Goal: Navigation & Orientation: Find specific page/section

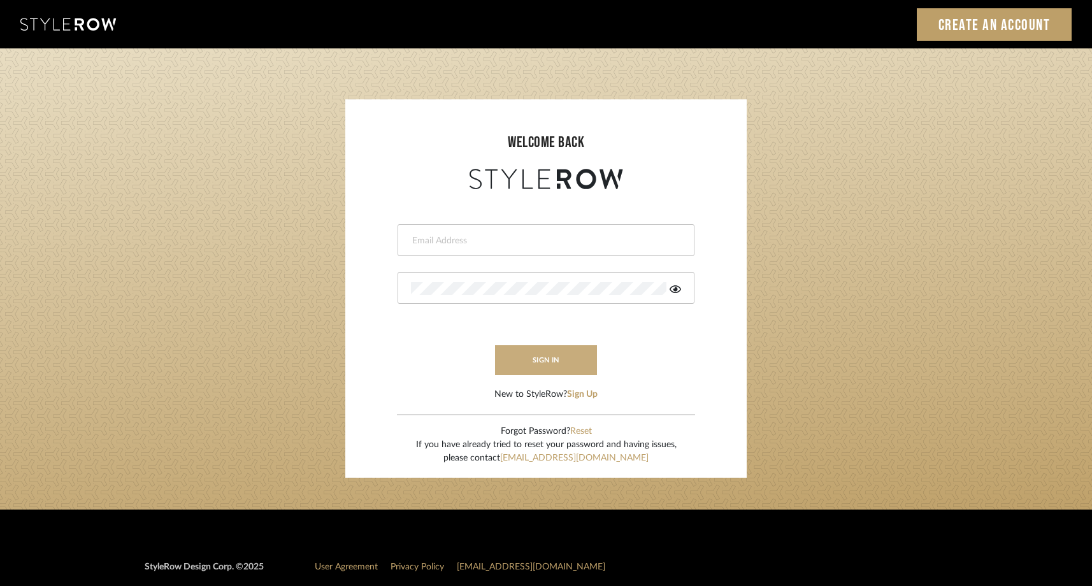
type input "stephanie@onyxandoakinteriors.com"
click at [565, 354] on button "sign in" at bounding box center [546, 360] width 102 height 30
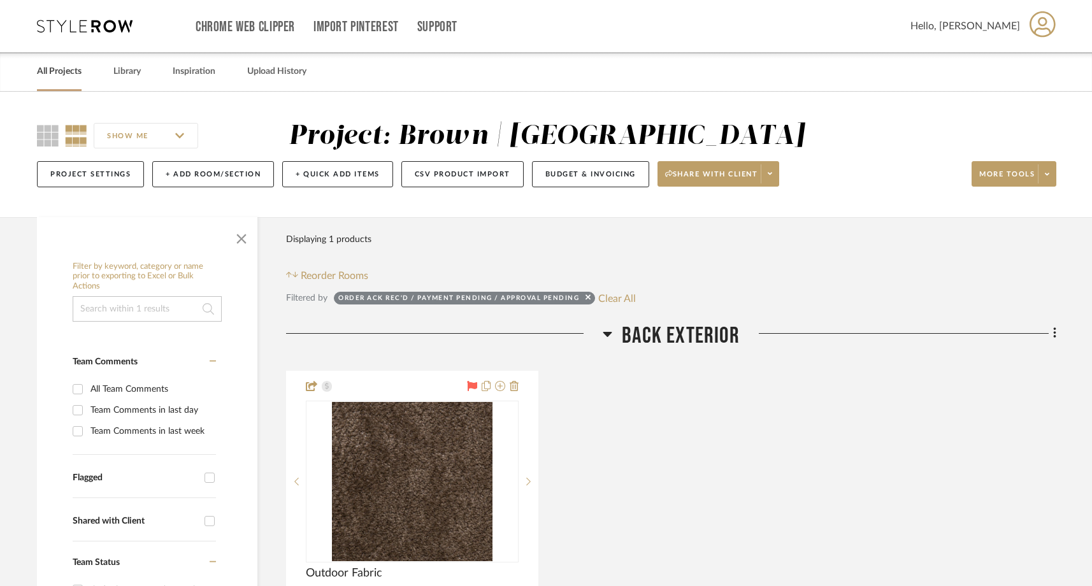
click at [62, 74] on link "All Projects" at bounding box center [59, 71] width 45 height 17
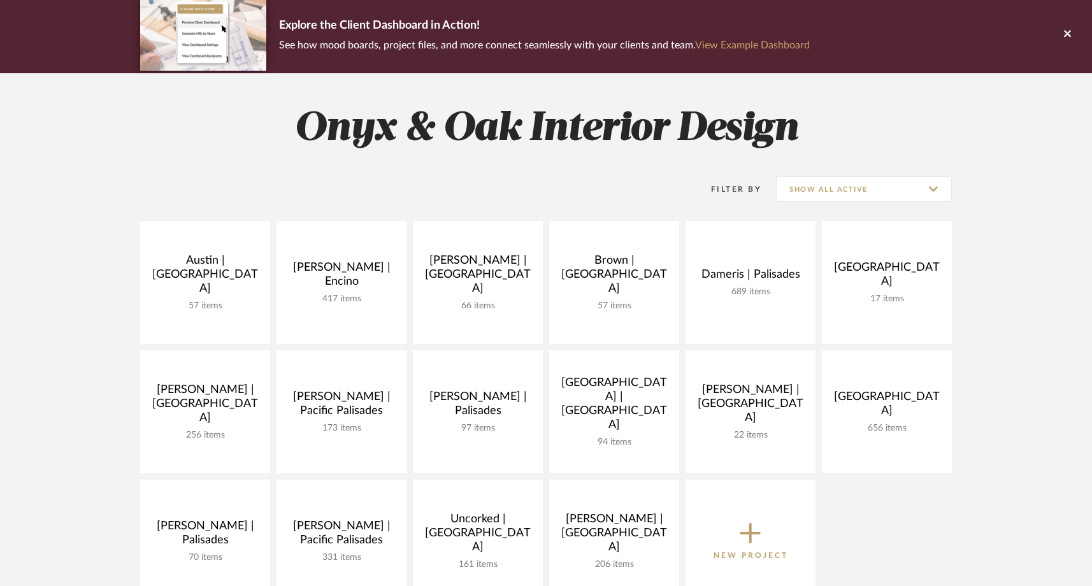
scroll to position [98, 0]
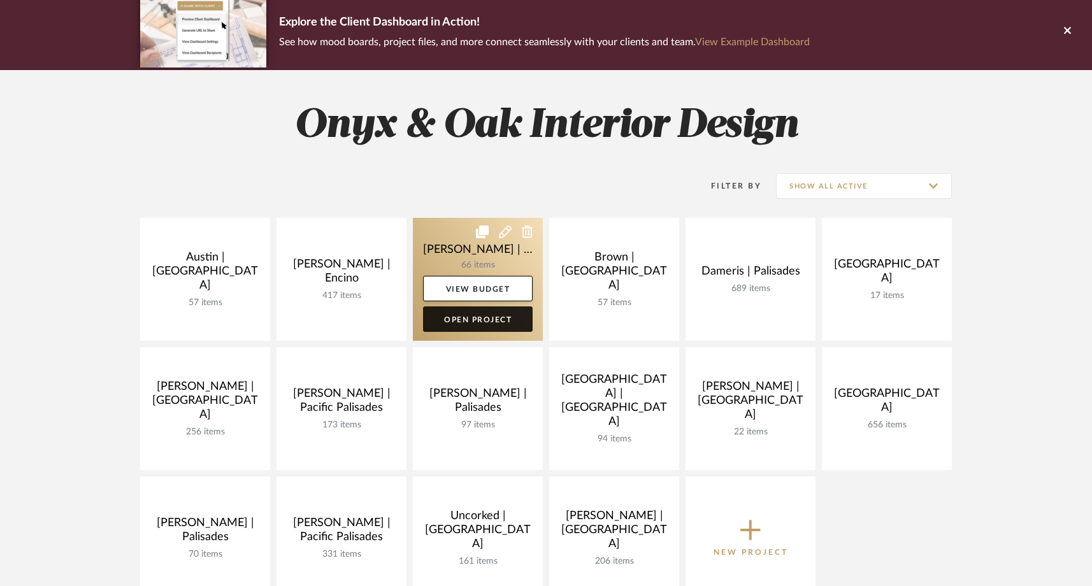
click at [499, 324] on link "Open Project" at bounding box center [478, 318] width 110 height 25
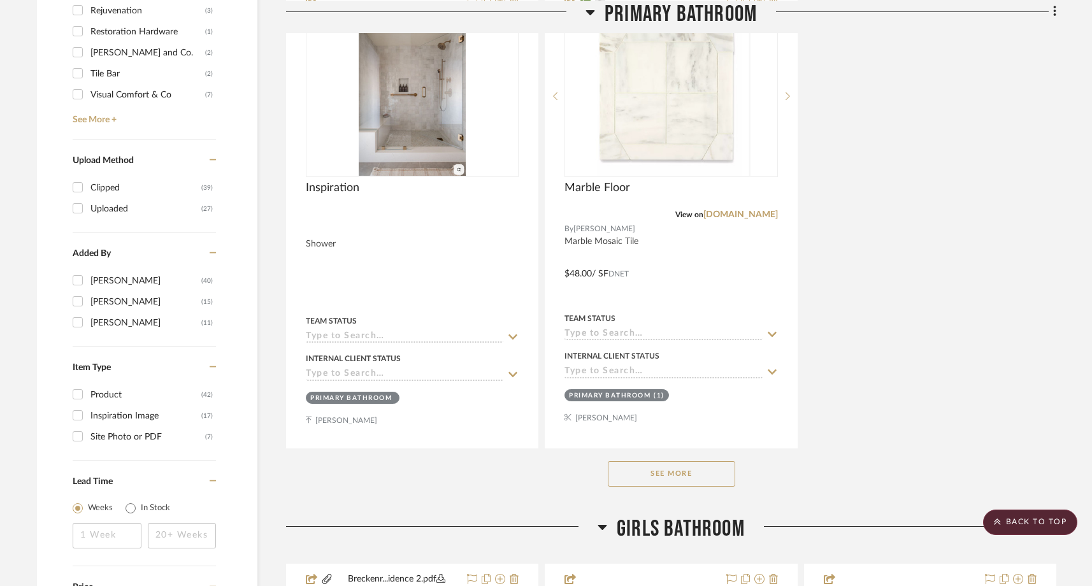
scroll to position [1336, 0]
click at [651, 470] on button "See More" at bounding box center [671, 472] width 127 height 25
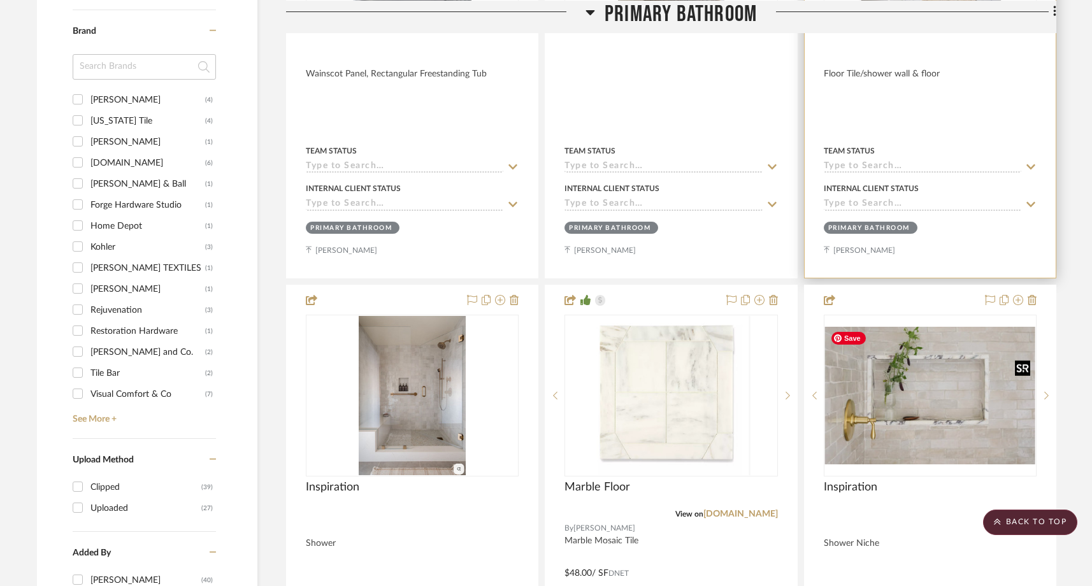
scroll to position [1034, 0]
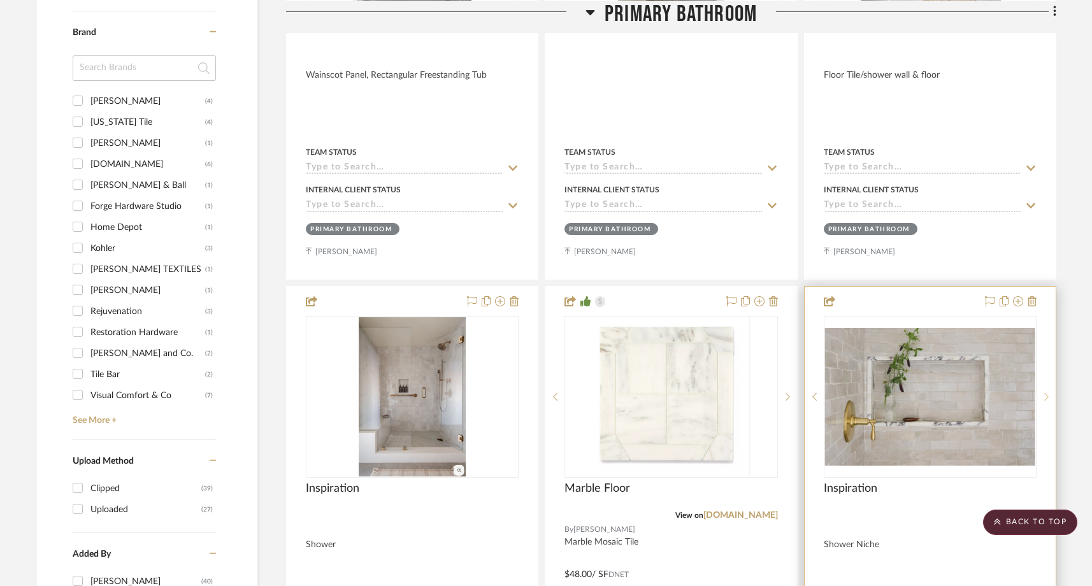
click at [1045, 396] on icon at bounding box center [1046, 397] width 4 height 9
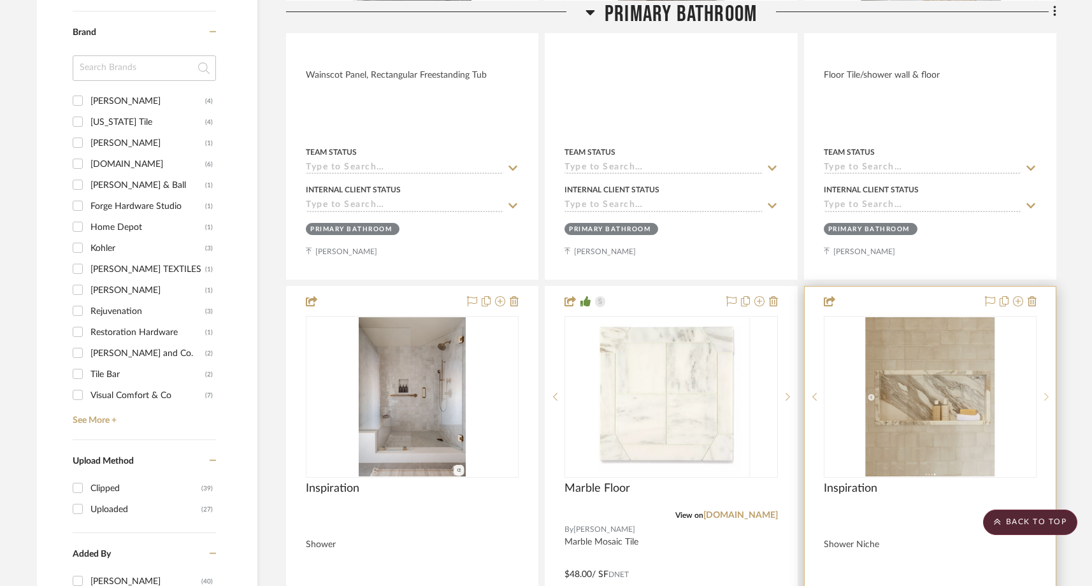
click at [1045, 396] on icon at bounding box center [1046, 397] width 4 height 9
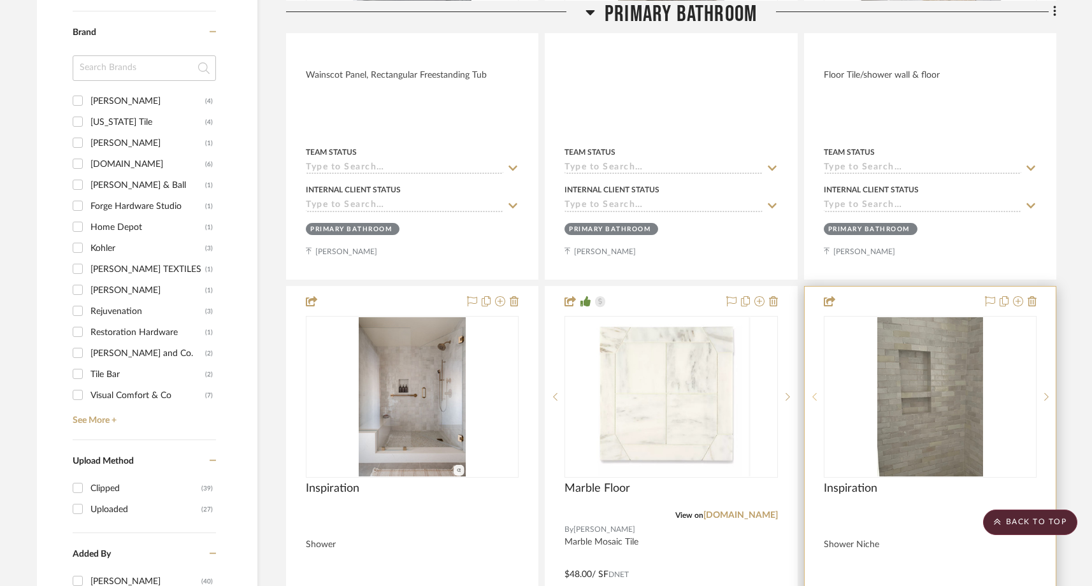
click at [814, 396] on icon at bounding box center [814, 397] width 4 height 9
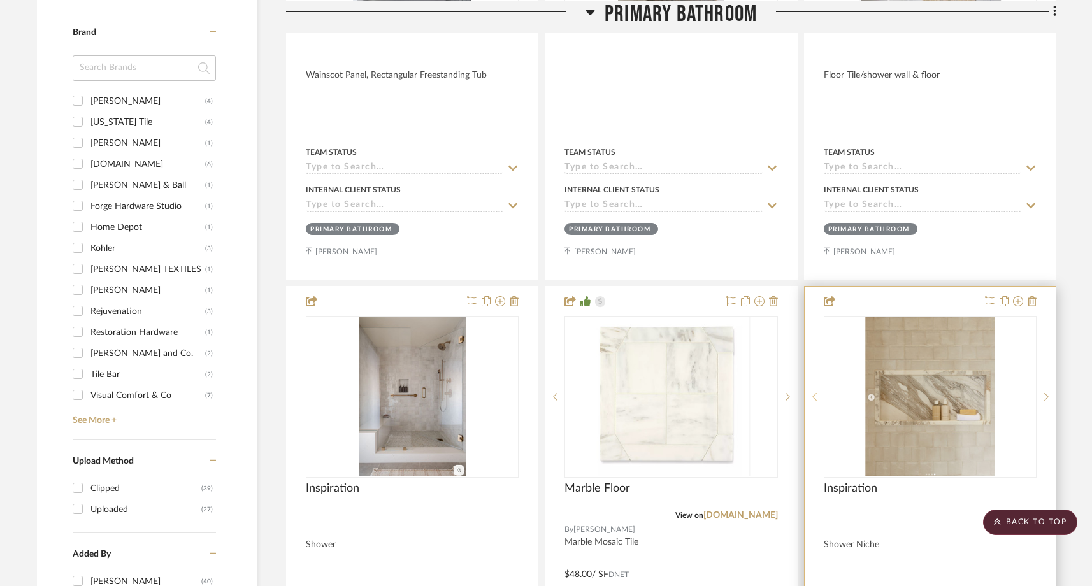
click at [814, 396] on icon at bounding box center [814, 397] width 4 height 9
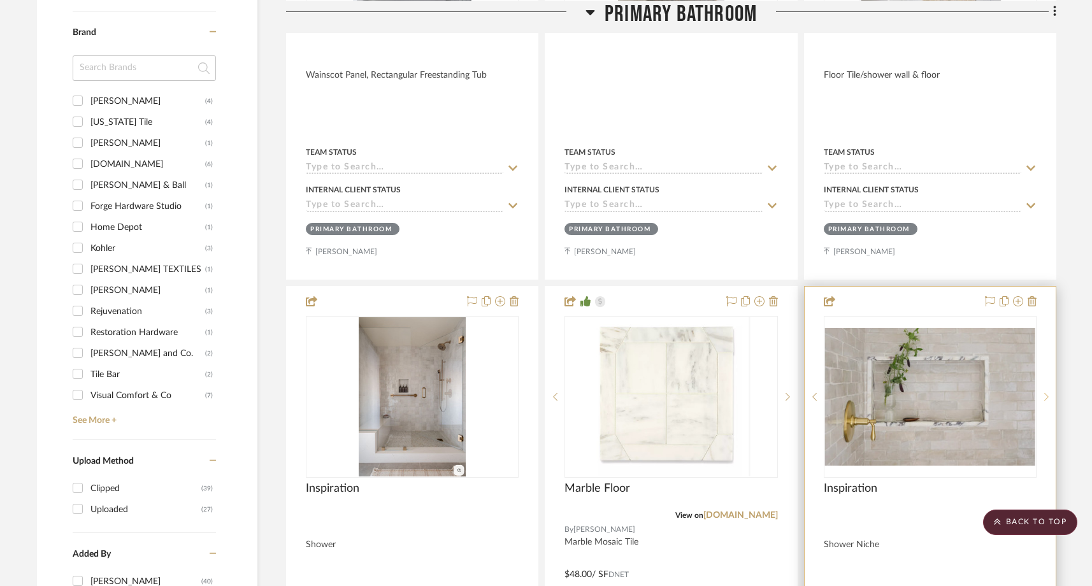
click at [1049, 394] on sr-next-btn at bounding box center [1046, 397] width 19 height 9
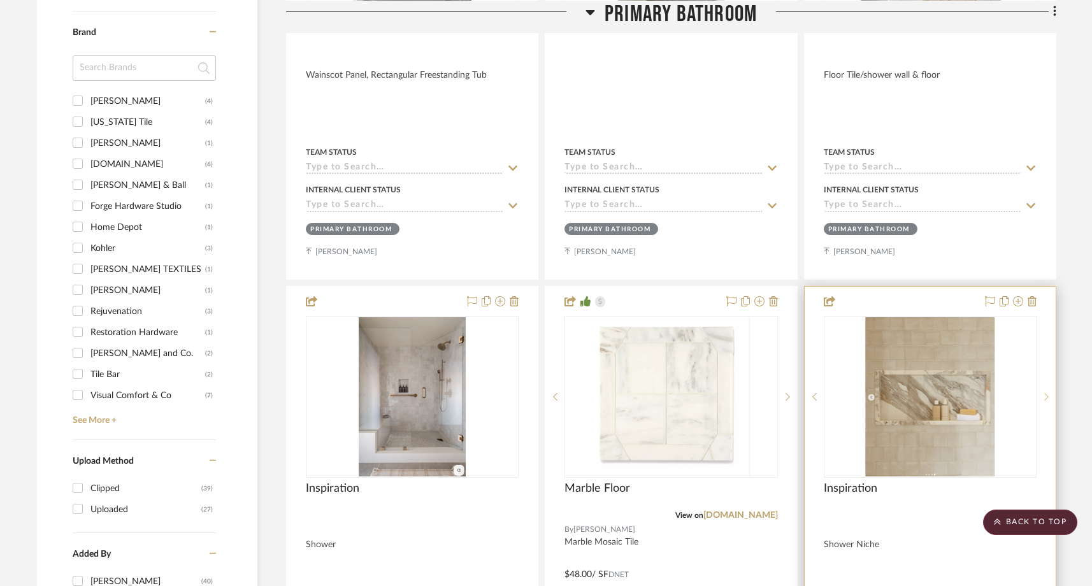
click at [1049, 394] on sr-next-btn at bounding box center [1046, 397] width 19 height 9
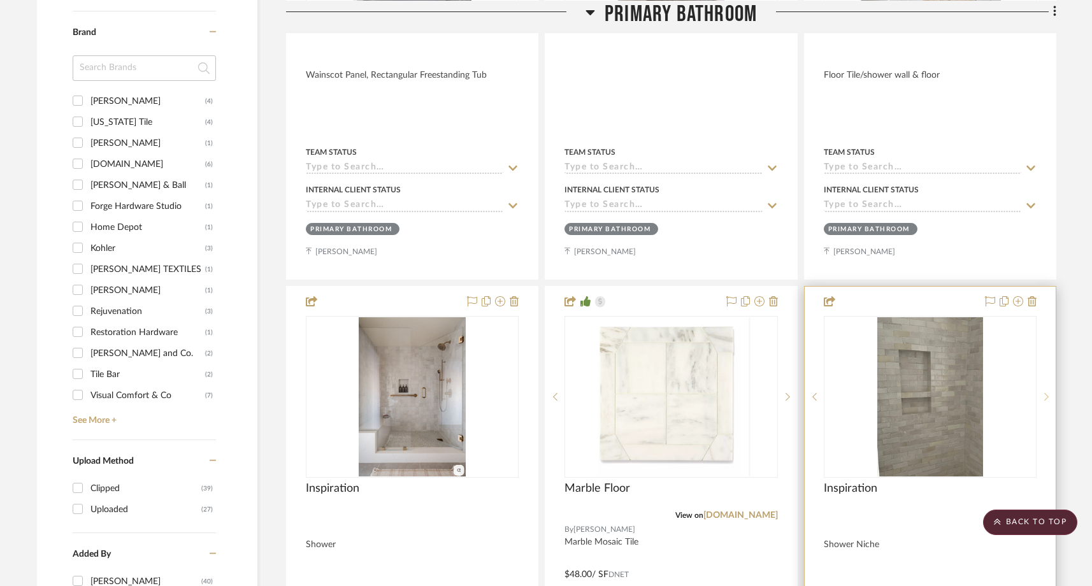
click at [1047, 394] on icon at bounding box center [1046, 397] width 4 height 8
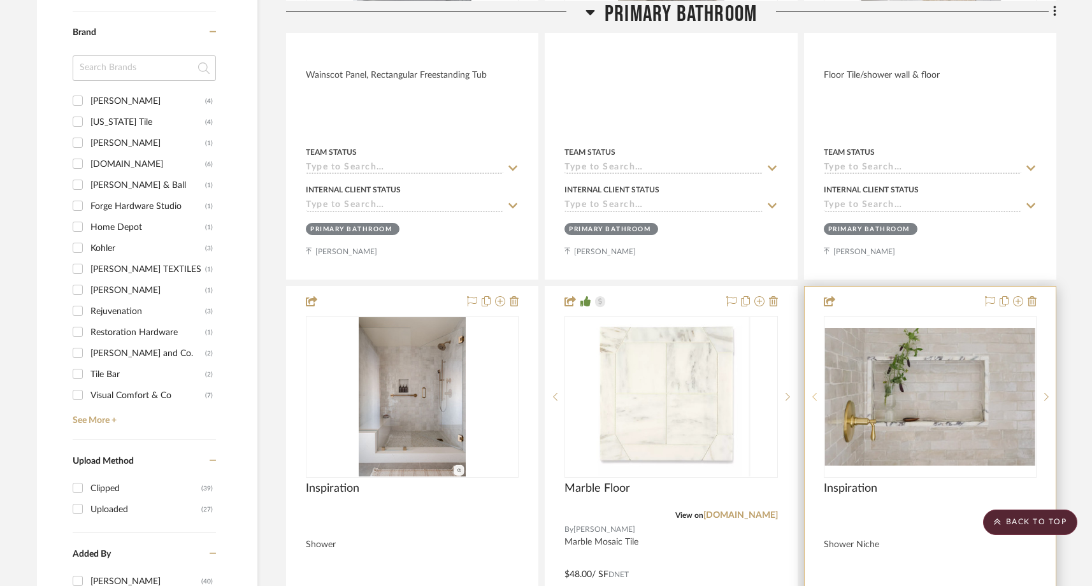
click at [814, 393] on icon at bounding box center [814, 397] width 4 height 8
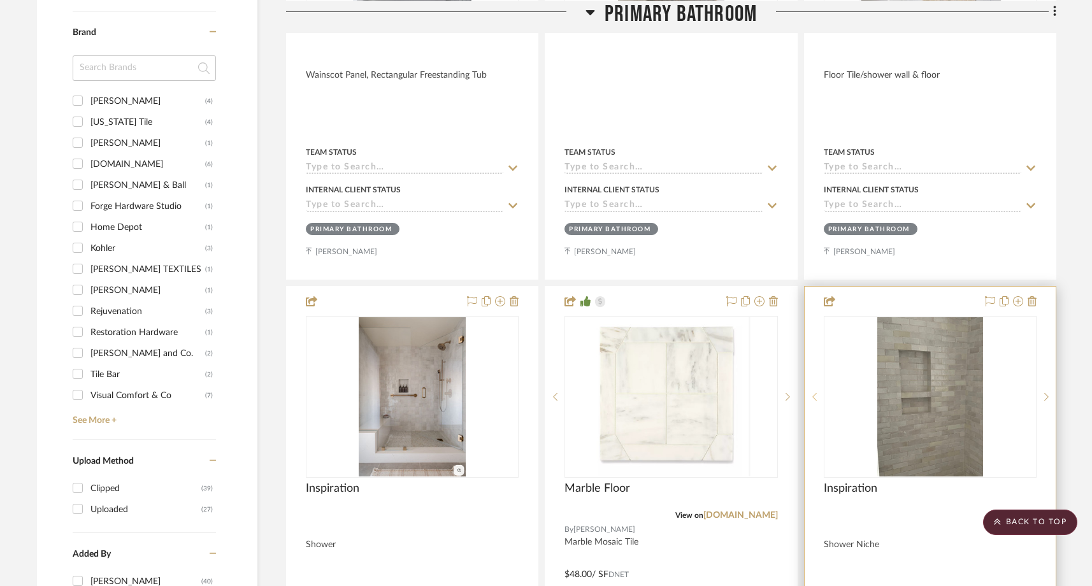
click at [814, 393] on icon at bounding box center [814, 397] width 4 height 8
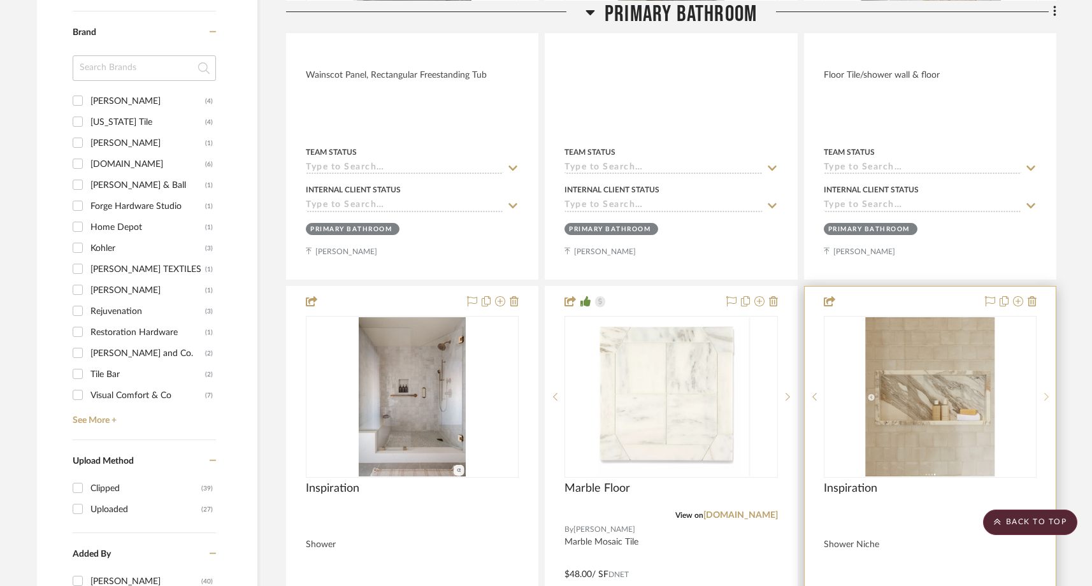
click at [1046, 396] on icon at bounding box center [1046, 397] width 4 height 9
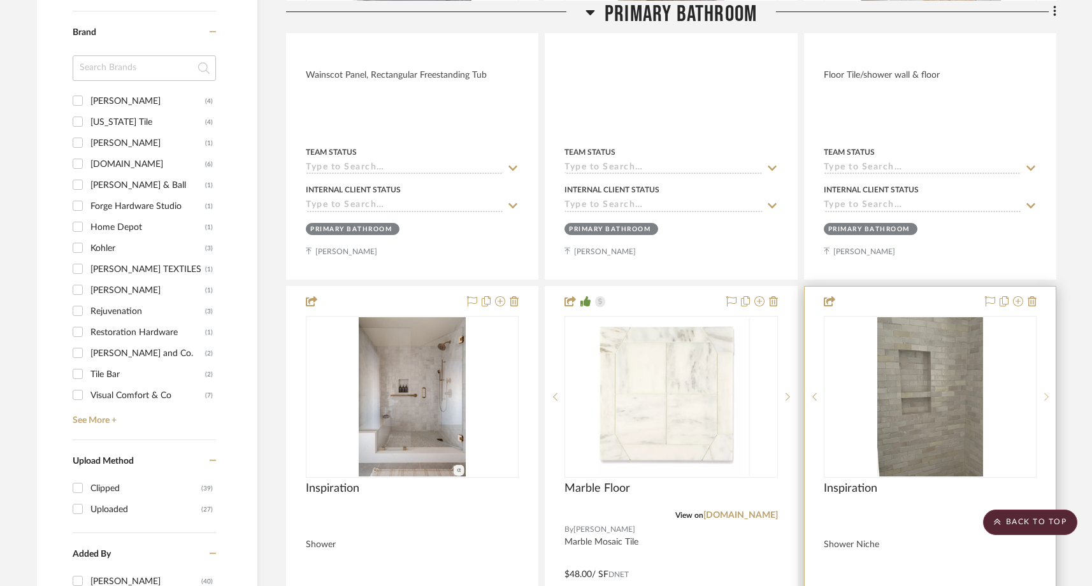
click at [1046, 396] on icon at bounding box center [1046, 397] width 4 height 9
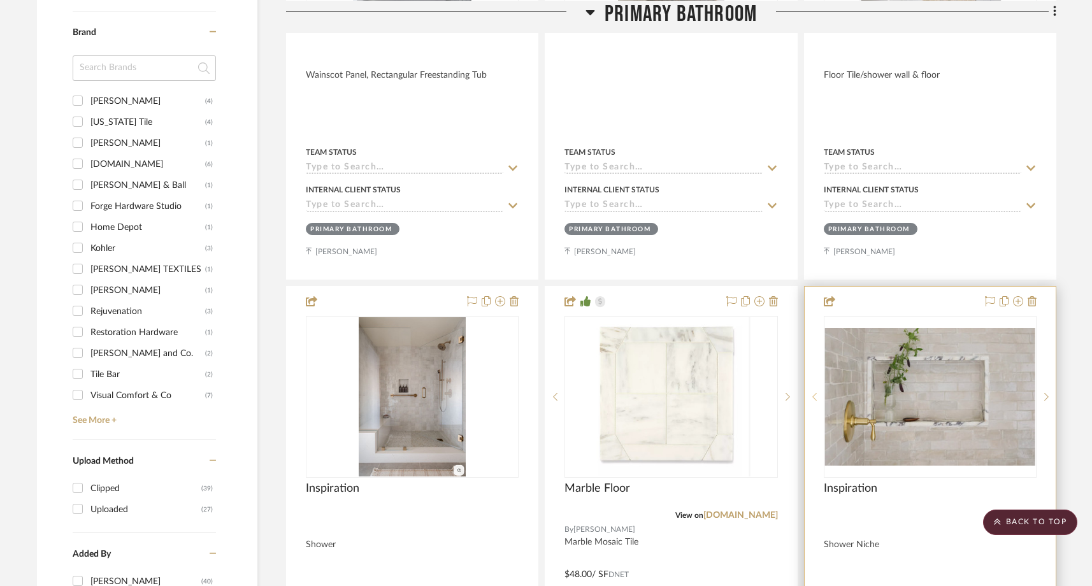
click at [816, 396] on icon at bounding box center [814, 397] width 4 height 9
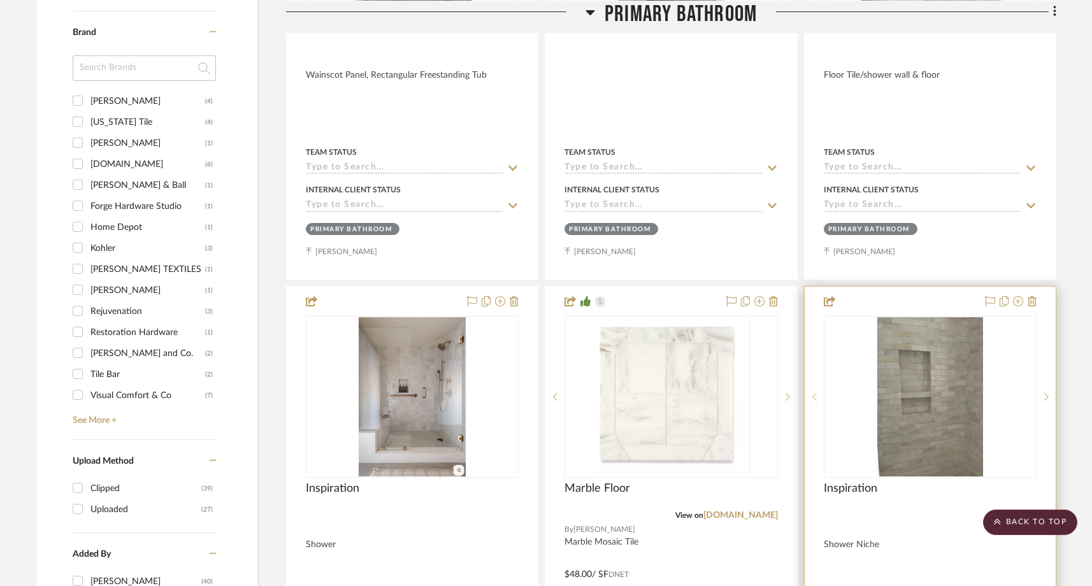
click at [814, 393] on icon at bounding box center [814, 397] width 4 height 9
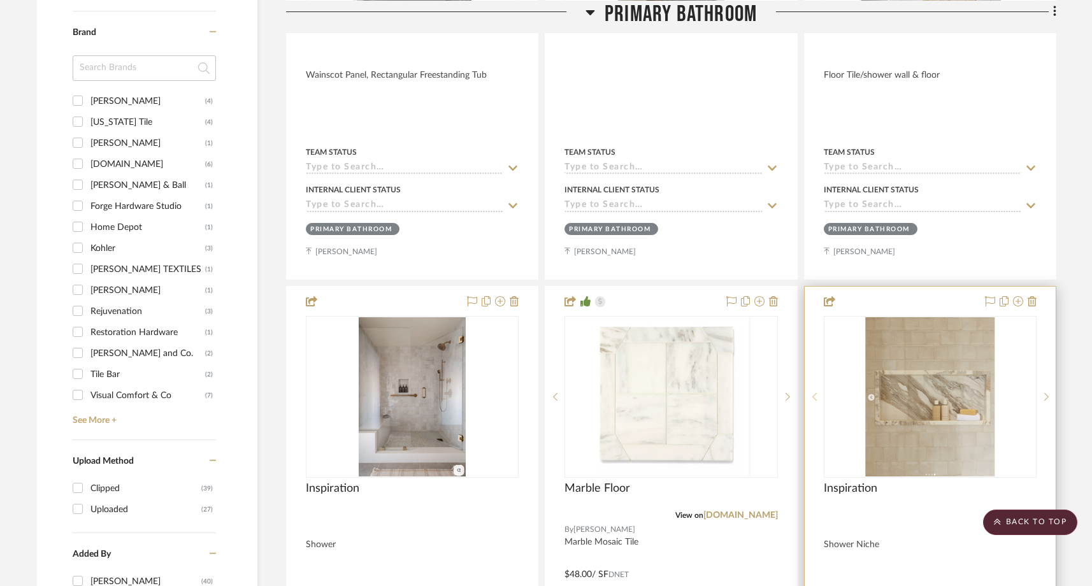
click at [814, 393] on icon at bounding box center [814, 397] width 4 height 9
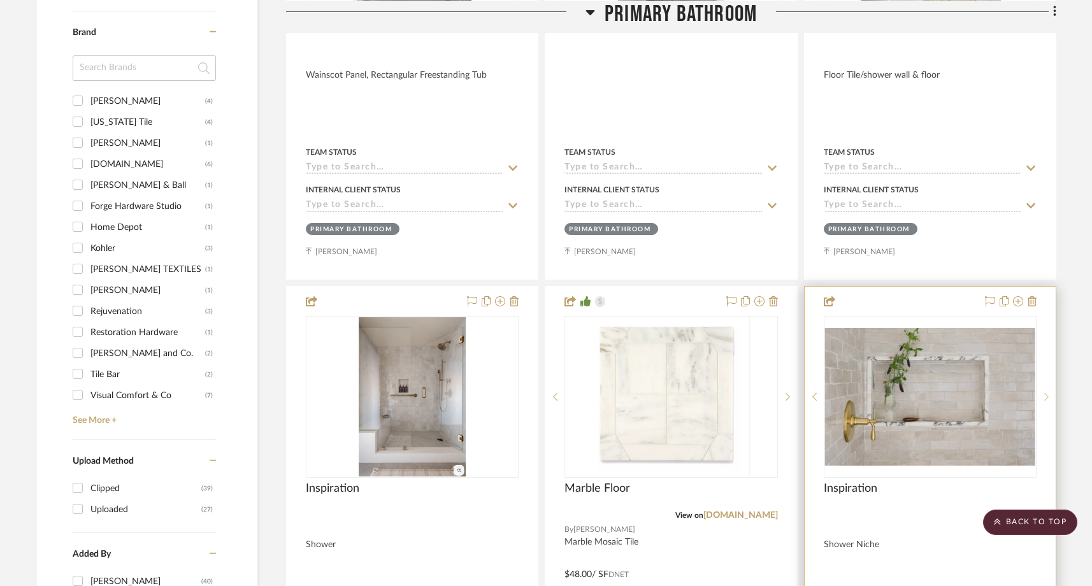
click at [1047, 393] on icon at bounding box center [1046, 397] width 4 height 9
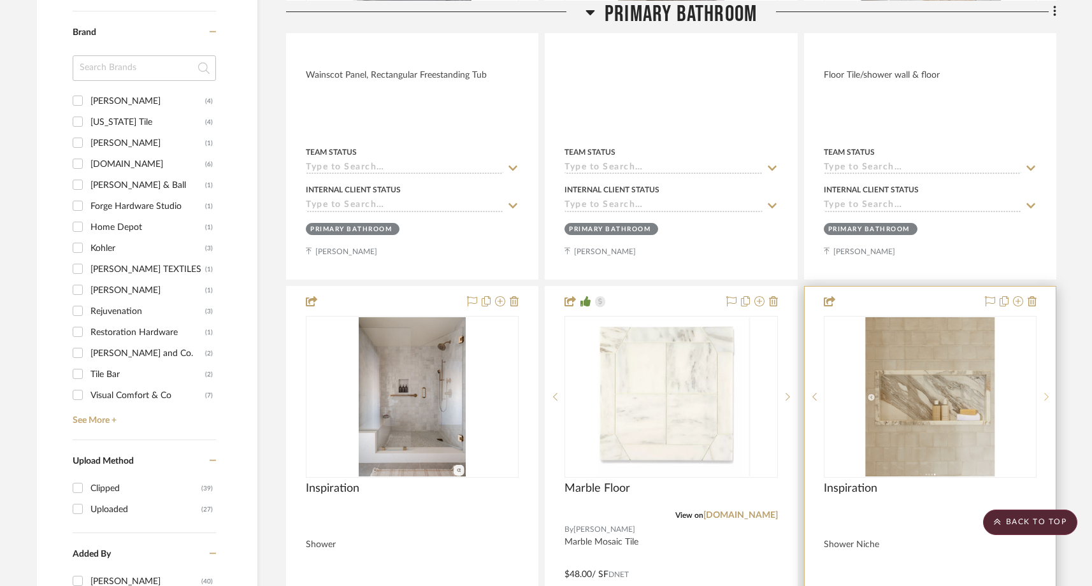
click at [1047, 393] on icon at bounding box center [1046, 397] width 4 height 9
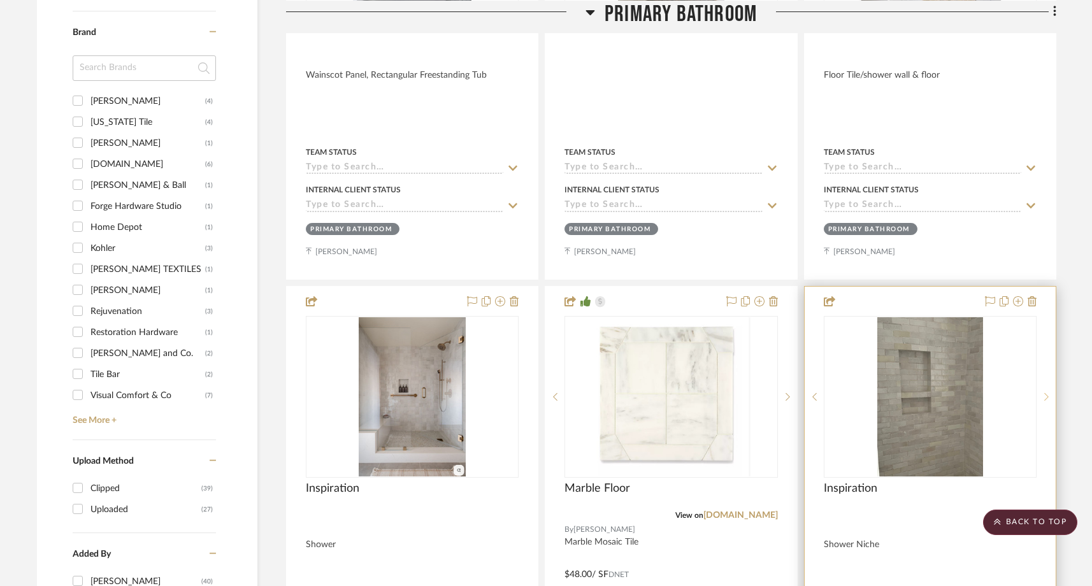
click at [1047, 393] on icon at bounding box center [1046, 397] width 4 height 9
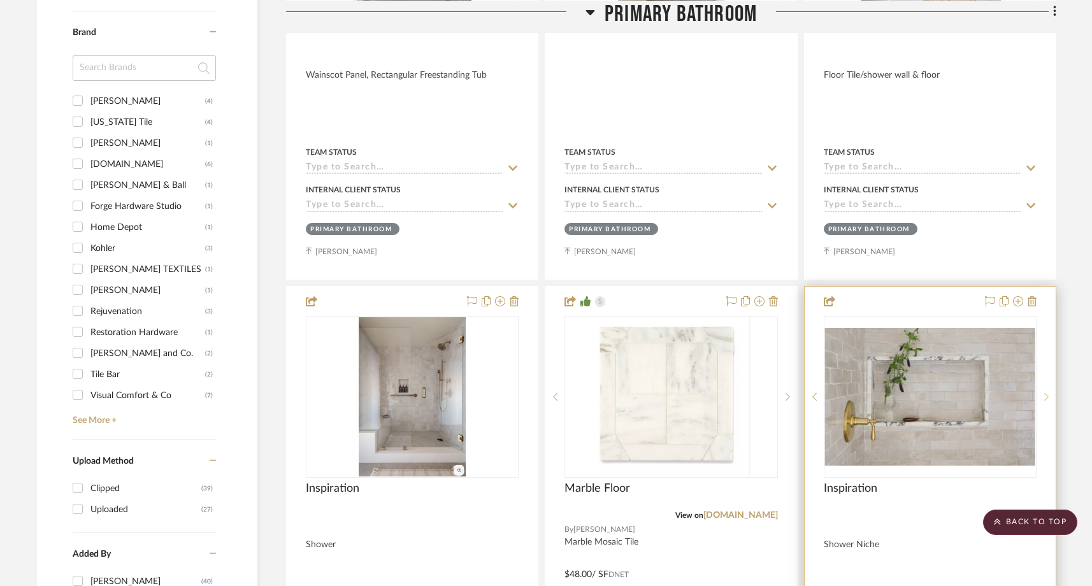
click at [1047, 393] on icon at bounding box center [1046, 397] width 4 height 9
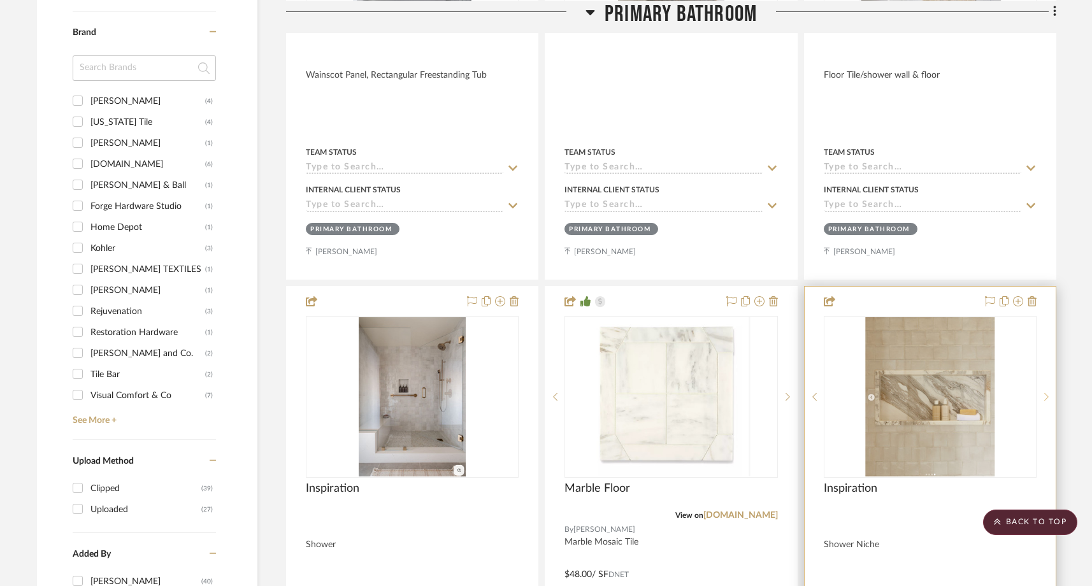
click at [1047, 393] on icon at bounding box center [1046, 397] width 4 height 9
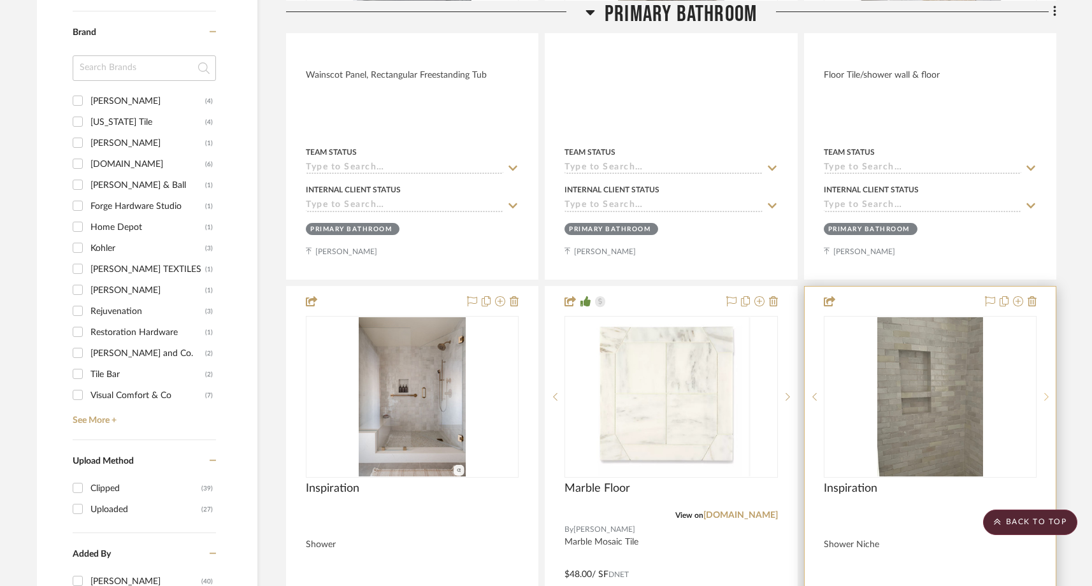
click at [1047, 393] on icon at bounding box center [1046, 397] width 4 height 9
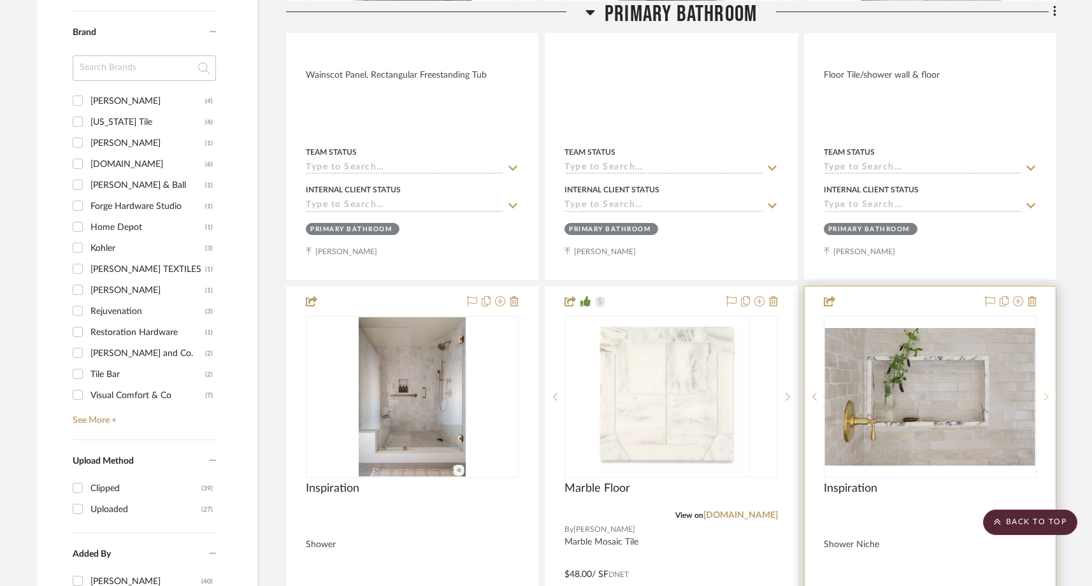
click at [1047, 393] on icon at bounding box center [1046, 397] width 4 height 9
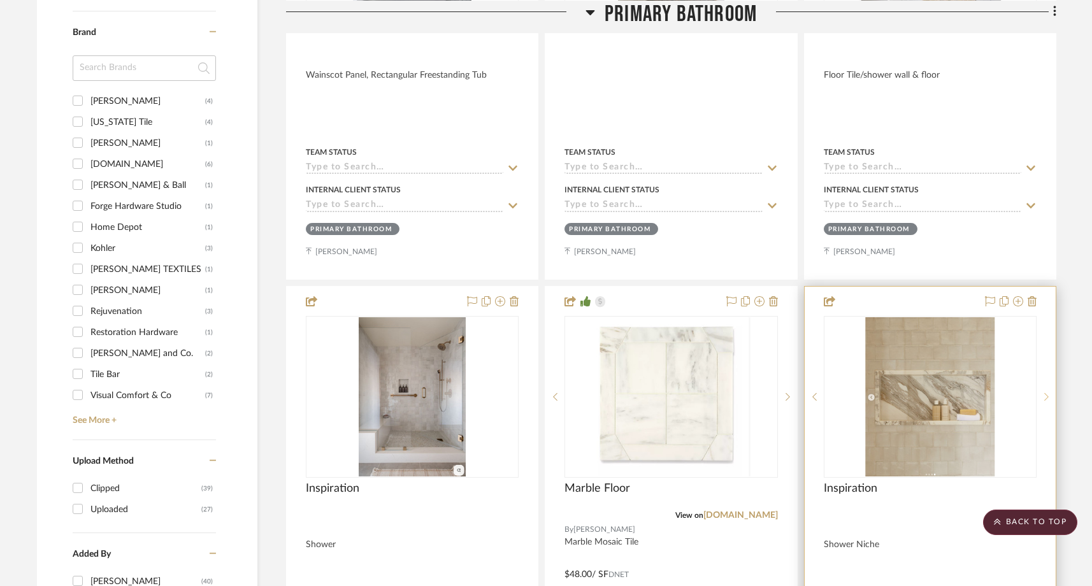
click at [1047, 393] on icon at bounding box center [1046, 397] width 4 height 9
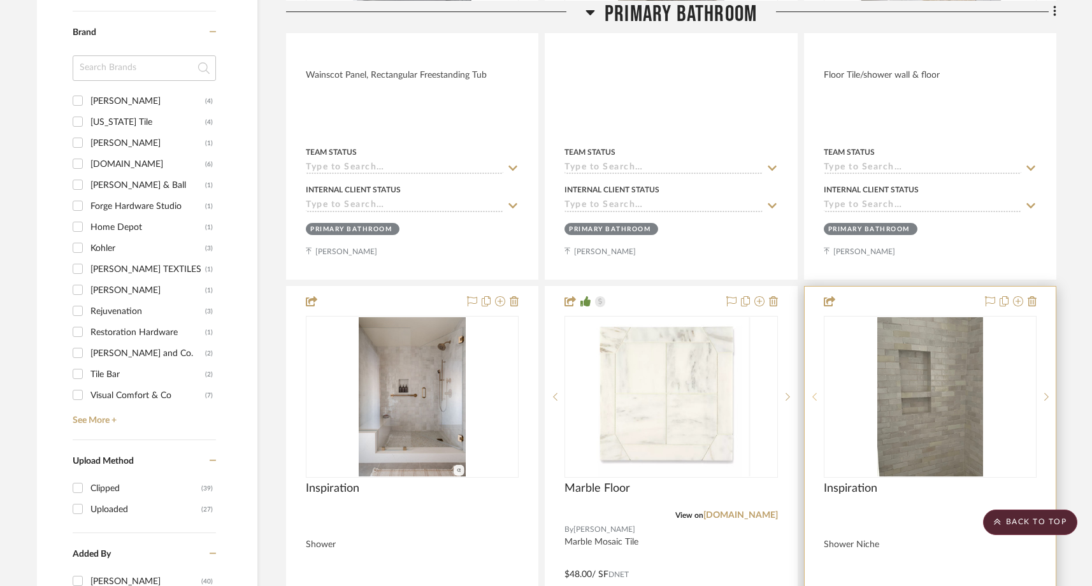
click at [816, 393] on icon at bounding box center [814, 397] width 4 height 9
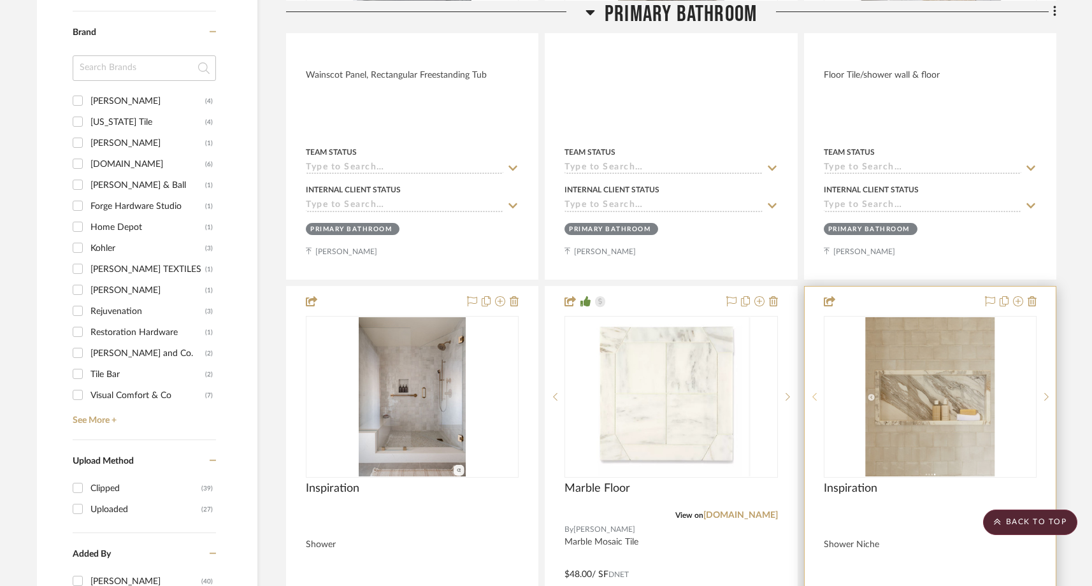
click at [816, 393] on icon at bounding box center [814, 397] width 4 height 9
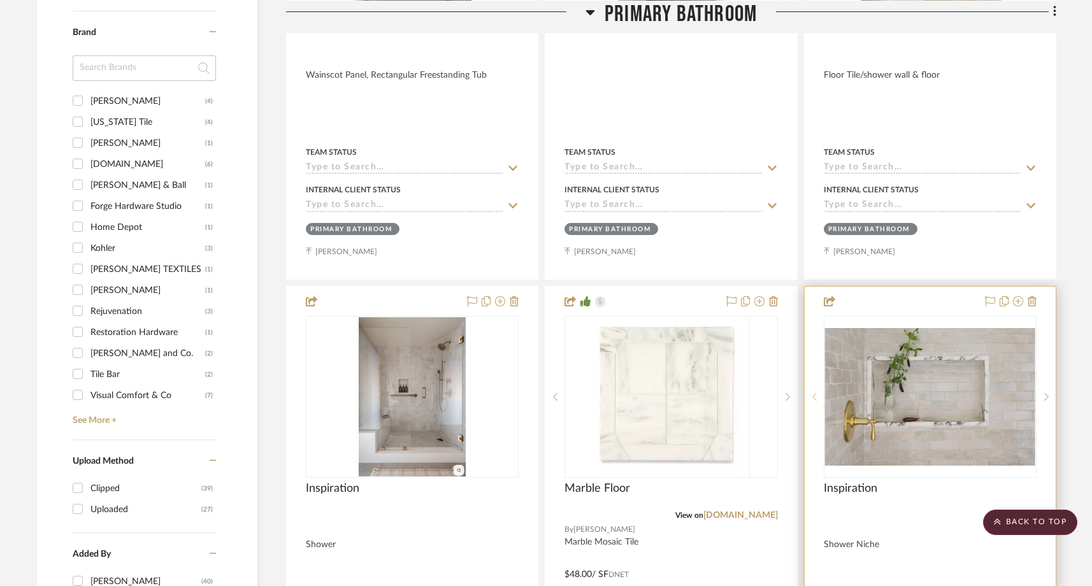
click at [816, 393] on icon at bounding box center [814, 397] width 4 height 9
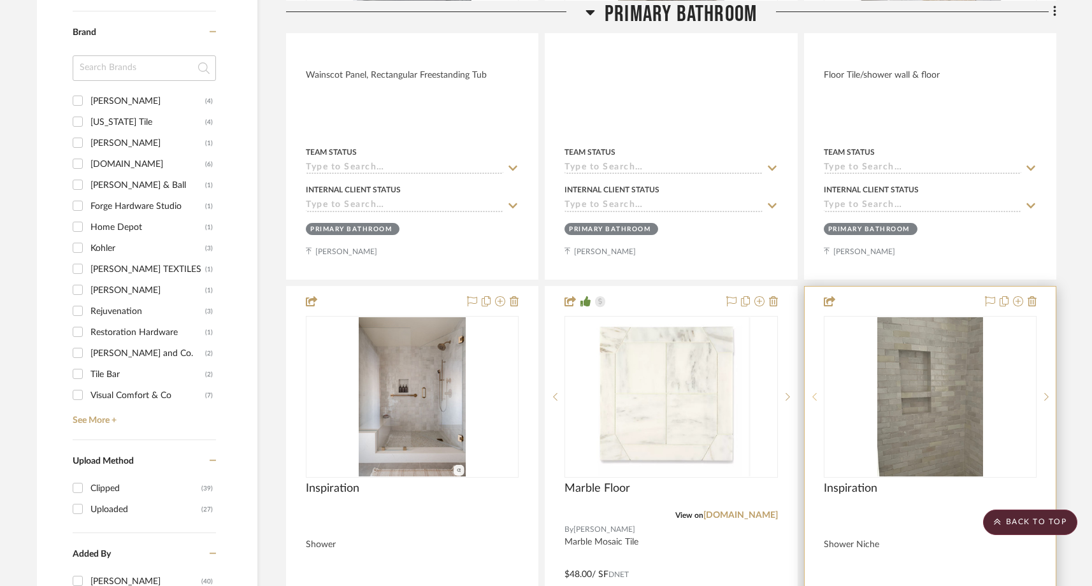
click at [816, 393] on icon at bounding box center [814, 397] width 4 height 9
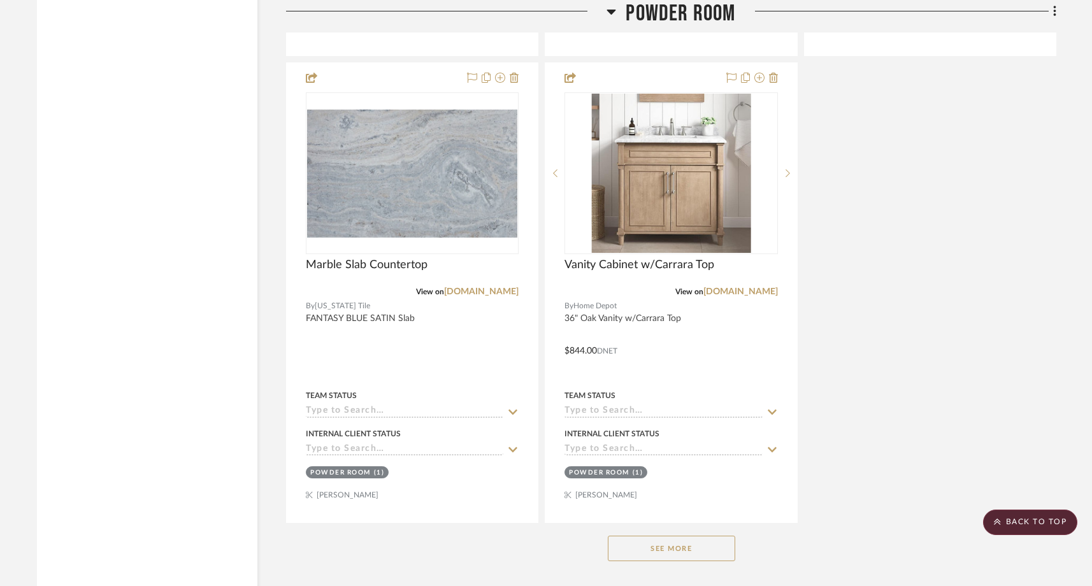
scroll to position [8153, 0]
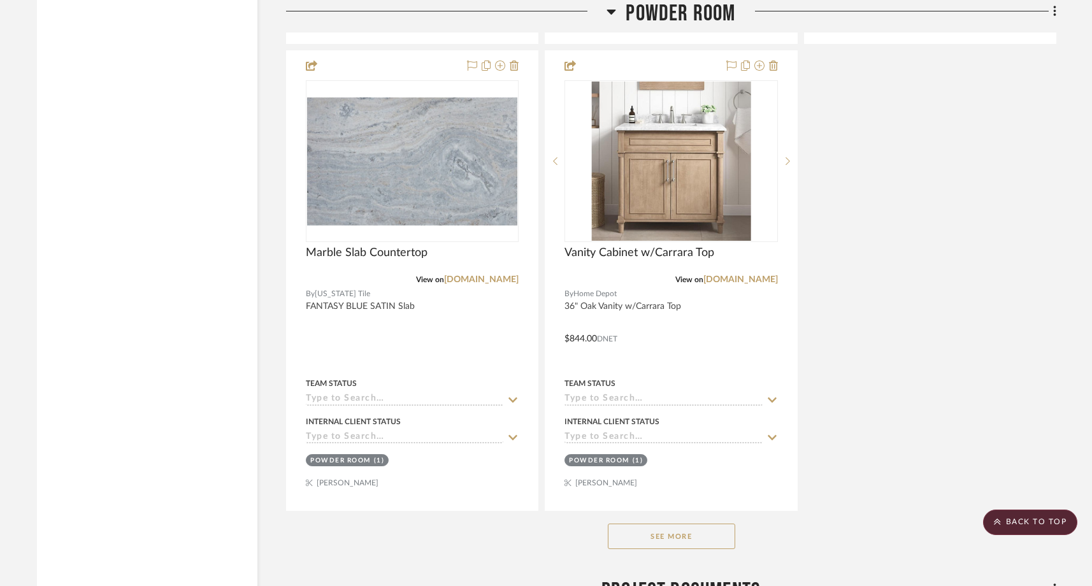
click at [700, 526] on button "See More" at bounding box center [671, 536] width 127 height 25
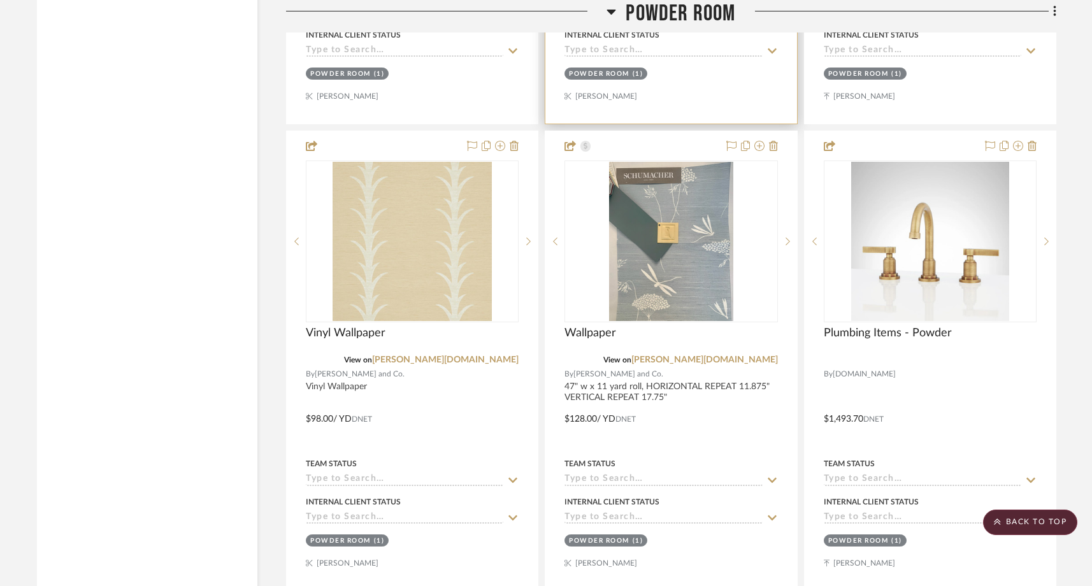
scroll to position [8541, 0]
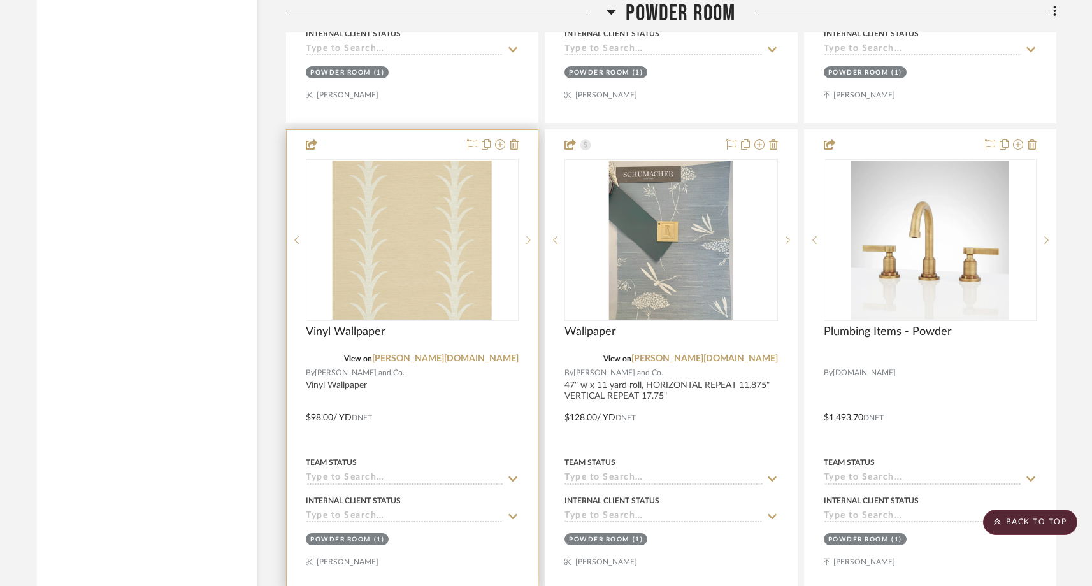
click at [527, 236] on icon at bounding box center [528, 240] width 4 height 9
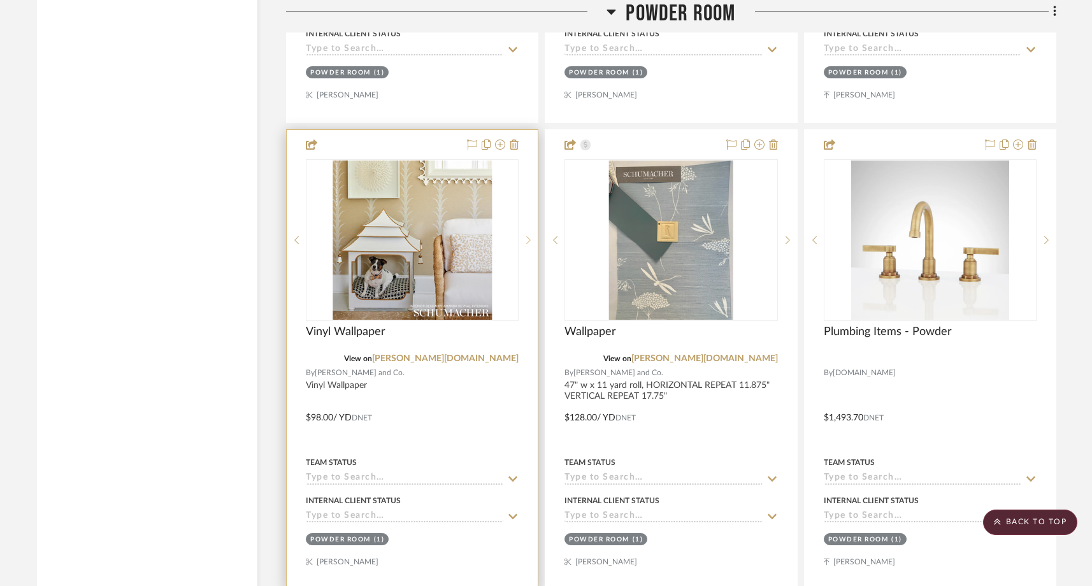
click at [527, 236] on icon at bounding box center [528, 240] width 4 height 9
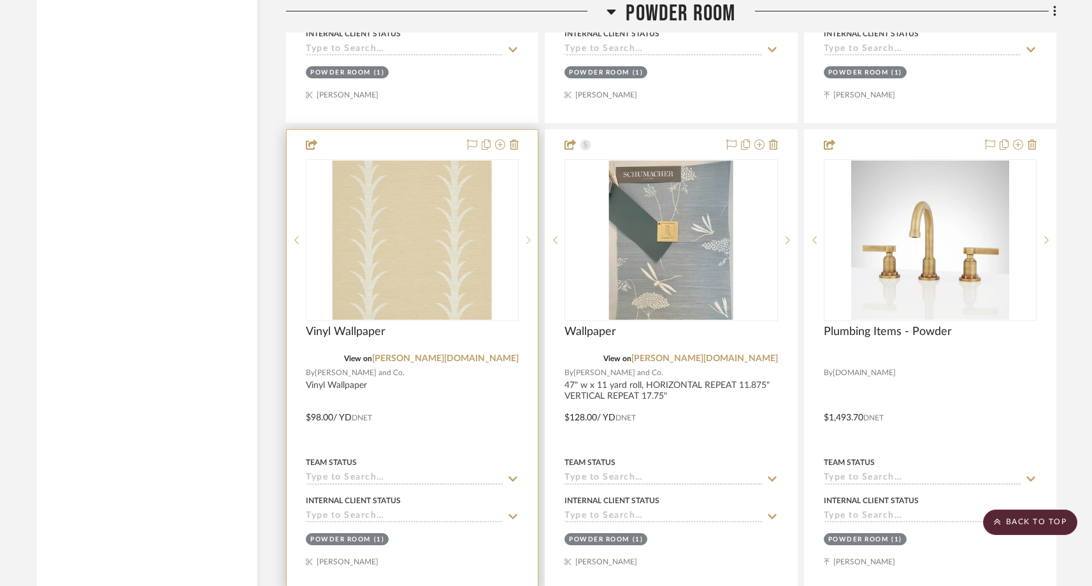
click at [527, 236] on icon at bounding box center [528, 240] width 4 height 9
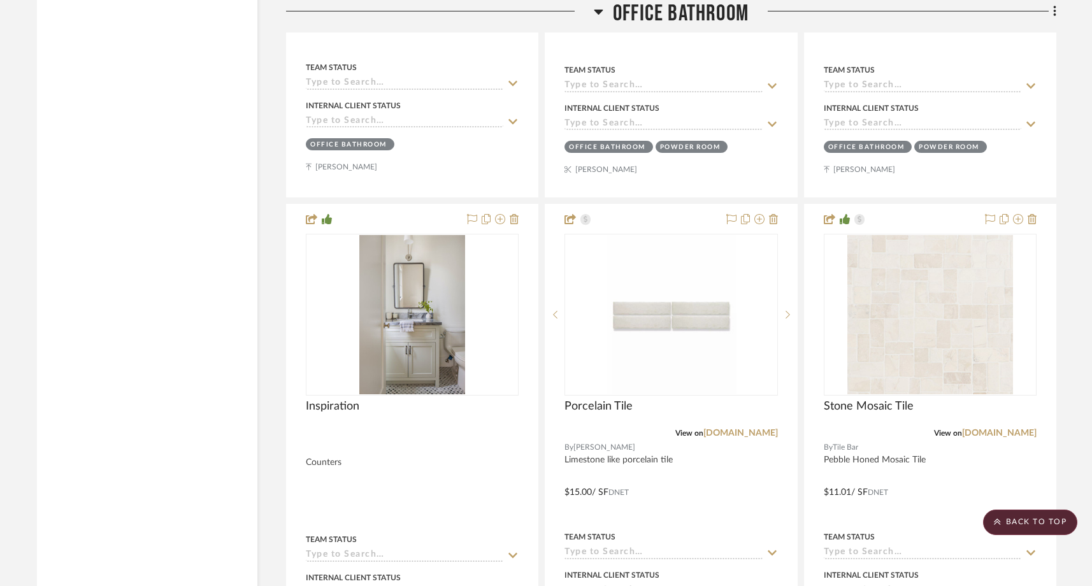
scroll to position [6016, 0]
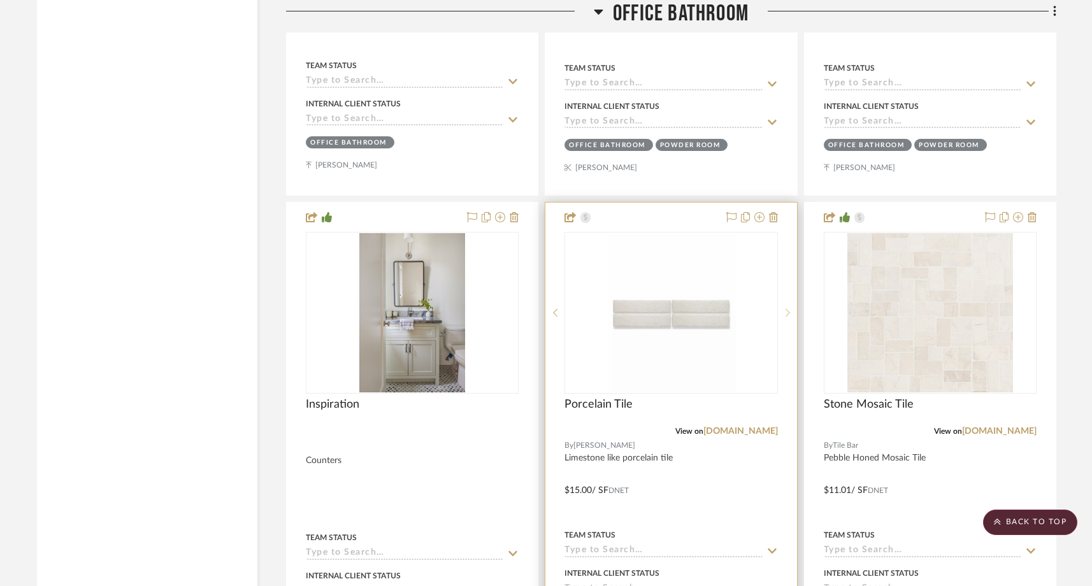
click at [787, 309] on icon at bounding box center [788, 313] width 4 height 8
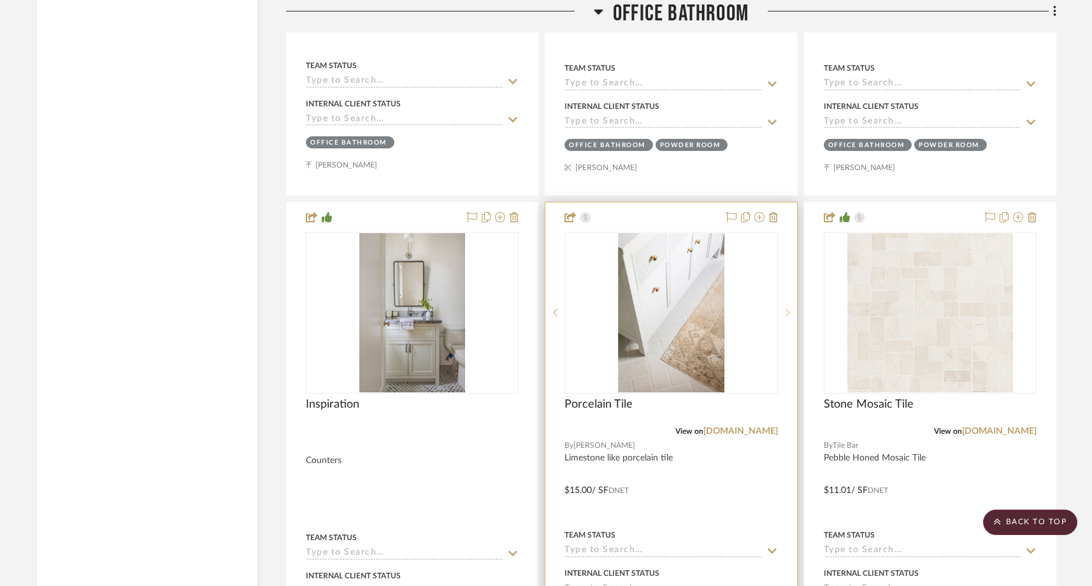
click at [787, 309] on icon at bounding box center [788, 313] width 4 height 8
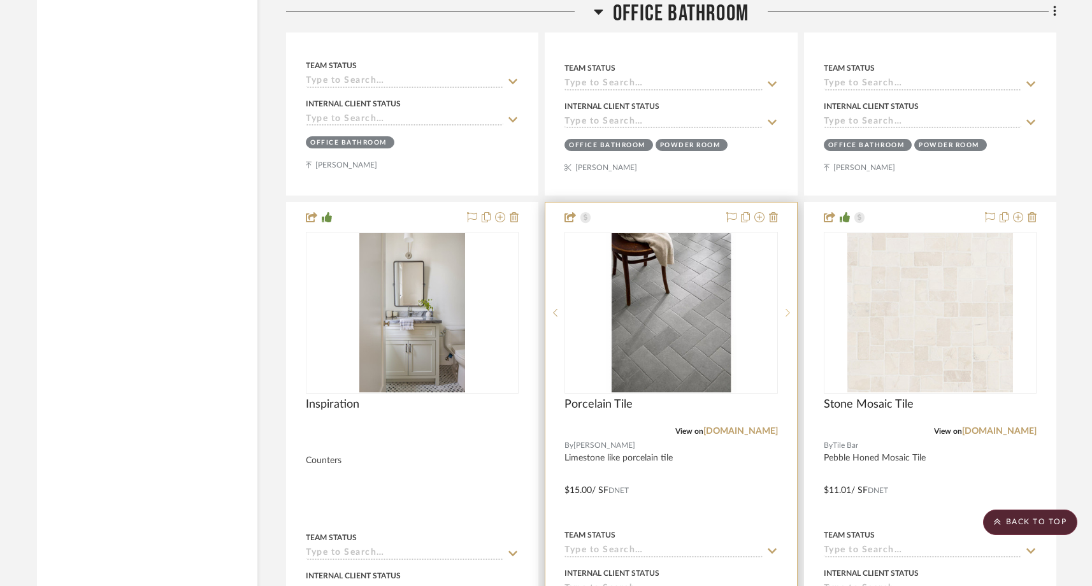
click at [786, 309] on icon at bounding box center [788, 313] width 4 height 8
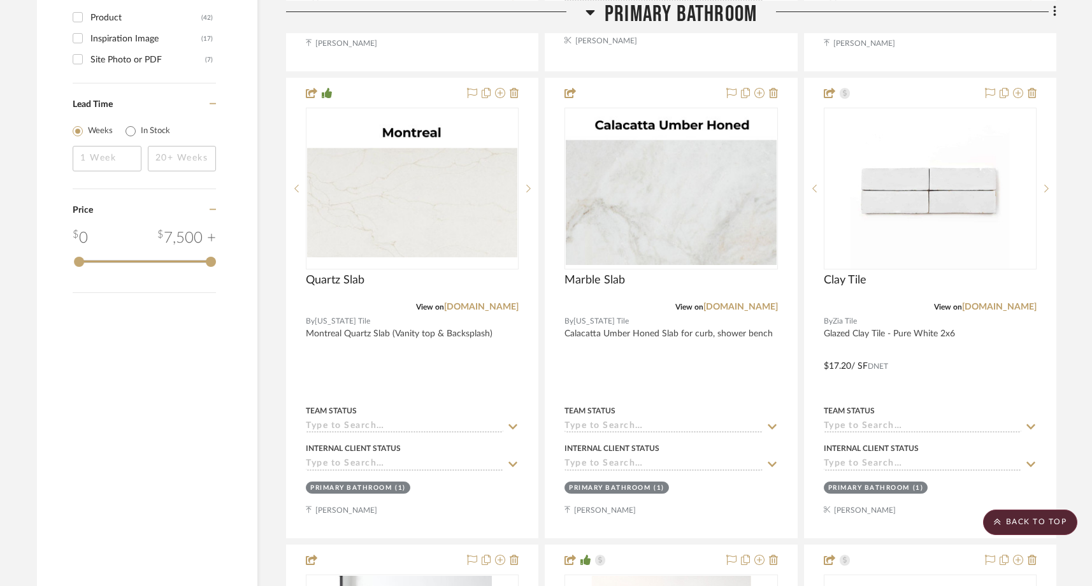
scroll to position [1713, 0]
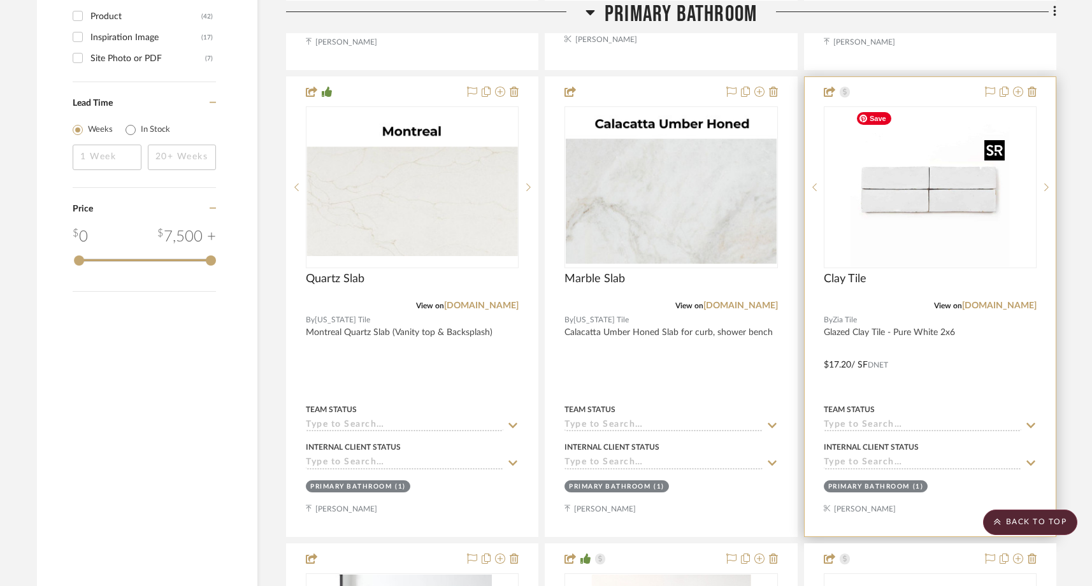
click at [969, 231] on img "0" at bounding box center [930, 187] width 159 height 159
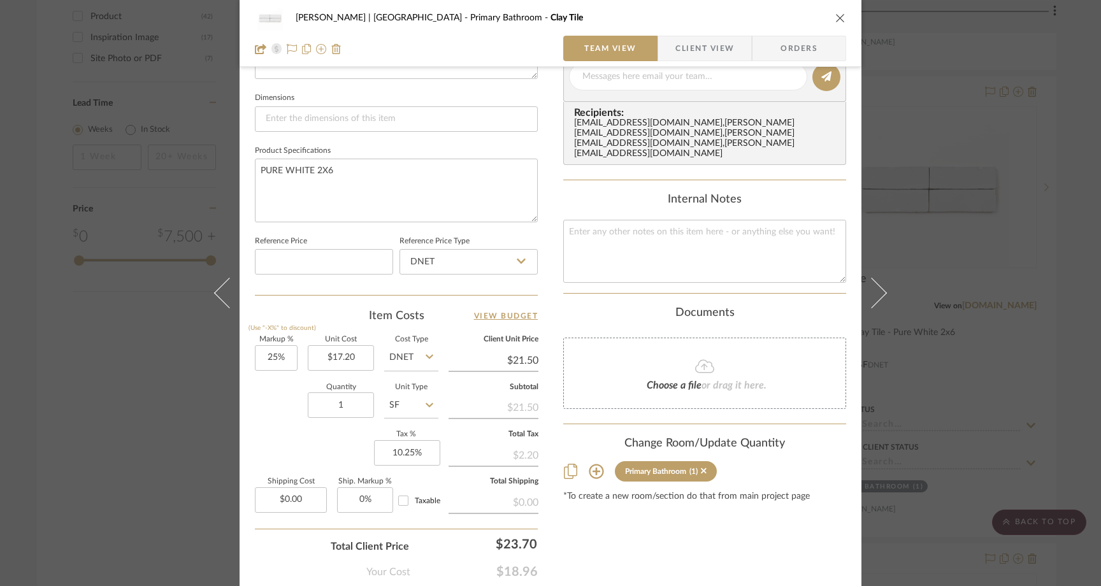
scroll to position [533, 0]
click at [133, 360] on div "[PERSON_NAME] | [GEOGRAPHIC_DATA] Primary Bathroom Clay Tile Team View Client V…" at bounding box center [550, 293] width 1101 height 586
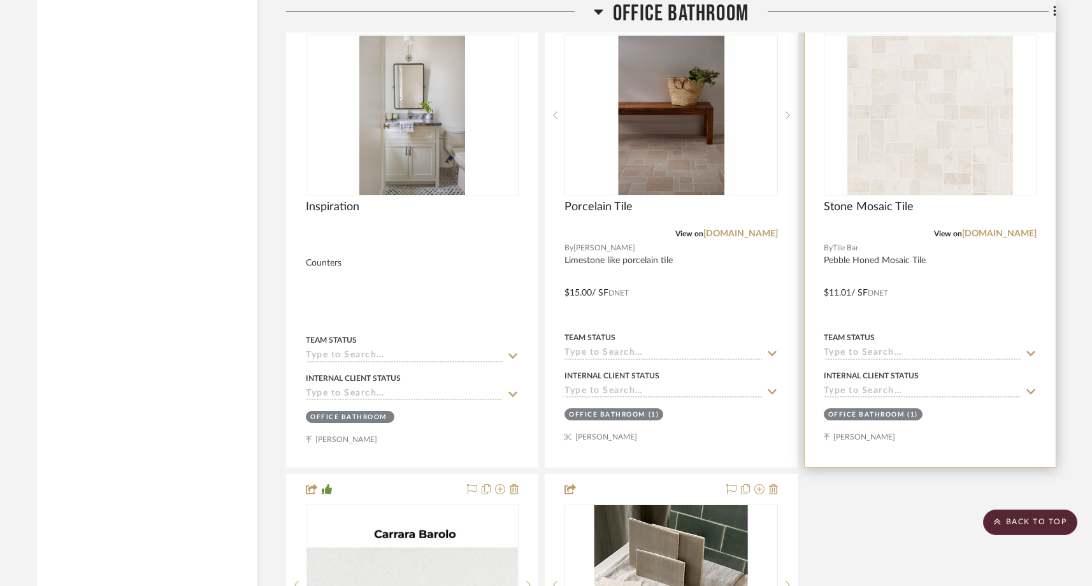
scroll to position [6216, 0]
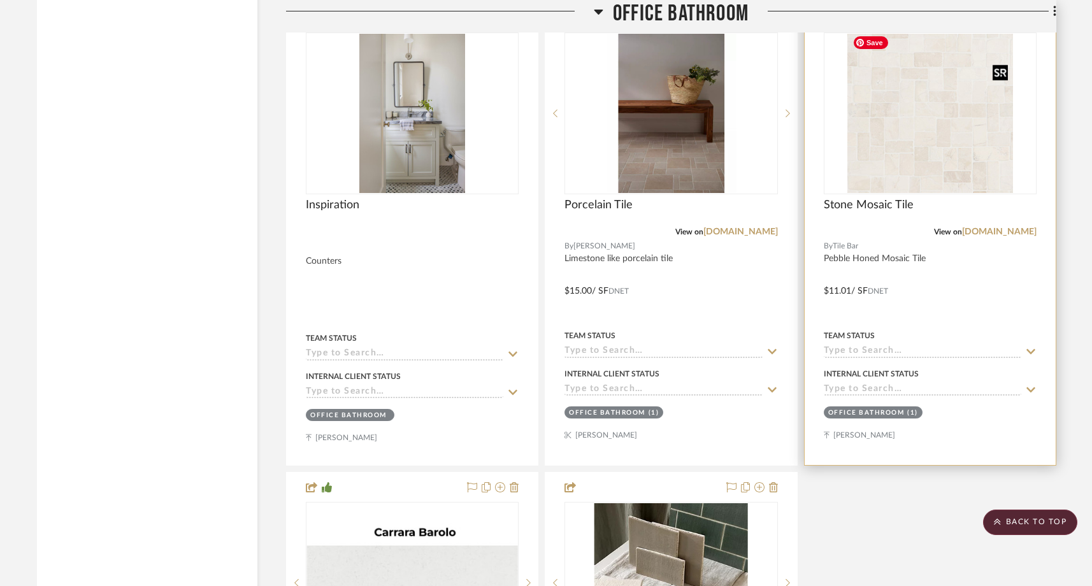
click at [0, 0] on img at bounding box center [0, 0] width 0 height 0
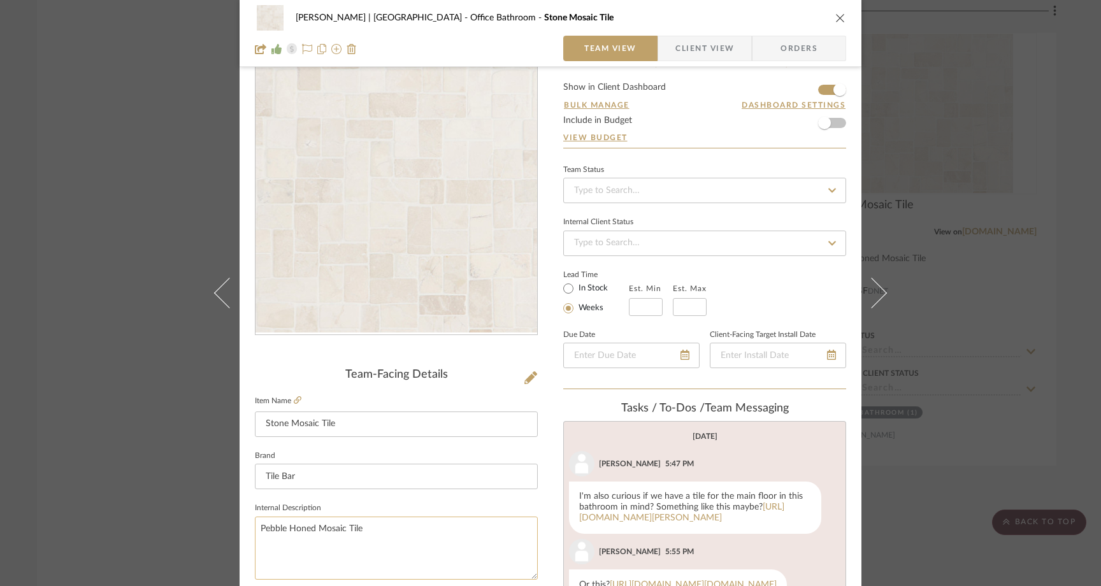
scroll to position [29, 0]
click at [137, 163] on div "[PERSON_NAME] | [GEOGRAPHIC_DATA] Office Bathroom Stone Mosaic Tile Team View C…" at bounding box center [550, 293] width 1101 height 586
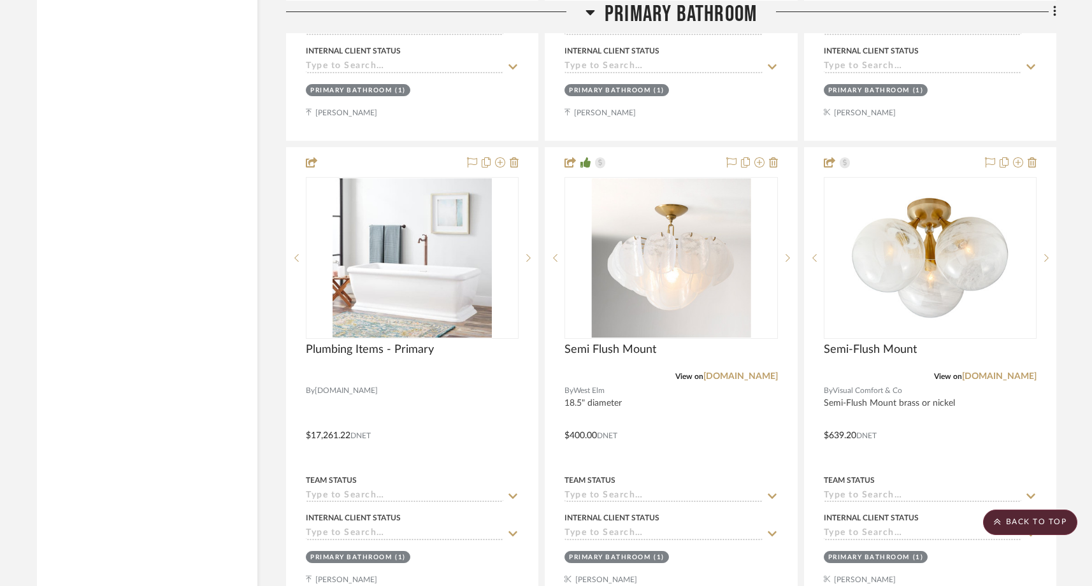
scroll to position [2119, 0]
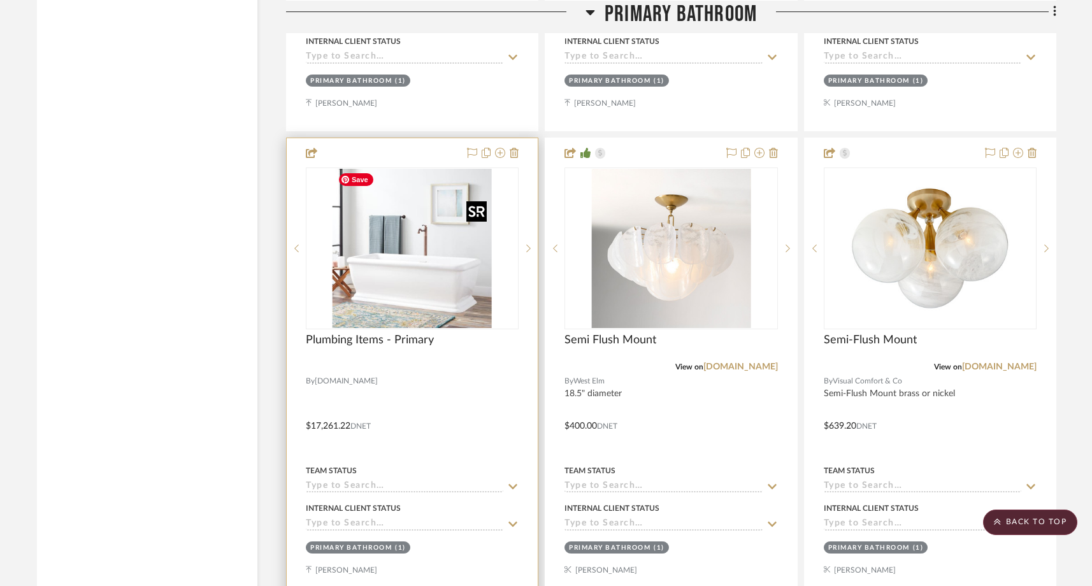
click at [0, 0] on img at bounding box center [0, 0] width 0 height 0
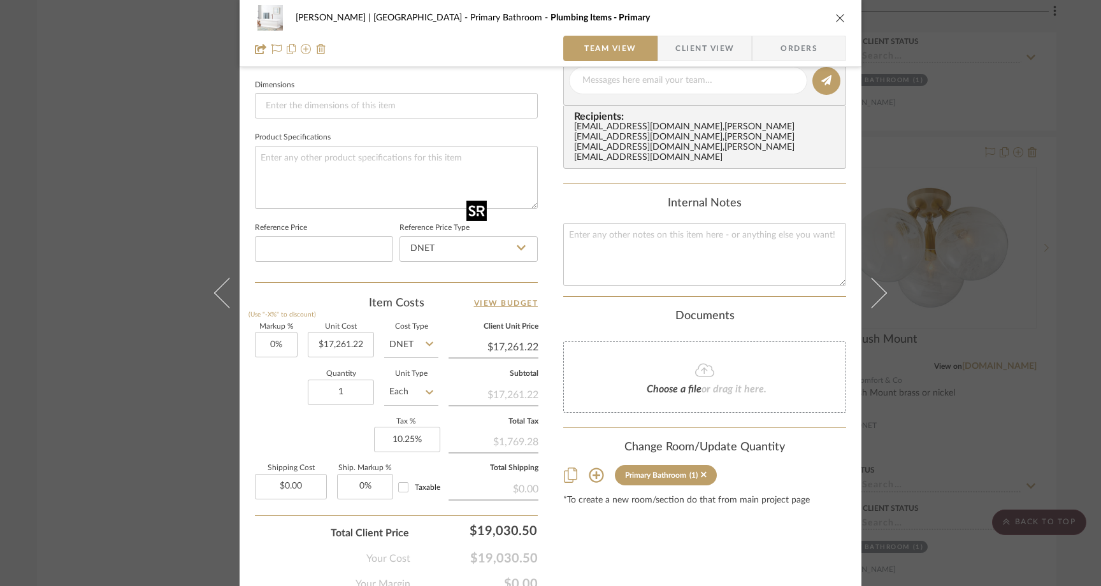
scroll to position [542, 0]
click at [128, 184] on div "[PERSON_NAME] | [GEOGRAPHIC_DATA] Primary Bathroom Plumbing Items - Primary Tea…" at bounding box center [550, 293] width 1101 height 586
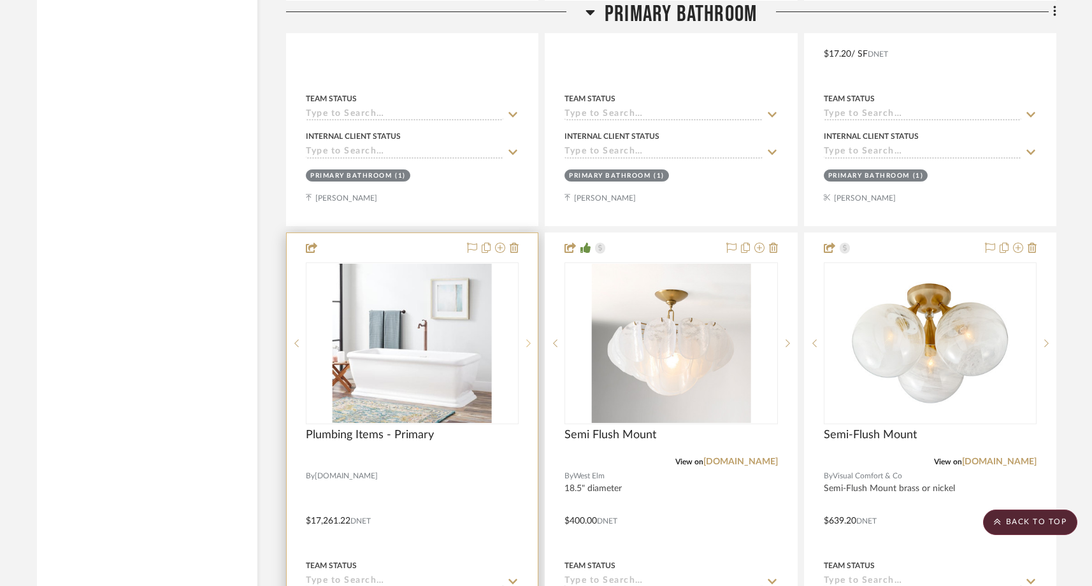
scroll to position [2042, 0]
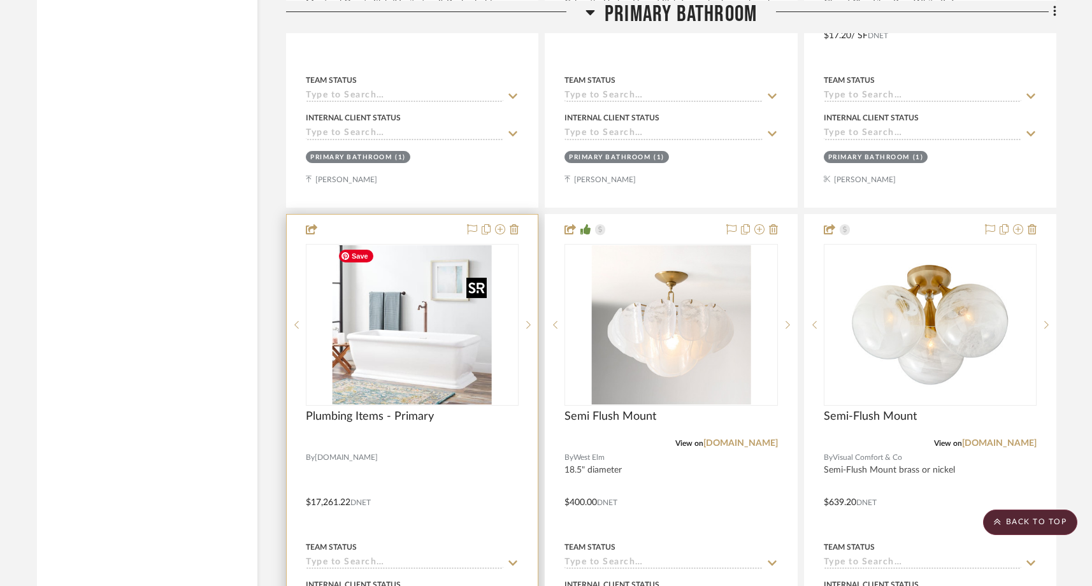
click at [429, 339] on img "0" at bounding box center [412, 324] width 159 height 159
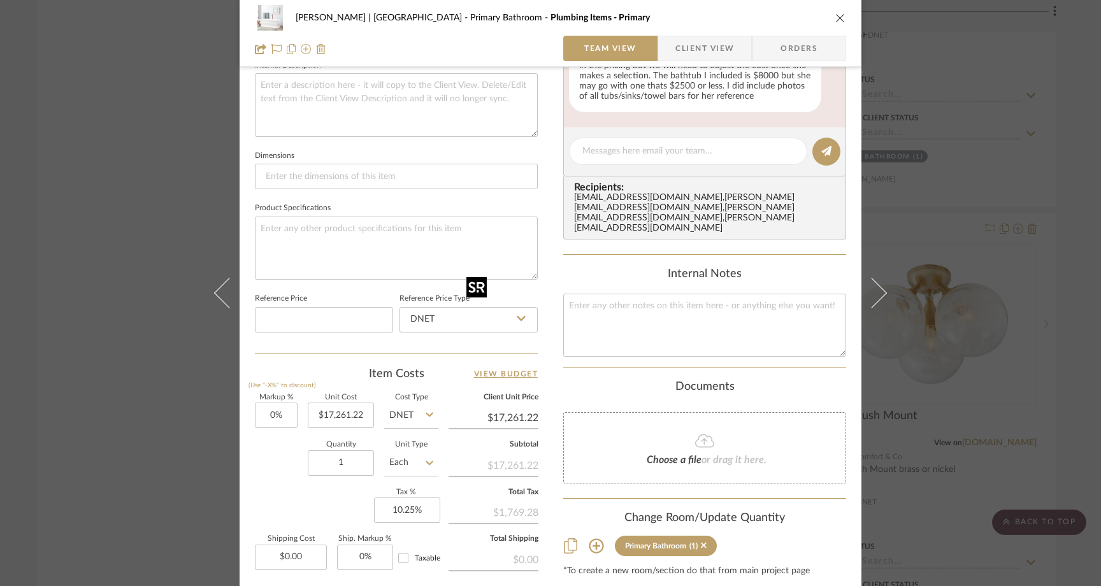
scroll to position [473, 0]
click at [376, 322] on input at bounding box center [324, 317] width 138 height 25
click at [356, 343] on div "Team-Facing Details Item Name Plumbing Items - Primary Brand [DOMAIN_NAME] Inte…" at bounding box center [396, 138] width 283 height 426
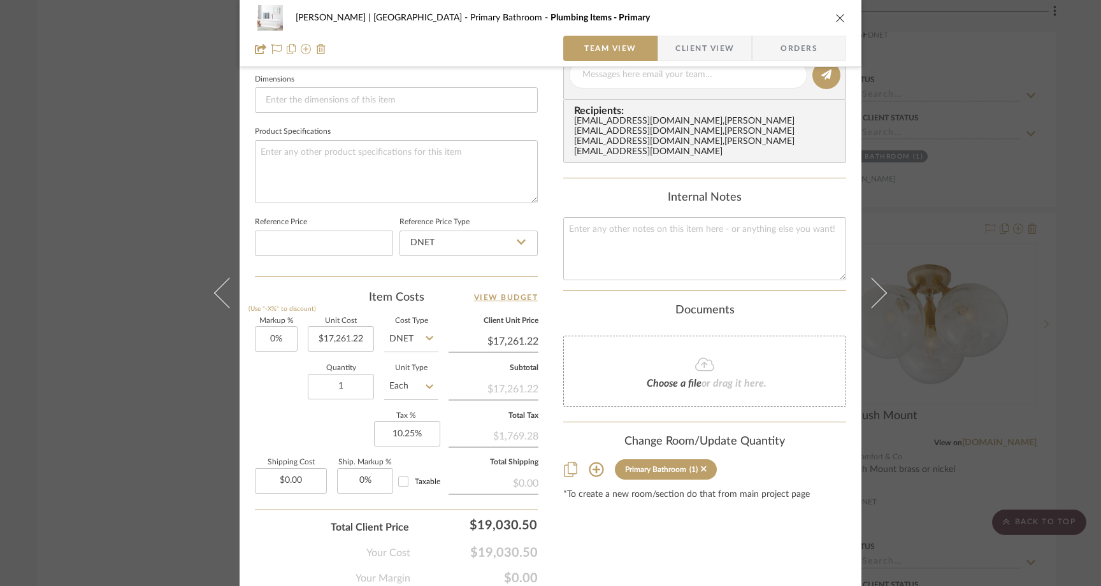
scroll to position [547, 0]
click at [150, 149] on div "[PERSON_NAME] | [GEOGRAPHIC_DATA] Primary Bathroom Plumbing Items - Primary Tea…" at bounding box center [550, 293] width 1101 height 586
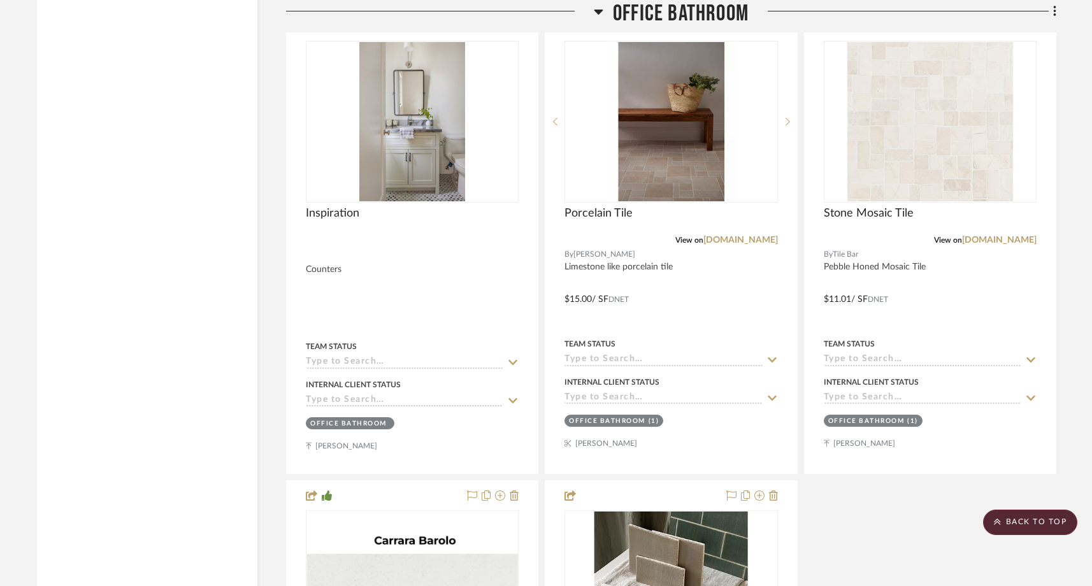
scroll to position [6210, 0]
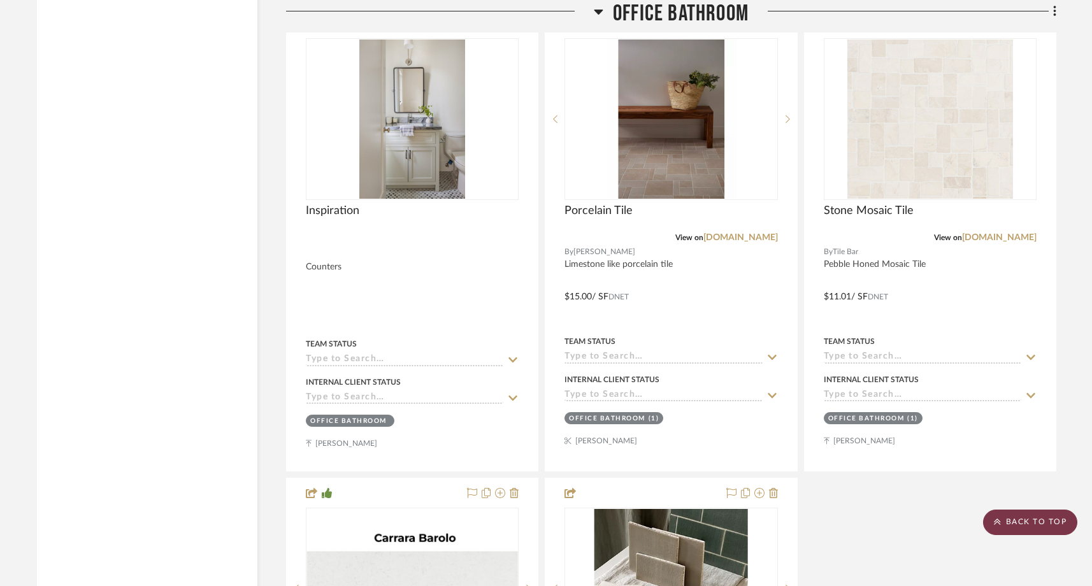
click at [1063, 524] on scroll-to-top-button "BACK TO TOP" at bounding box center [1030, 522] width 94 height 25
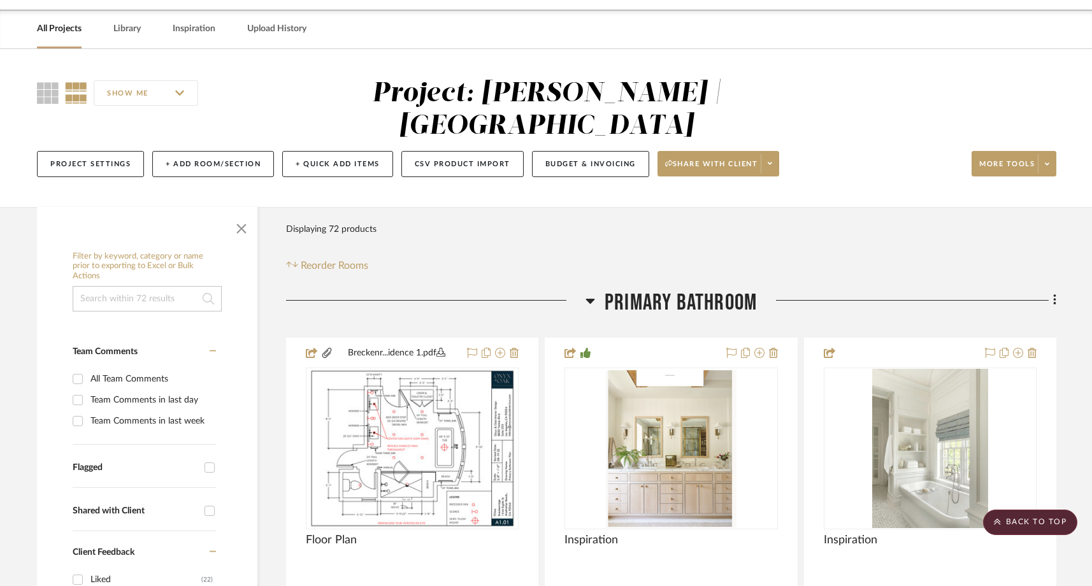
scroll to position [0, 0]
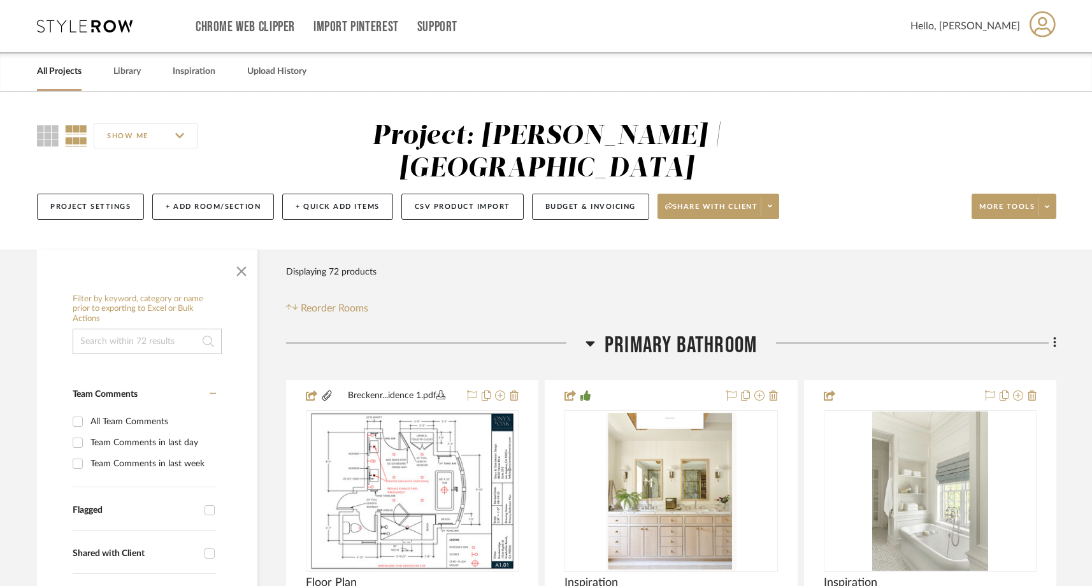
click at [54, 72] on link "All Projects" at bounding box center [59, 71] width 45 height 17
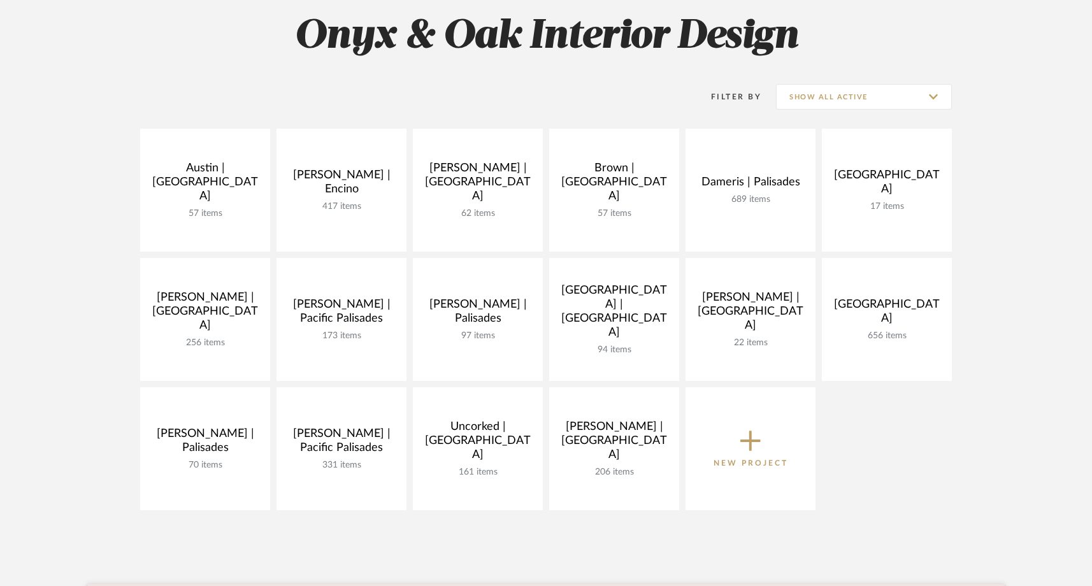
scroll to position [189, 0]
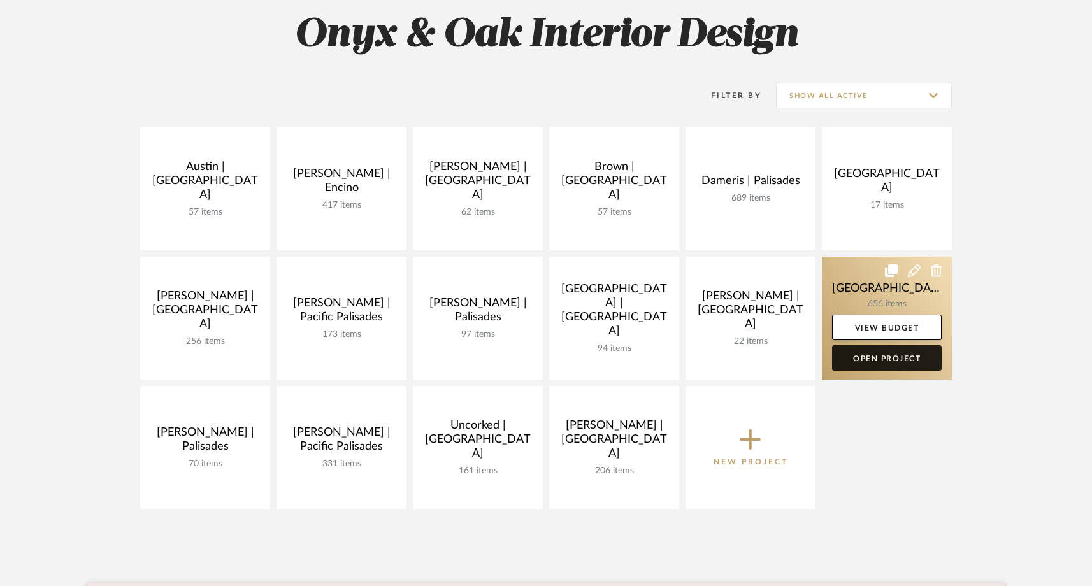
click at [900, 363] on link "Open Project" at bounding box center [887, 357] width 110 height 25
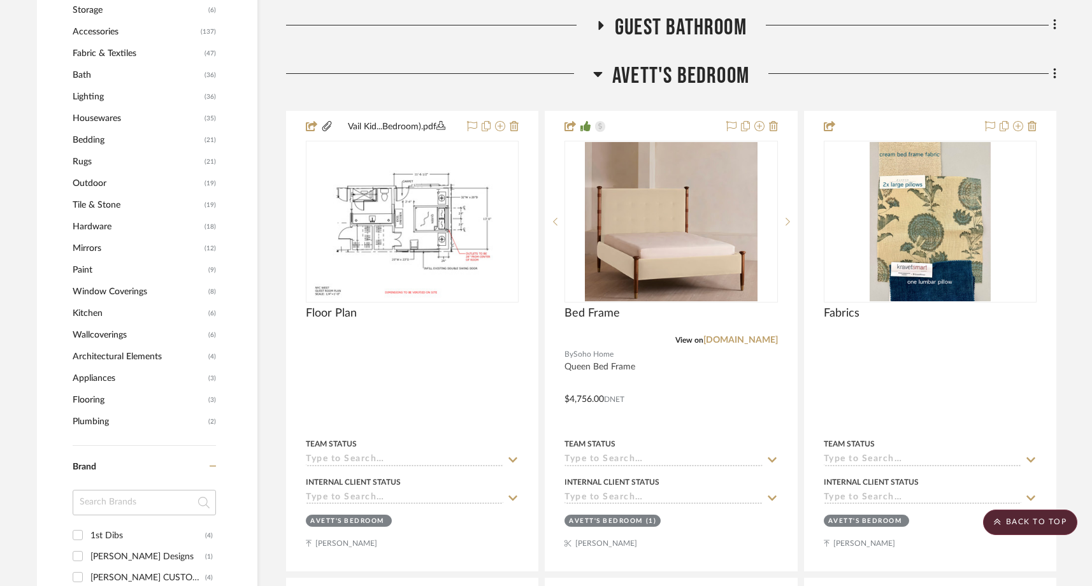
scroll to position [1104, 0]
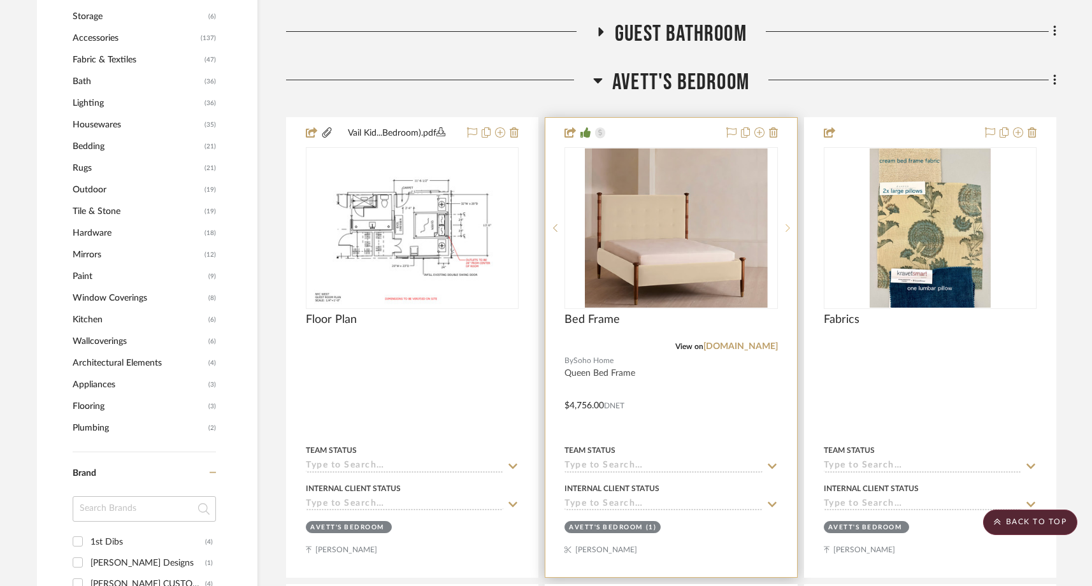
click at [784, 229] on sr-next-btn at bounding box center [787, 228] width 19 height 9
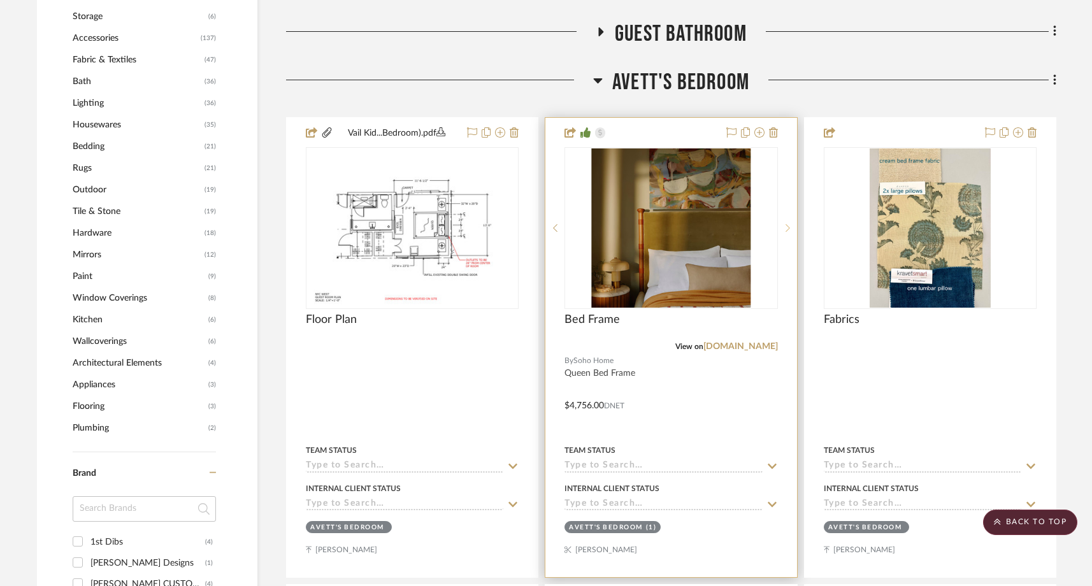
click at [784, 229] on sr-next-btn at bounding box center [787, 228] width 19 height 9
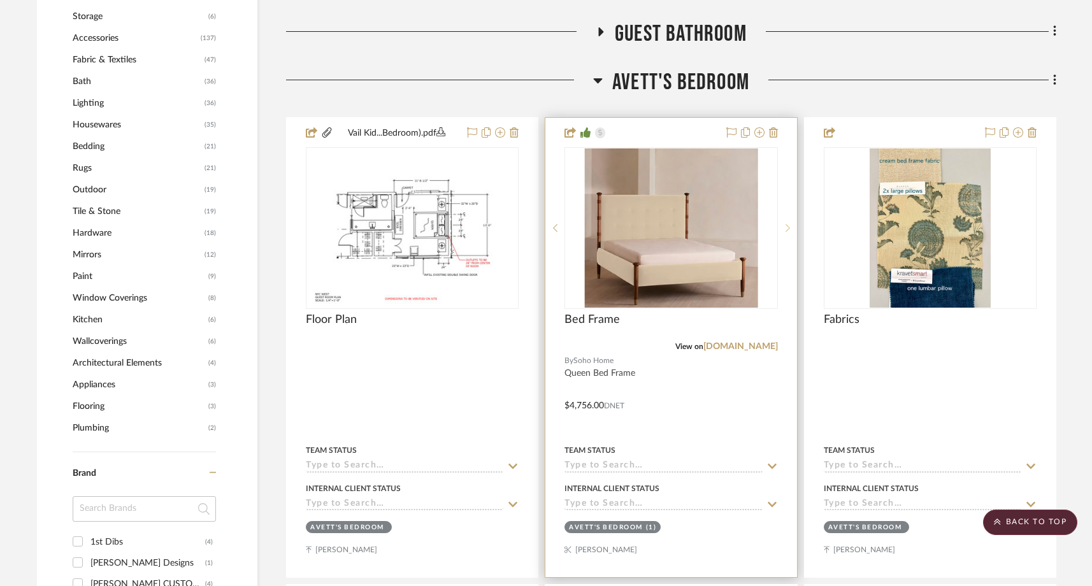
click at [784, 229] on sr-next-btn at bounding box center [787, 228] width 19 height 9
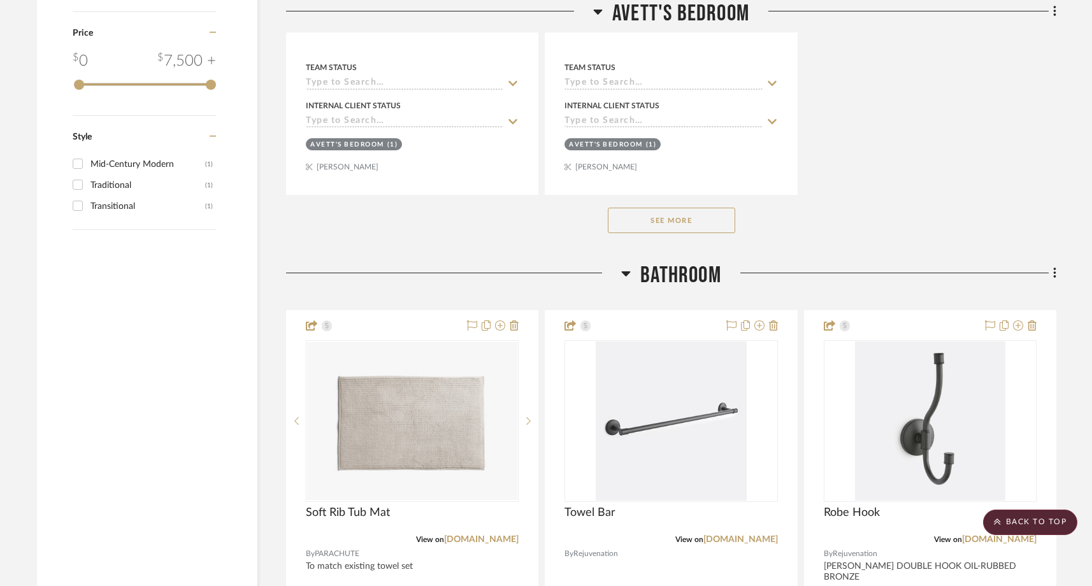
scroll to position [2552, 0]
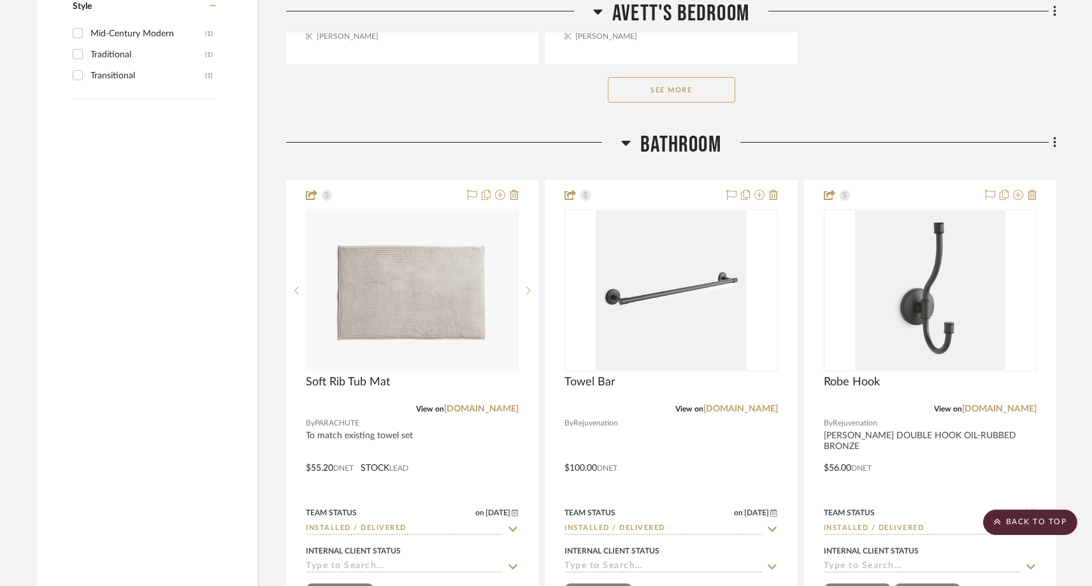
click at [667, 81] on button "See More" at bounding box center [671, 89] width 127 height 25
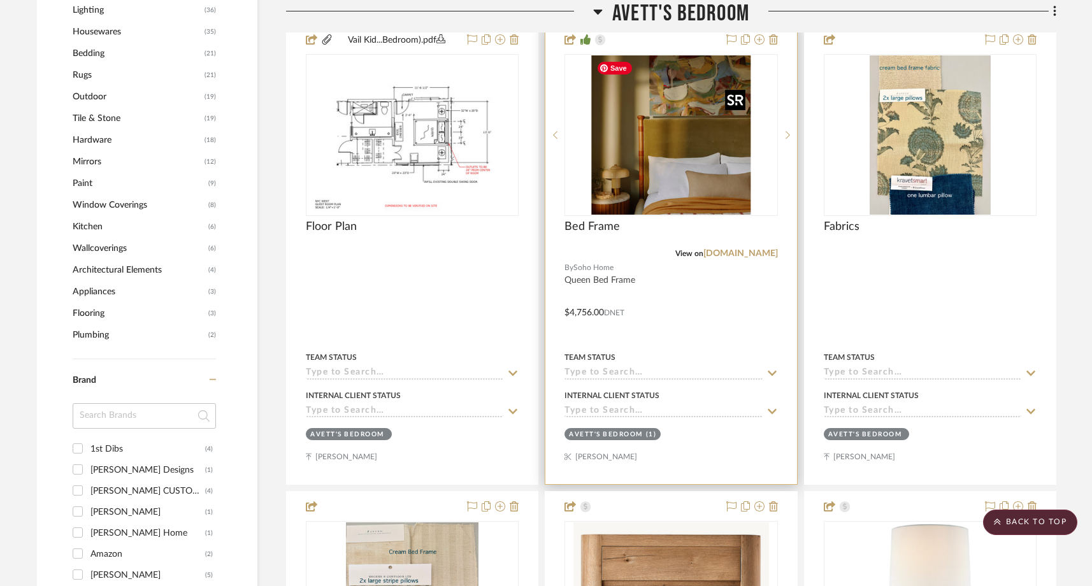
scroll to position [1213, 0]
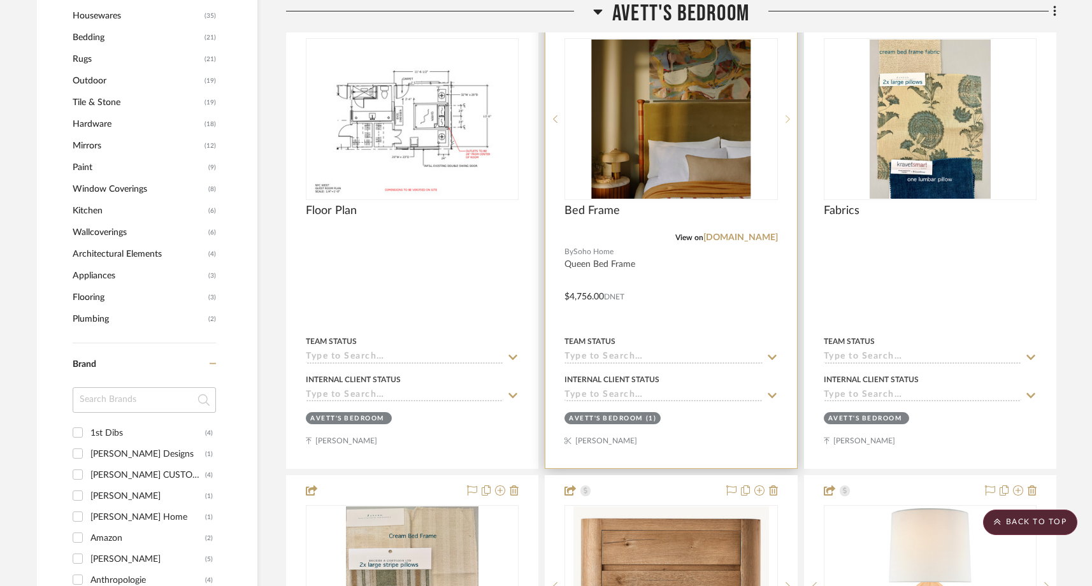
click at [784, 119] on sr-next-btn at bounding box center [787, 119] width 19 height 9
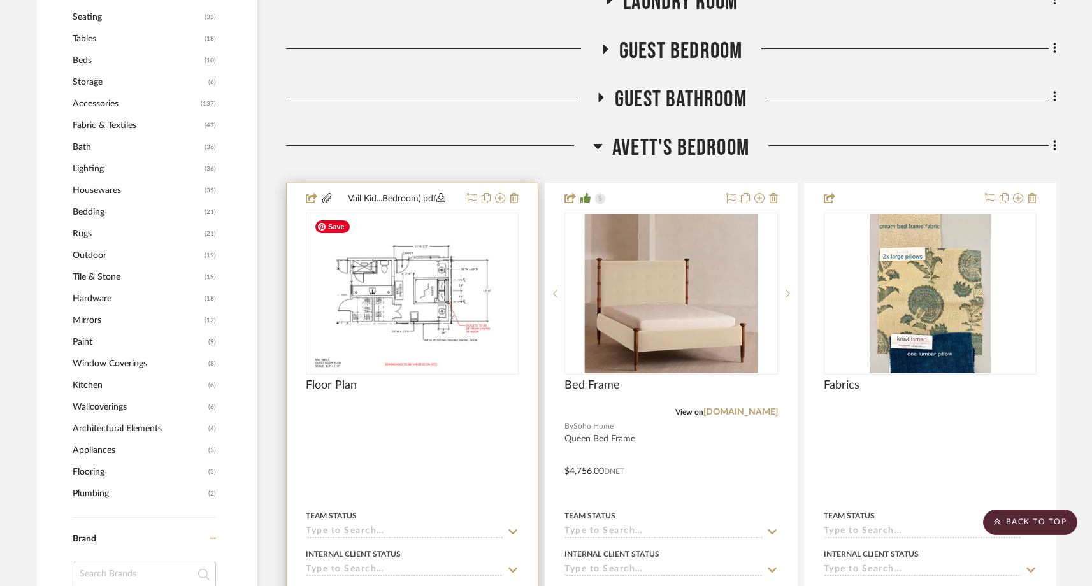
scroll to position [1044, 0]
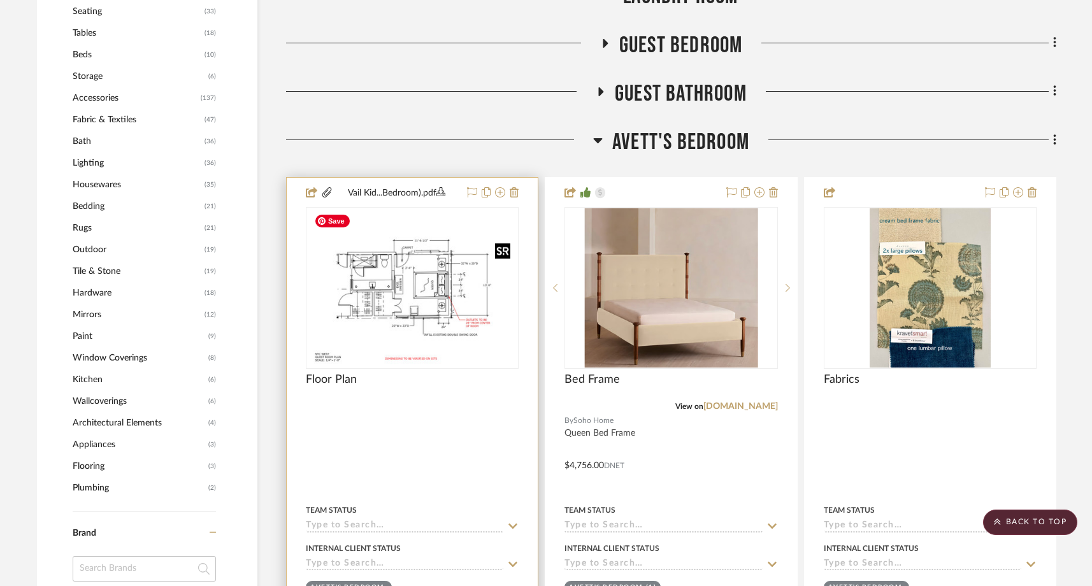
click at [436, 287] on img "0" at bounding box center [412, 287] width 206 height 159
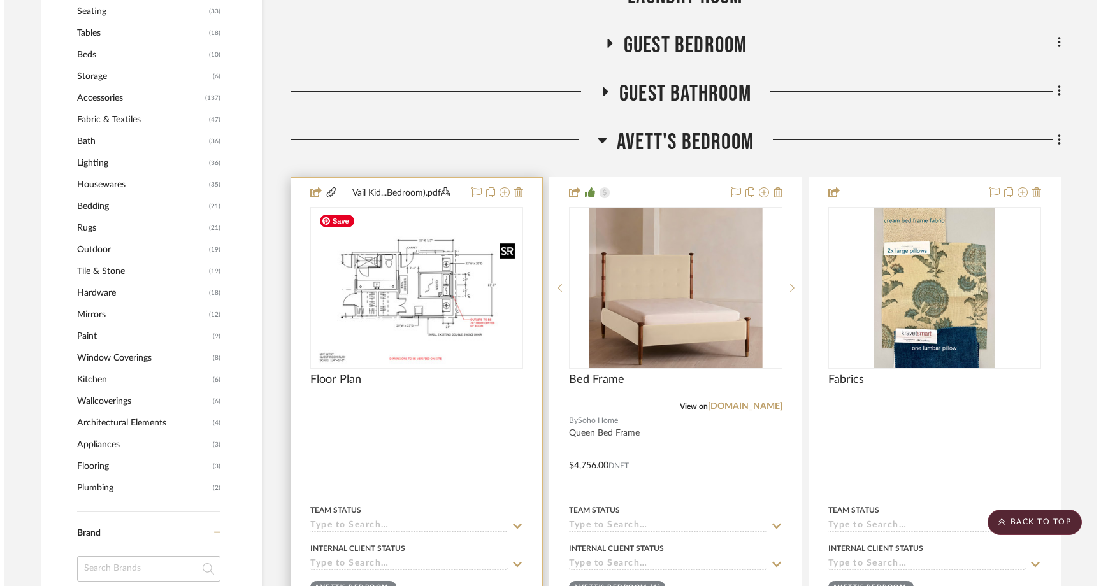
scroll to position [0, 0]
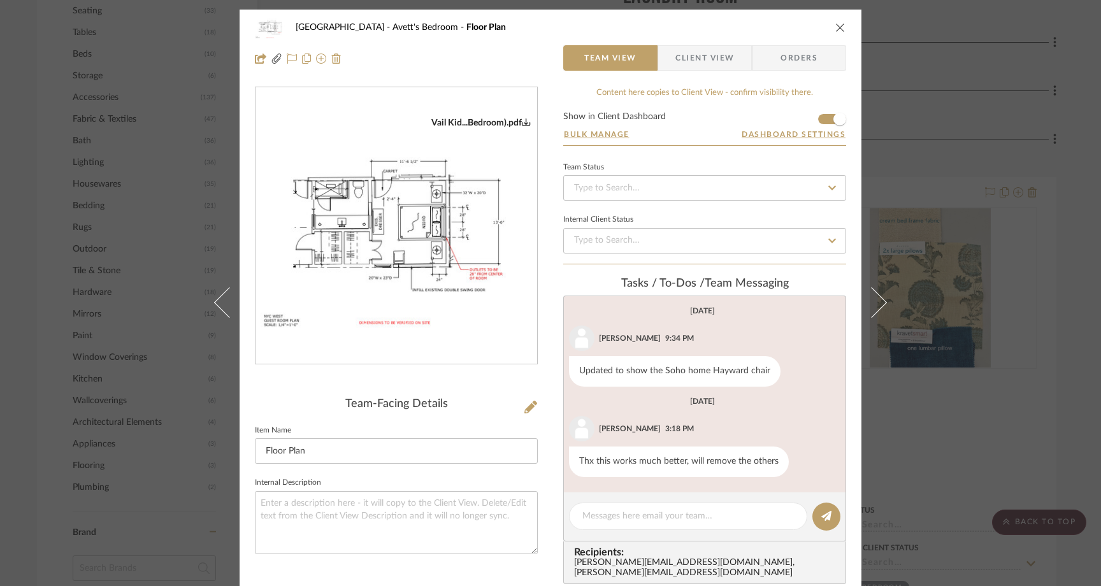
click at [835, 30] on icon "close" at bounding box center [840, 27] width 10 height 10
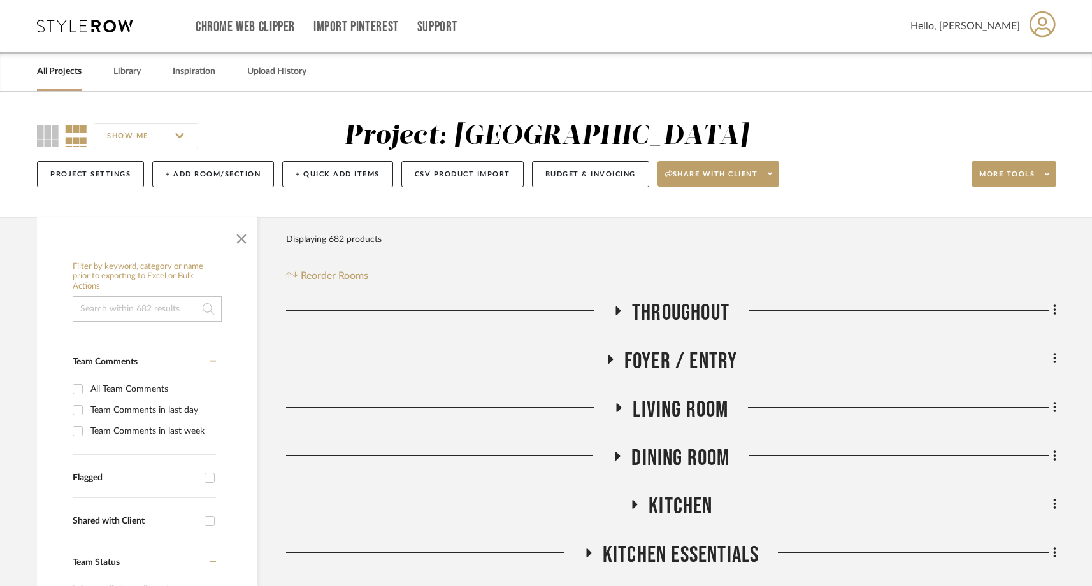
click at [73, 73] on link "All Projects" at bounding box center [59, 71] width 45 height 17
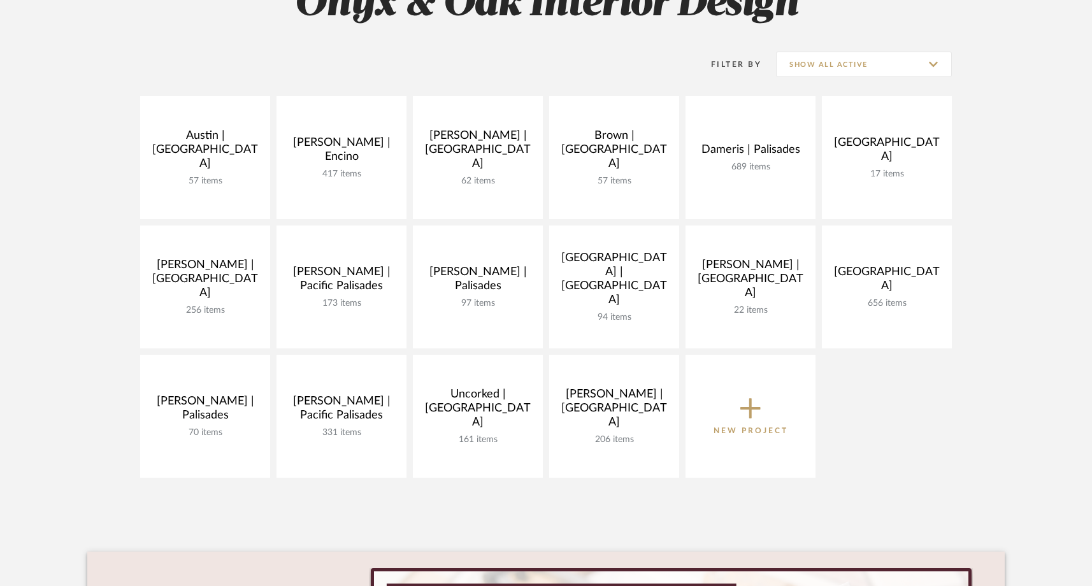
scroll to position [227, 0]
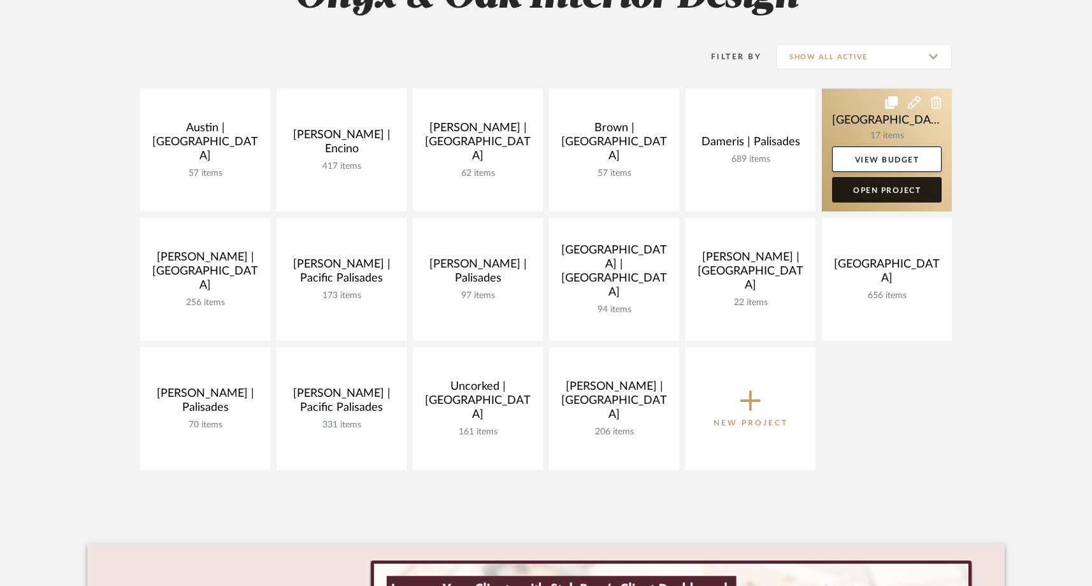
click at [885, 193] on link "Open Project" at bounding box center [887, 189] width 110 height 25
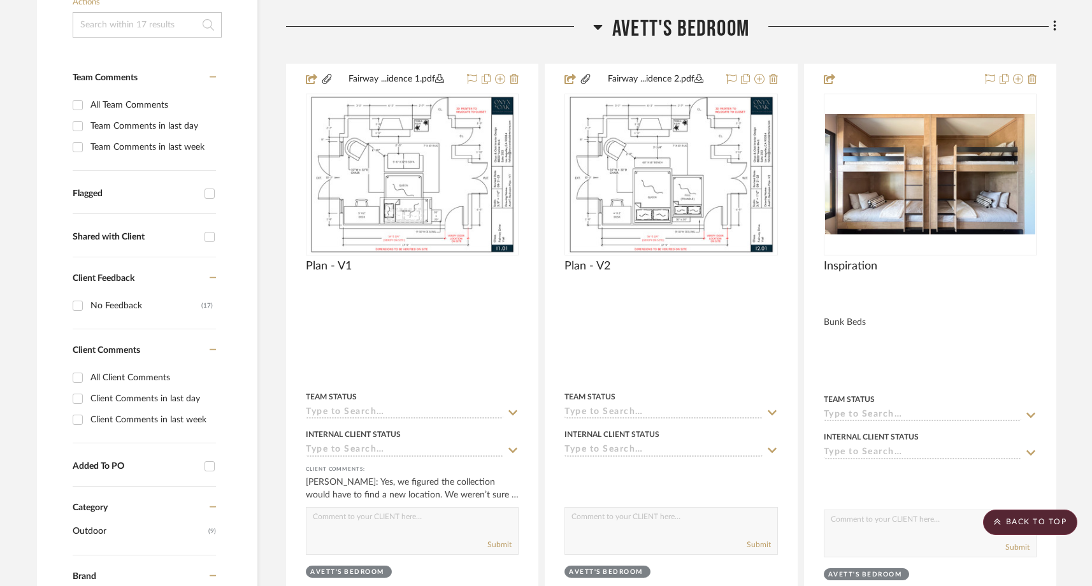
scroll to position [274, 0]
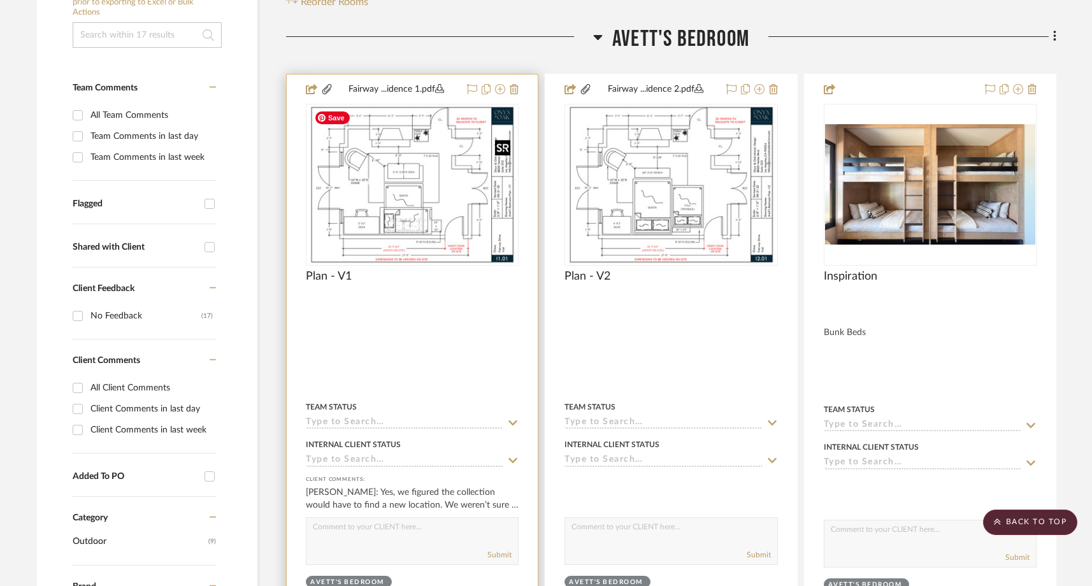
click at [447, 217] on img "0" at bounding box center [412, 184] width 206 height 159
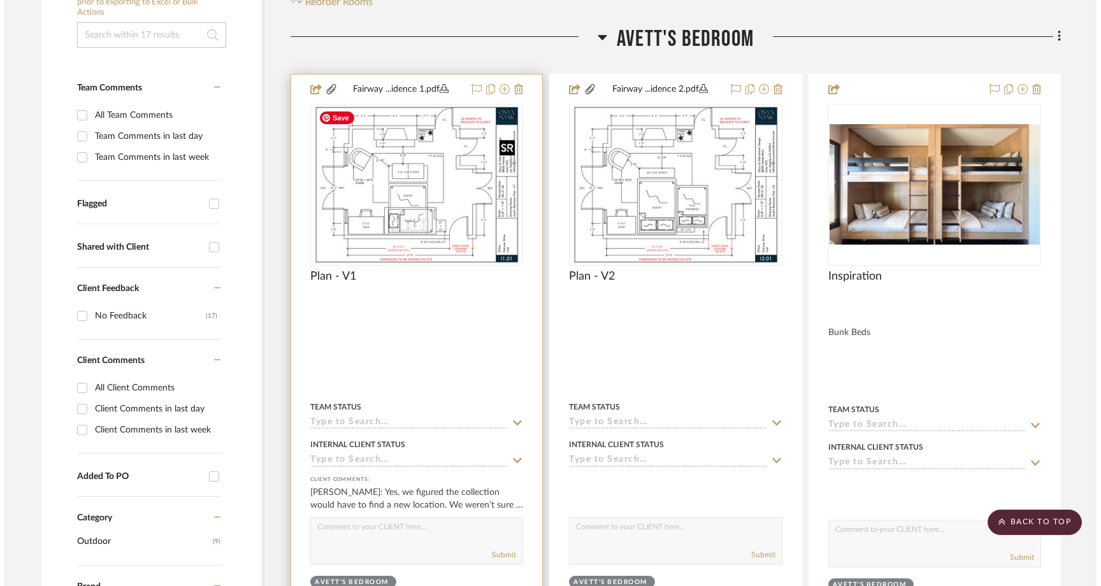
scroll to position [0, 0]
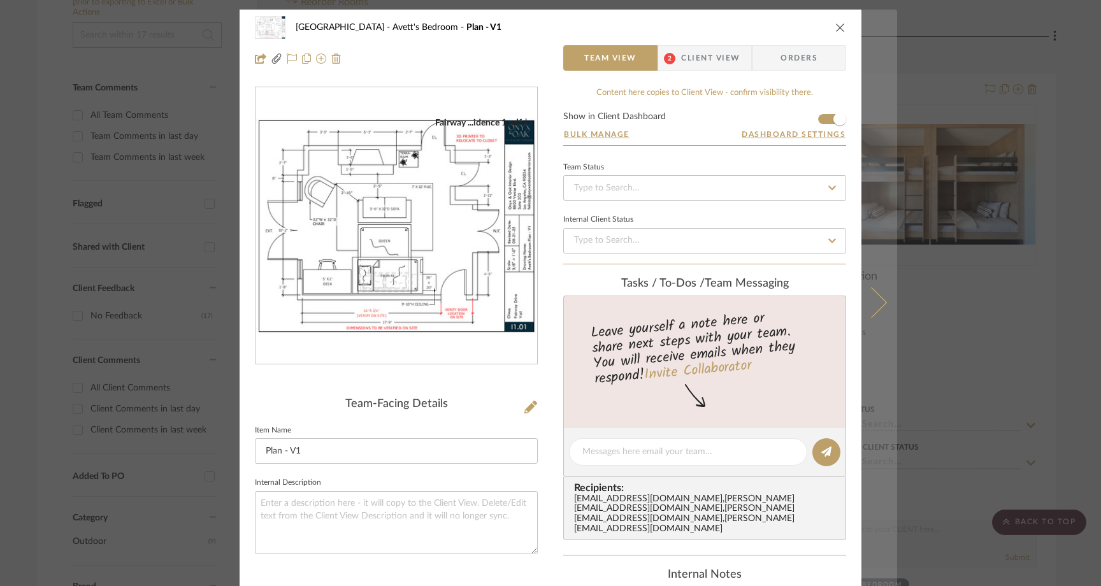
click at [882, 305] on button at bounding box center [879, 303] width 36 height 586
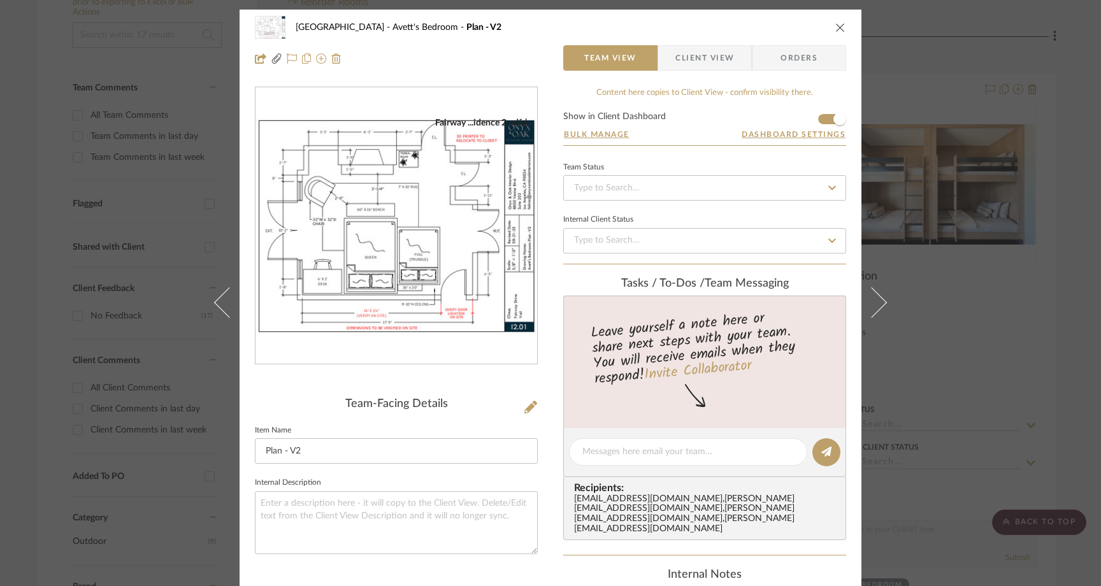
click at [839, 25] on icon "close" at bounding box center [840, 27] width 10 height 10
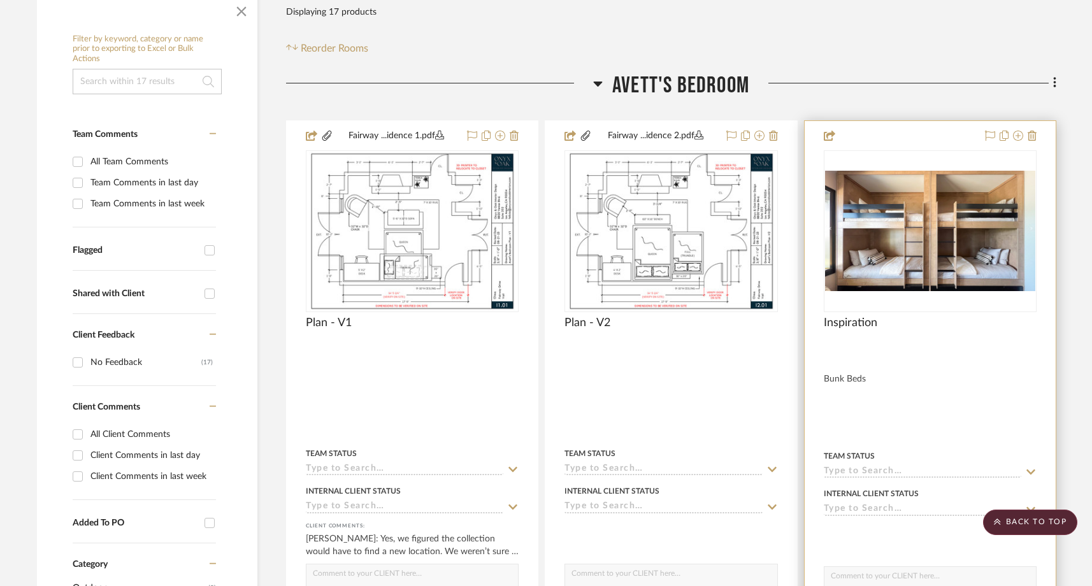
scroll to position [225, 0]
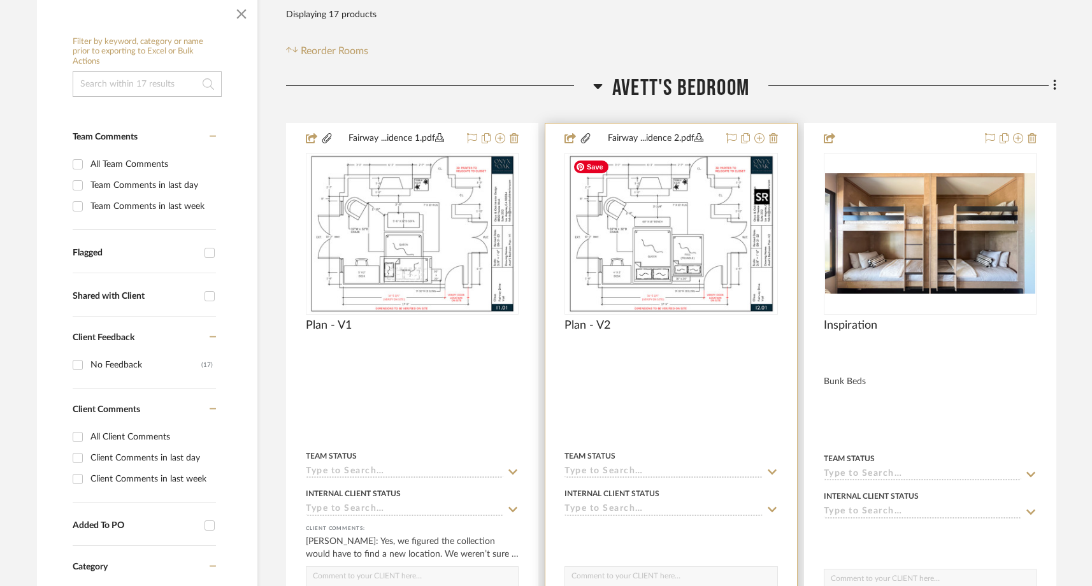
click at [661, 278] on img "0" at bounding box center [671, 233] width 206 height 159
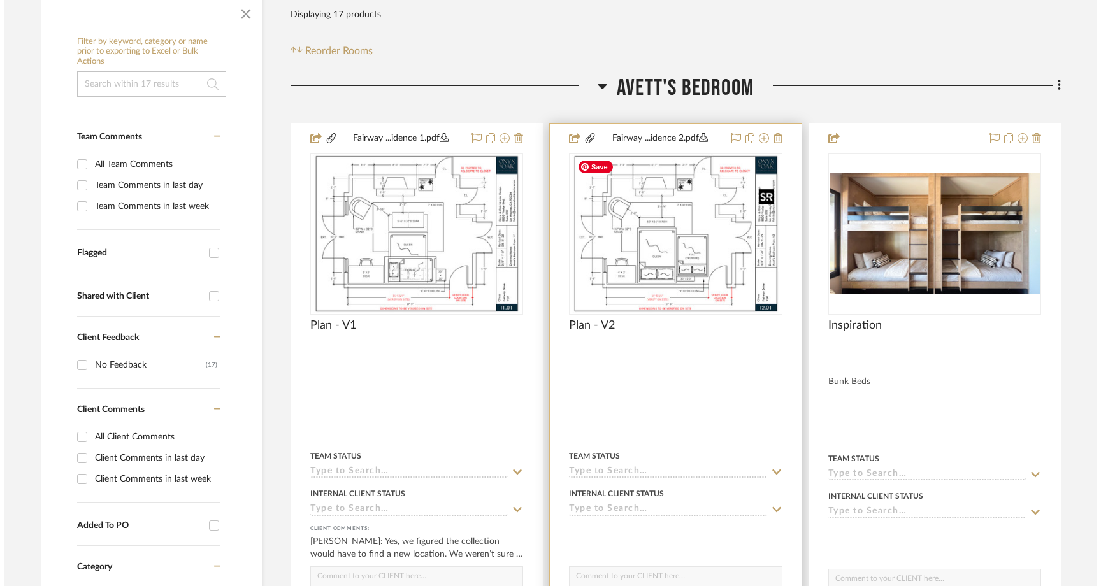
scroll to position [0, 0]
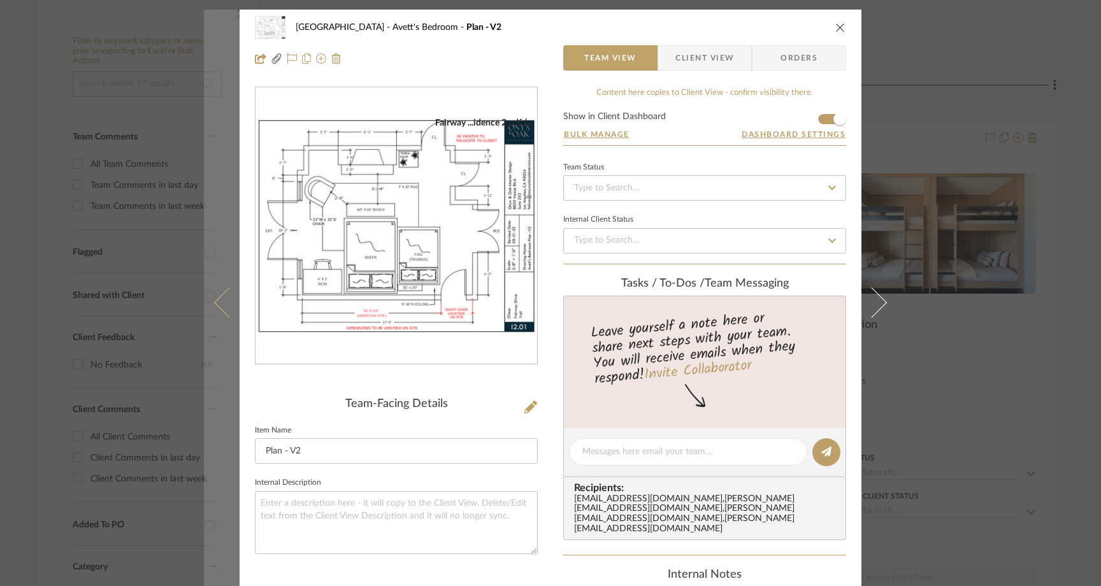
click at [223, 309] on icon at bounding box center [229, 302] width 31 height 31
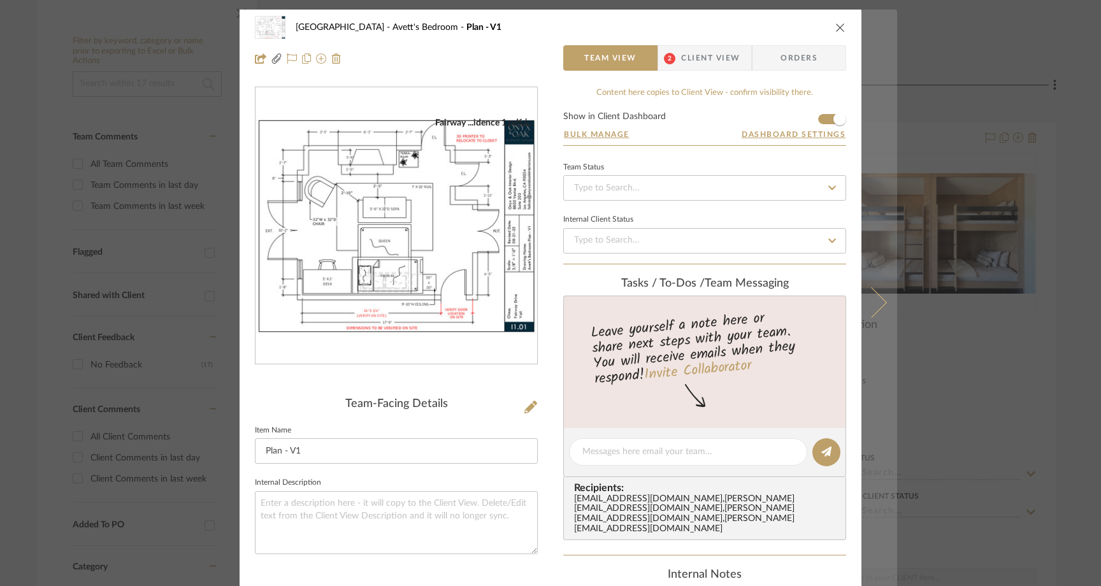
click at [872, 308] on icon at bounding box center [871, 302] width 31 height 31
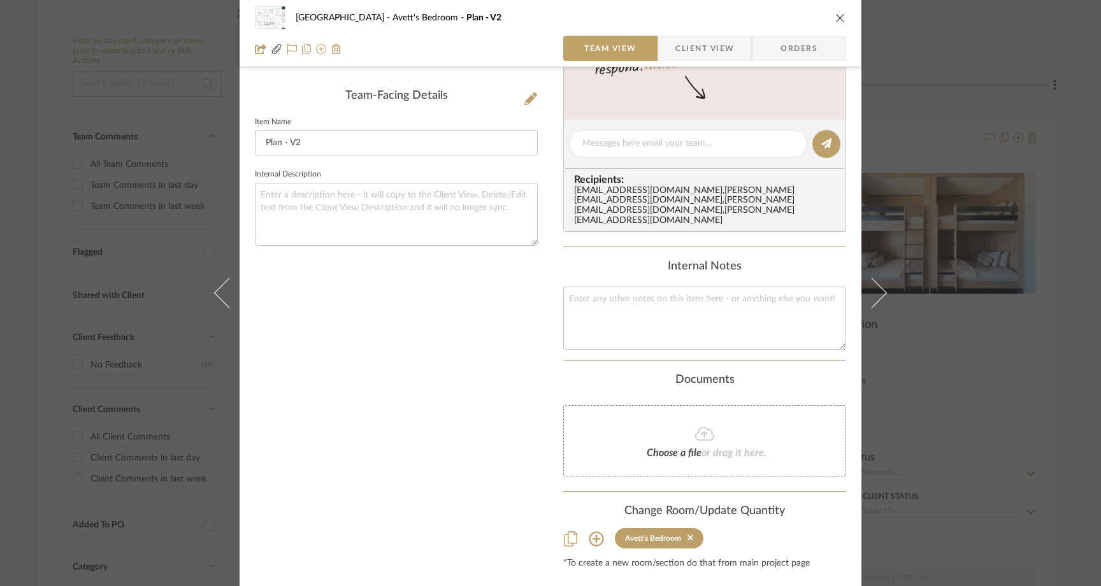
scroll to position [331, 0]
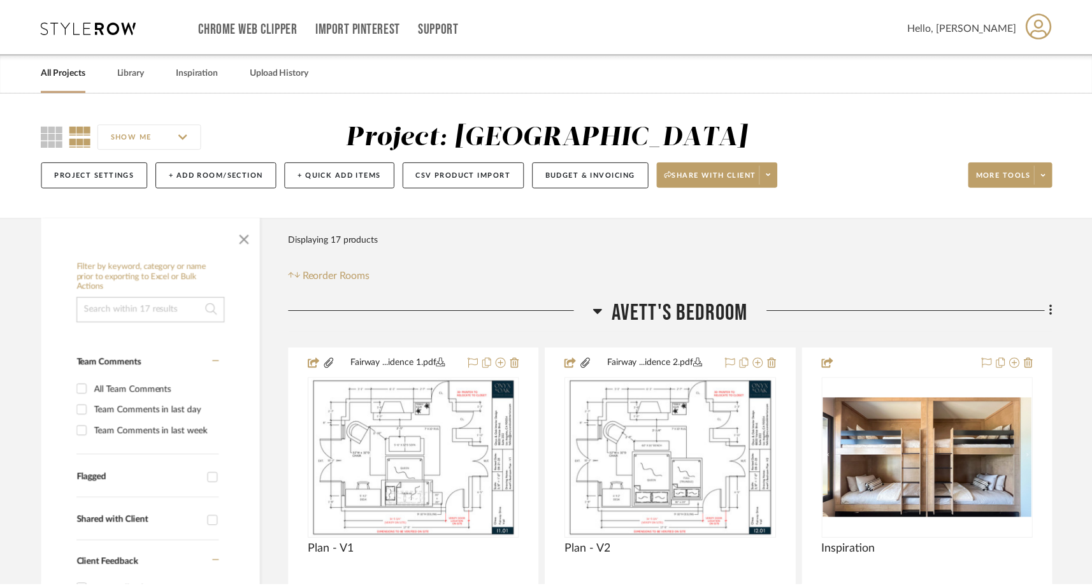
scroll to position [227, 0]
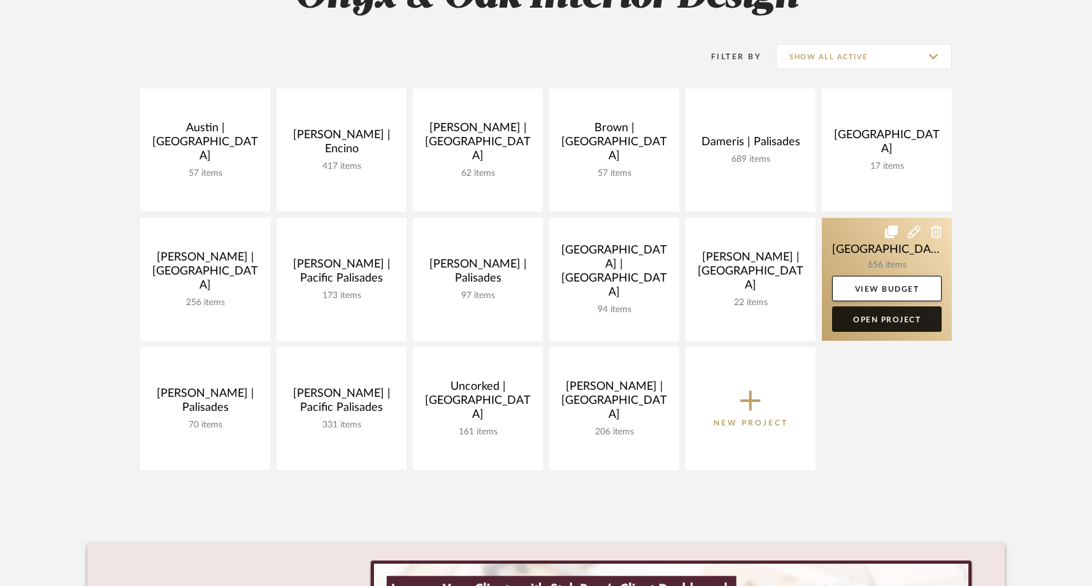
click at [881, 322] on link "Open Project" at bounding box center [887, 318] width 110 height 25
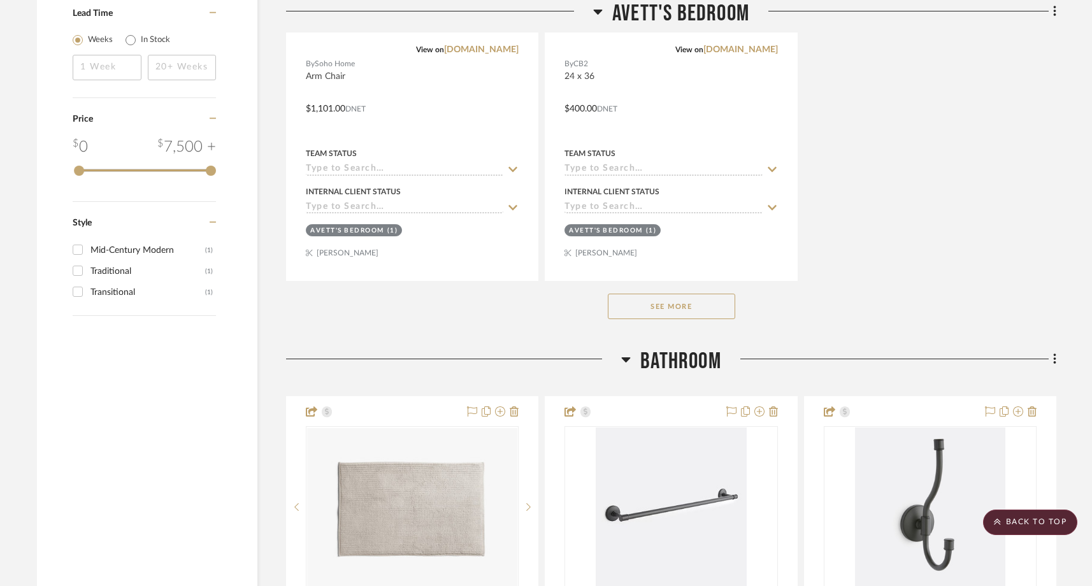
scroll to position [2371, 0]
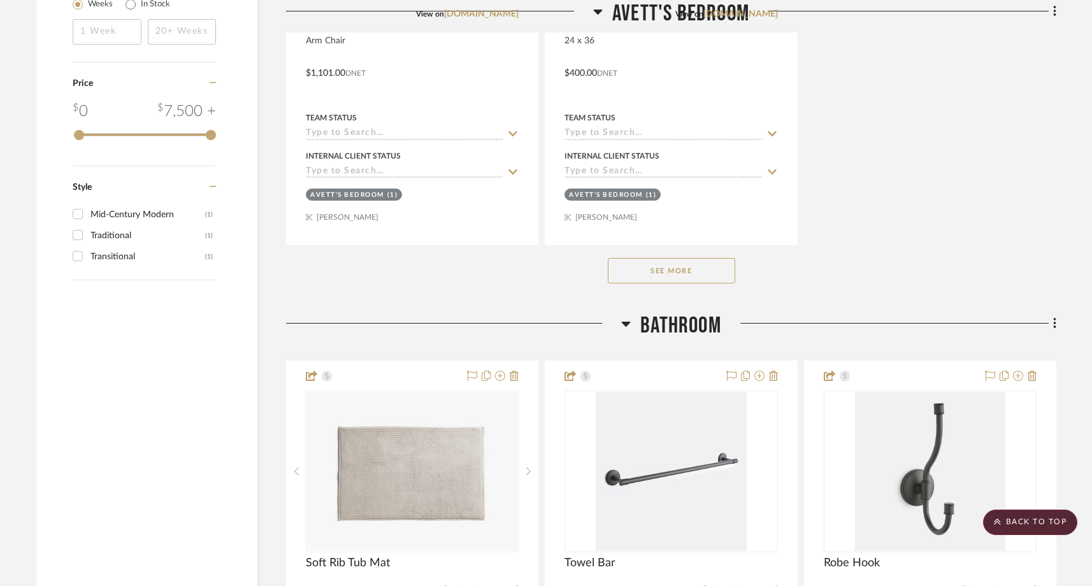
click at [686, 271] on button "See More" at bounding box center [671, 270] width 127 height 25
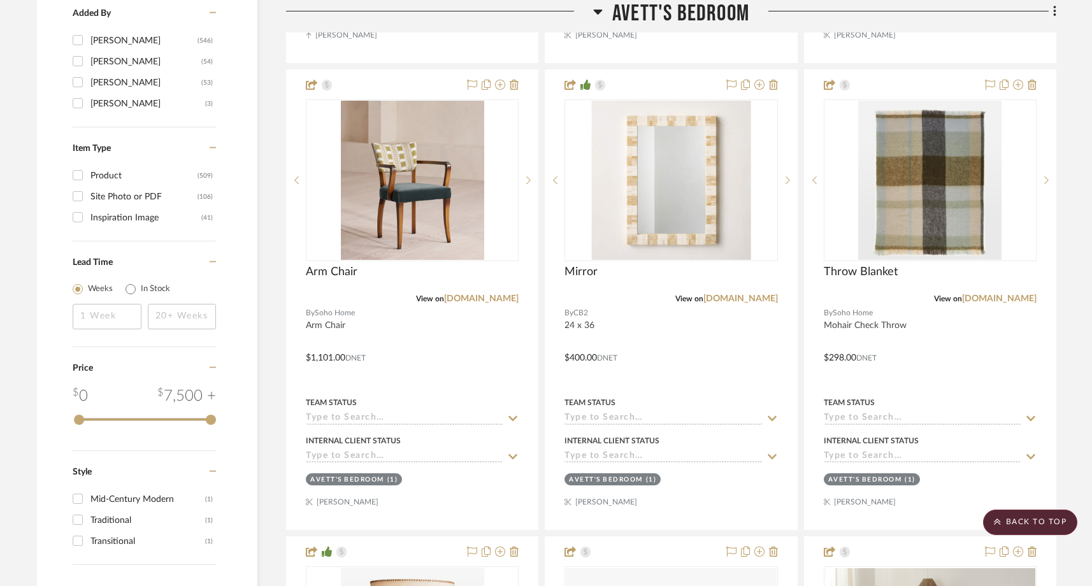
scroll to position [2053, 0]
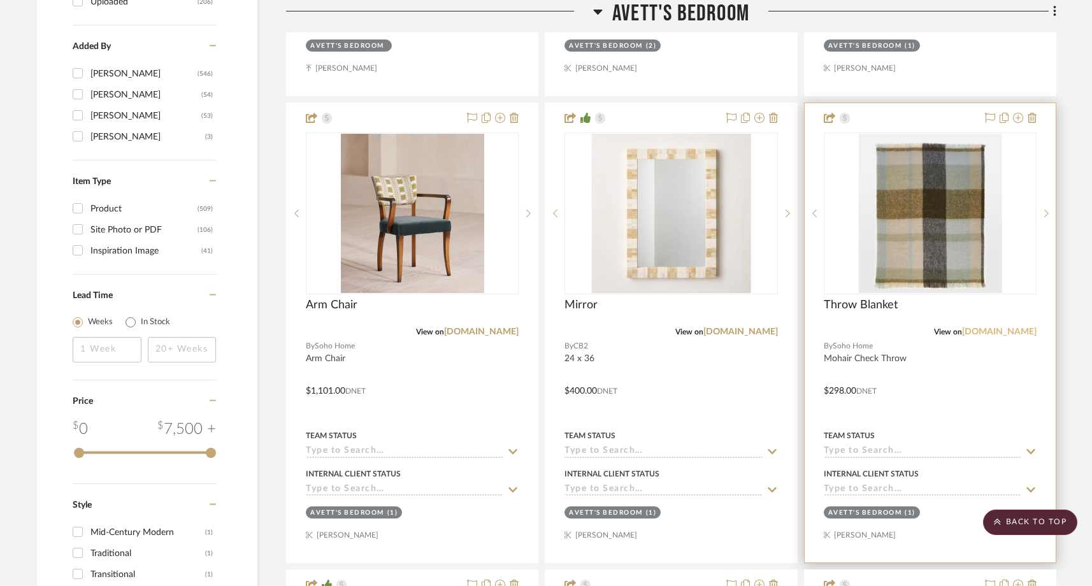
click at [1017, 333] on link "[DOMAIN_NAME]" at bounding box center [999, 332] width 75 height 9
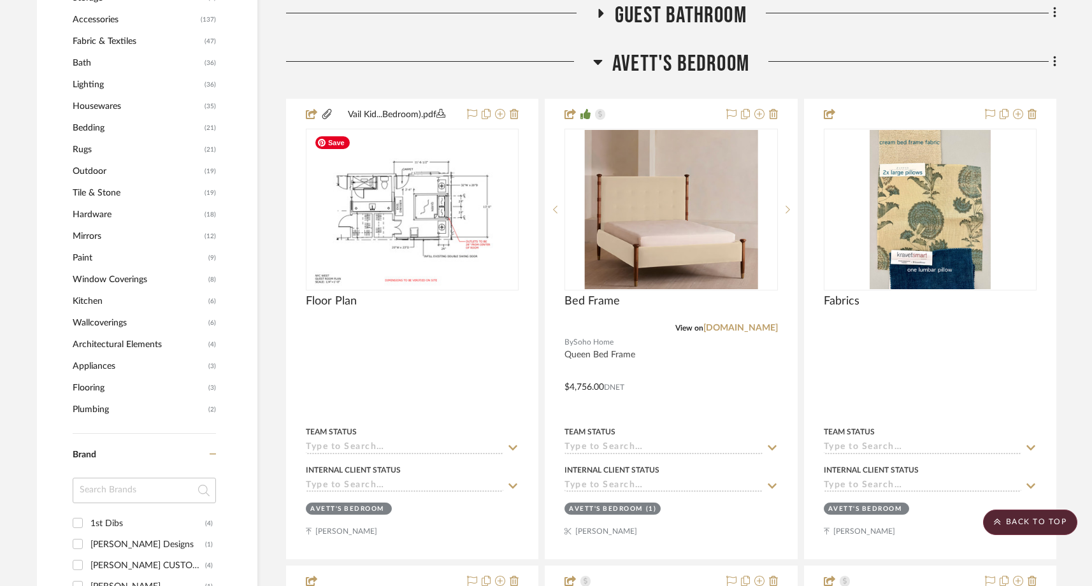
scroll to position [1136, 0]
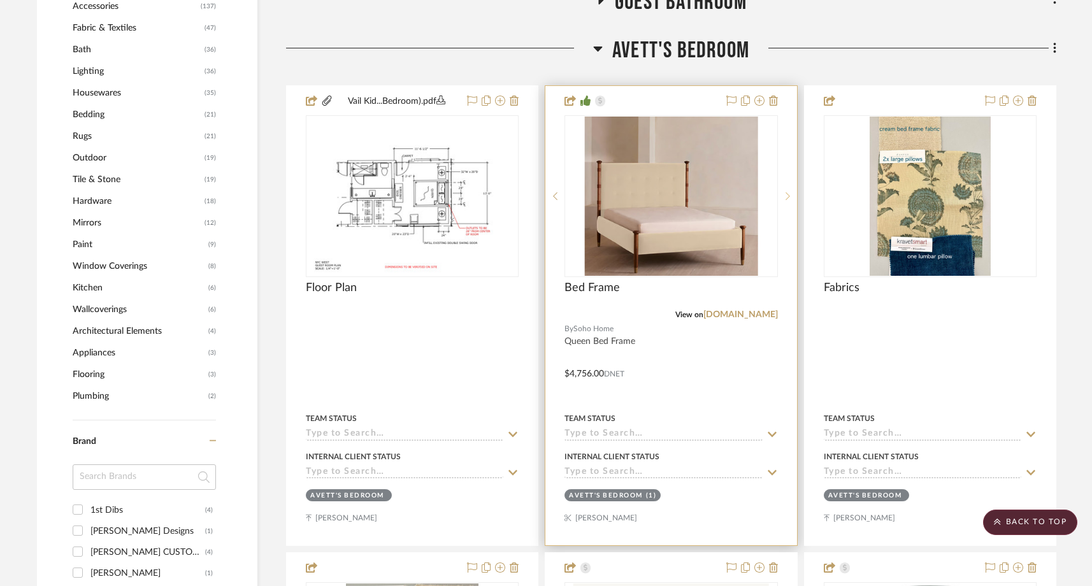
click at [787, 196] on icon at bounding box center [788, 196] width 4 height 9
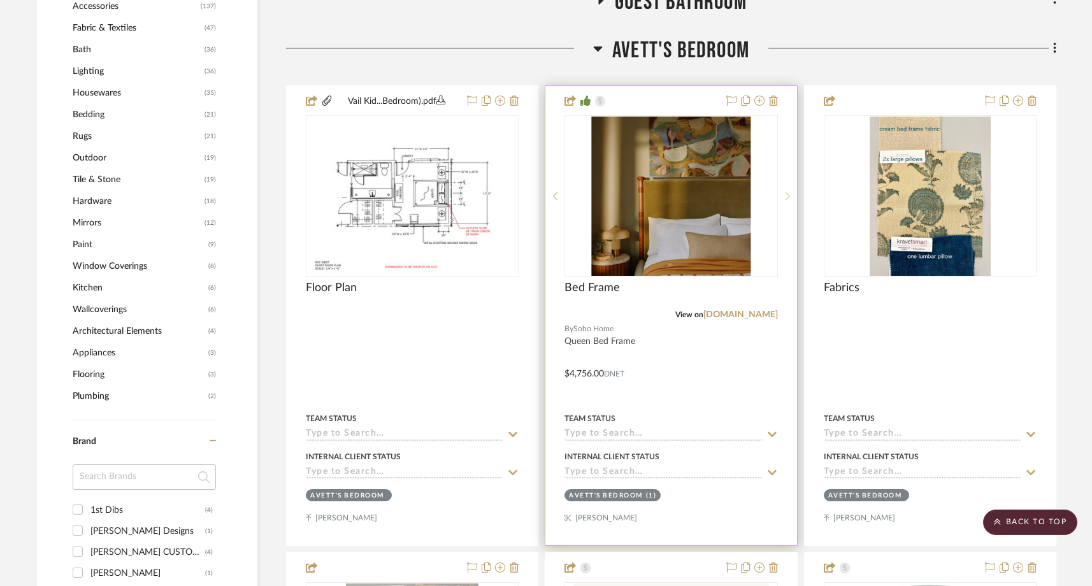
click at [787, 196] on icon at bounding box center [788, 196] width 4 height 9
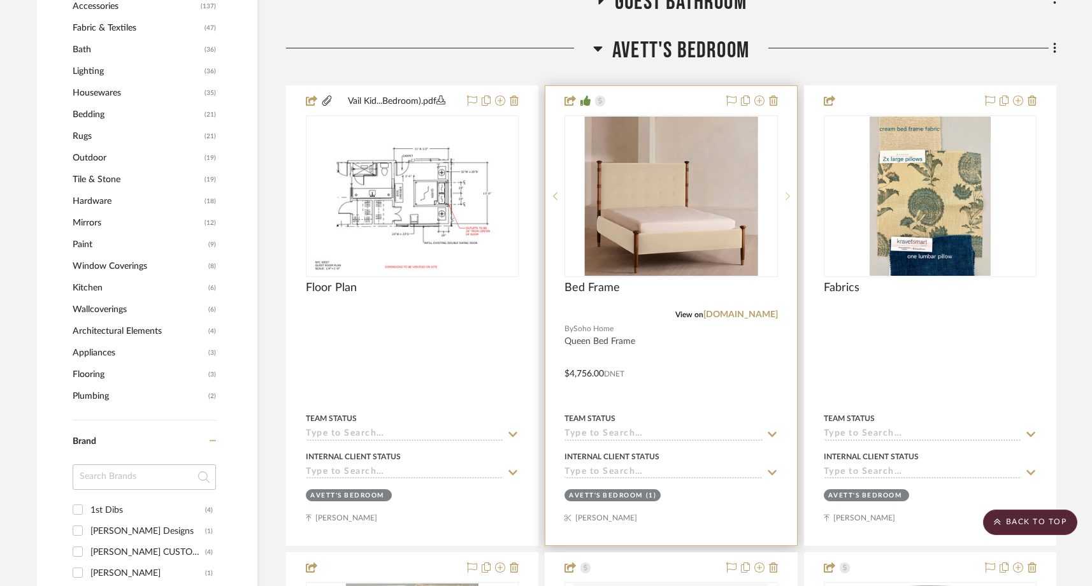
click at [787, 196] on icon at bounding box center [788, 196] width 4 height 9
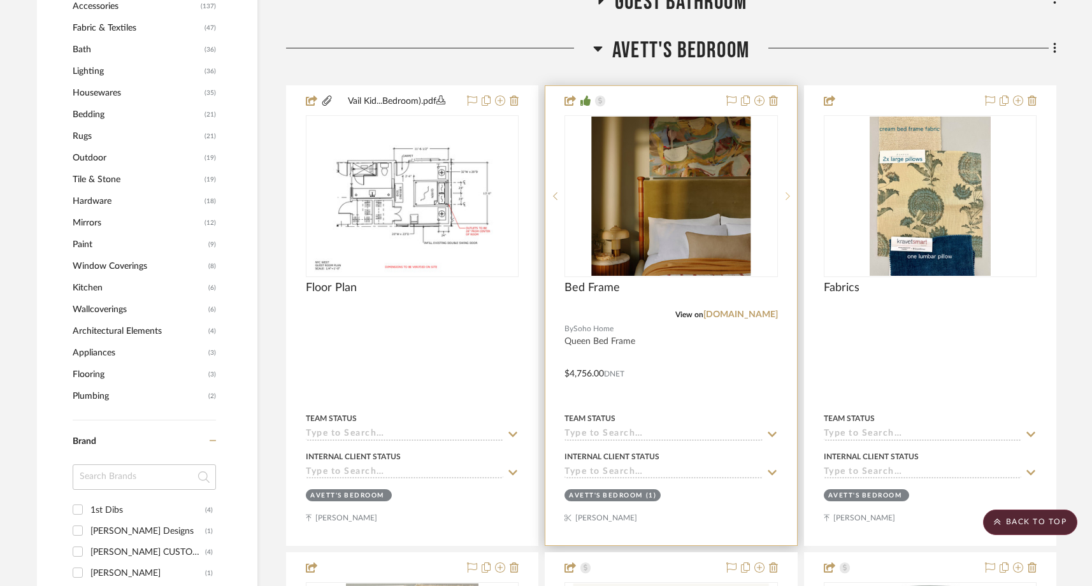
click at [787, 196] on icon at bounding box center [788, 196] width 4 height 9
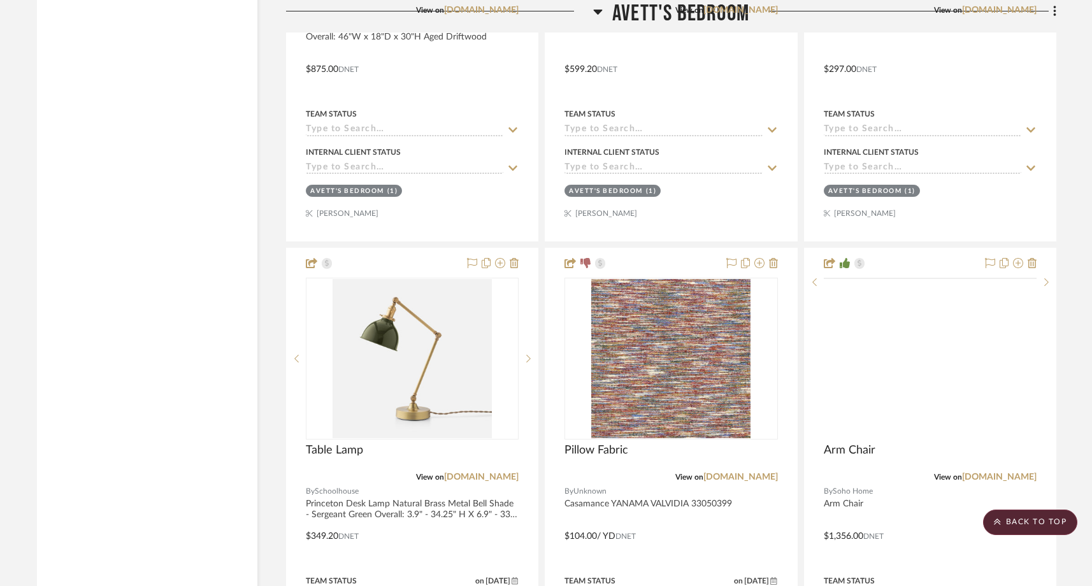
scroll to position [5291, 0]
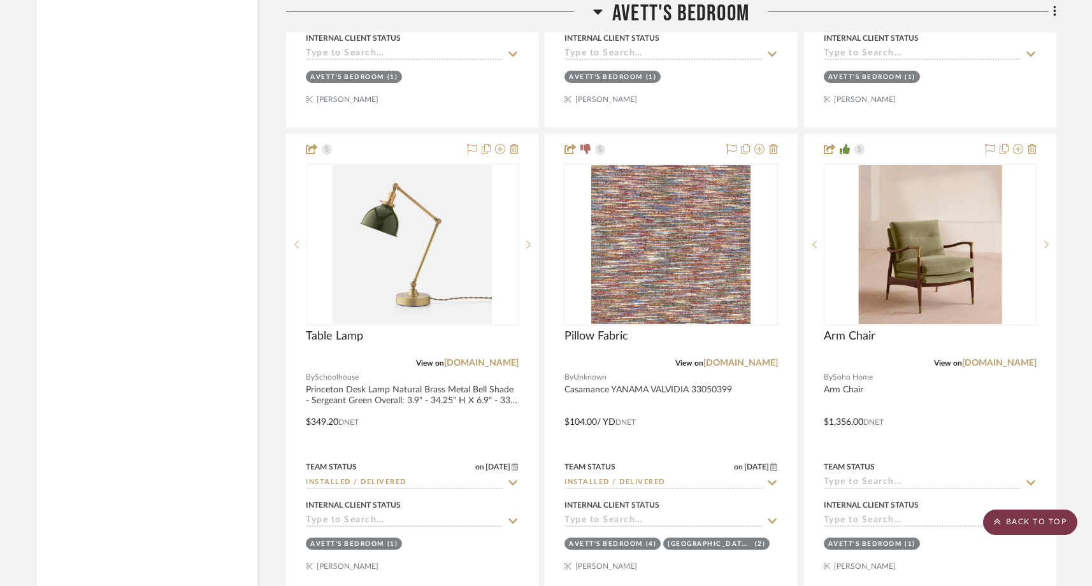
click at [1019, 515] on scroll-to-top-button "BACK TO TOP" at bounding box center [1030, 522] width 94 height 25
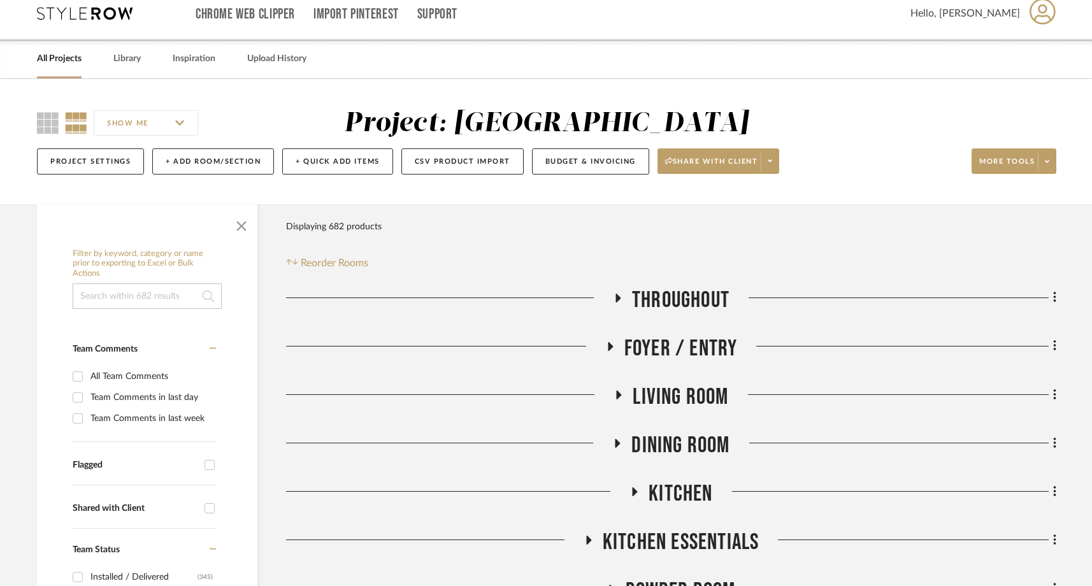
scroll to position [0, 0]
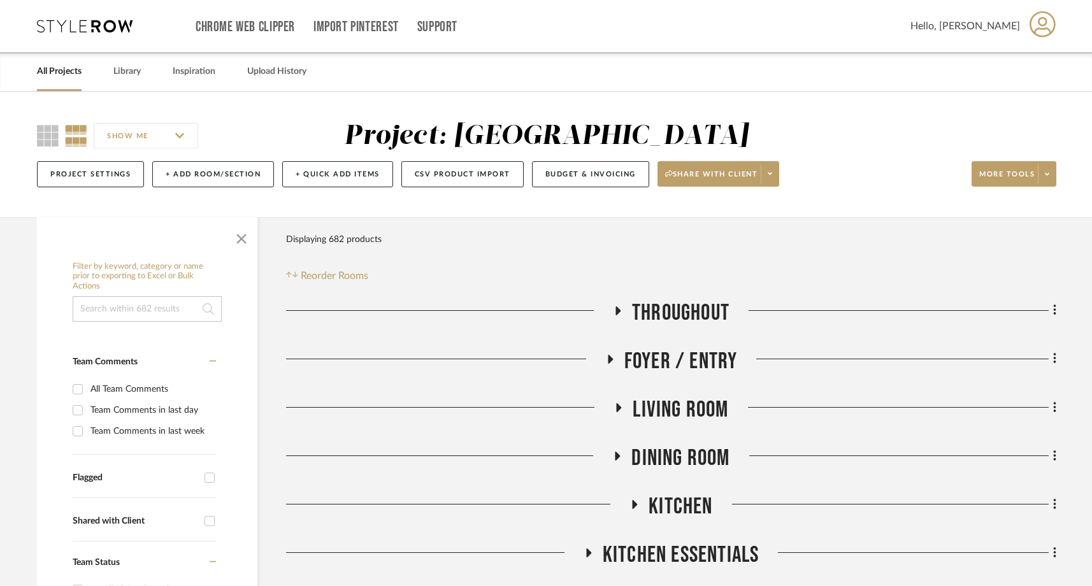
click at [58, 71] on link "All Projects" at bounding box center [59, 71] width 45 height 17
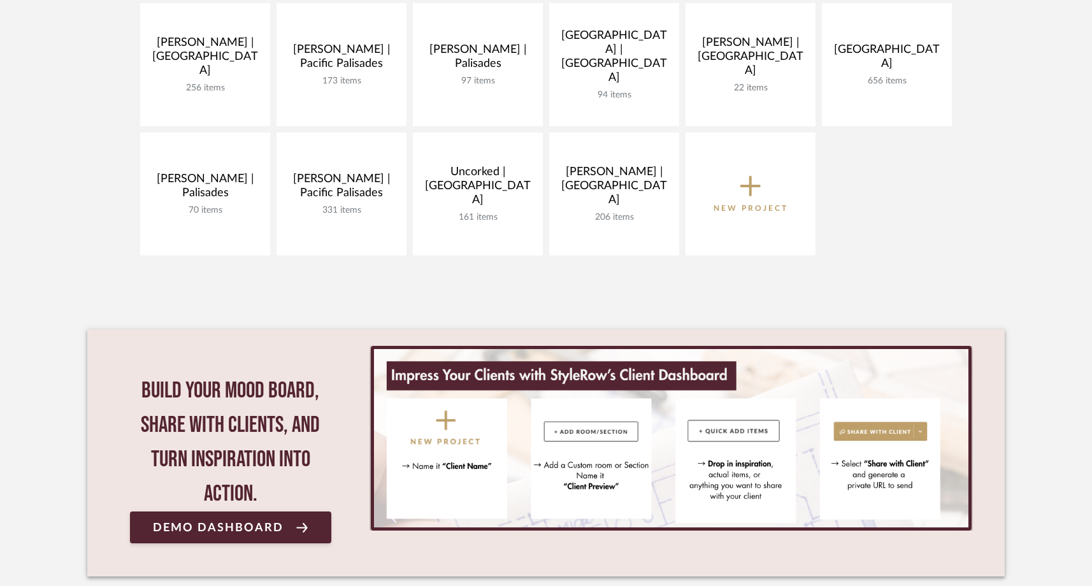
scroll to position [443, 0]
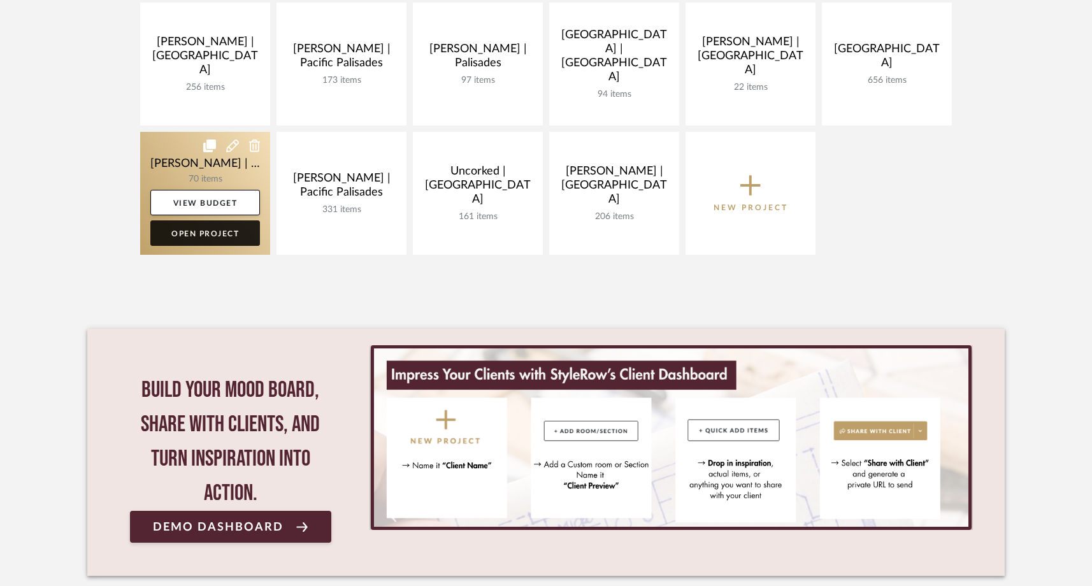
click at [237, 233] on link "Open Project" at bounding box center [205, 232] width 110 height 25
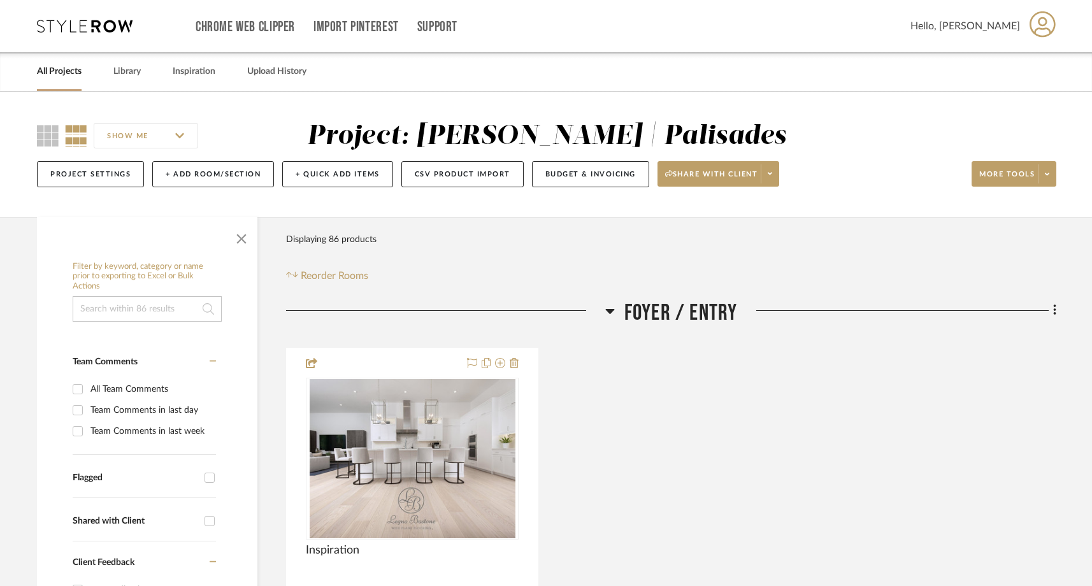
click at [125, 140] on input "SHOW ME" at bounding box center [146, 135] width 104 height 25
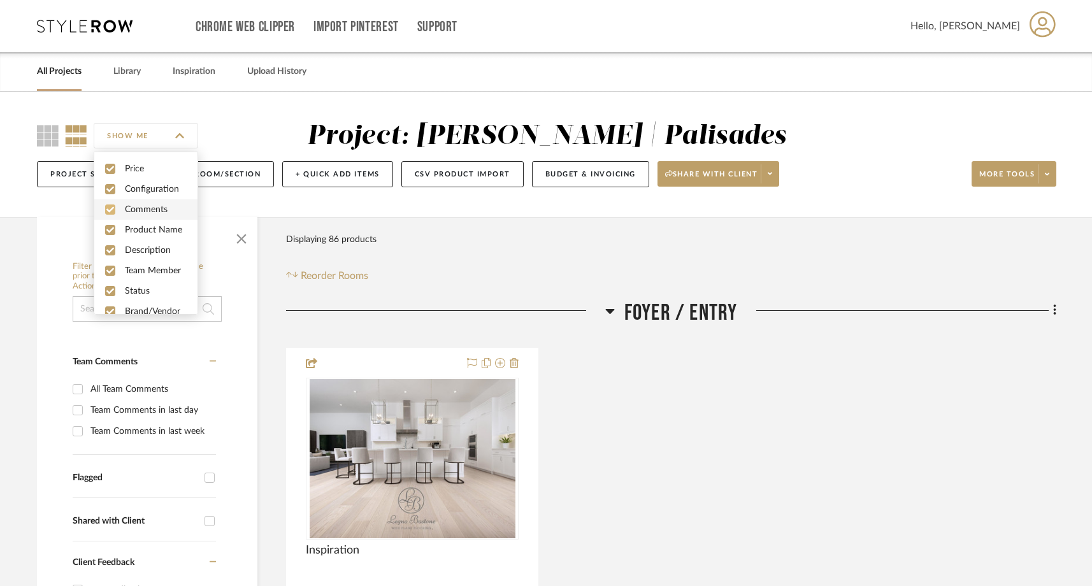
click at [111, 208] on input "checkbox" at bounding box center [110, 210] width 10 height 10
checkbox input "false"
click at [296, 122] on div "Project: [PERSON_NAME] | Palisades" at bounding box center [547, 136] width 554 height 32
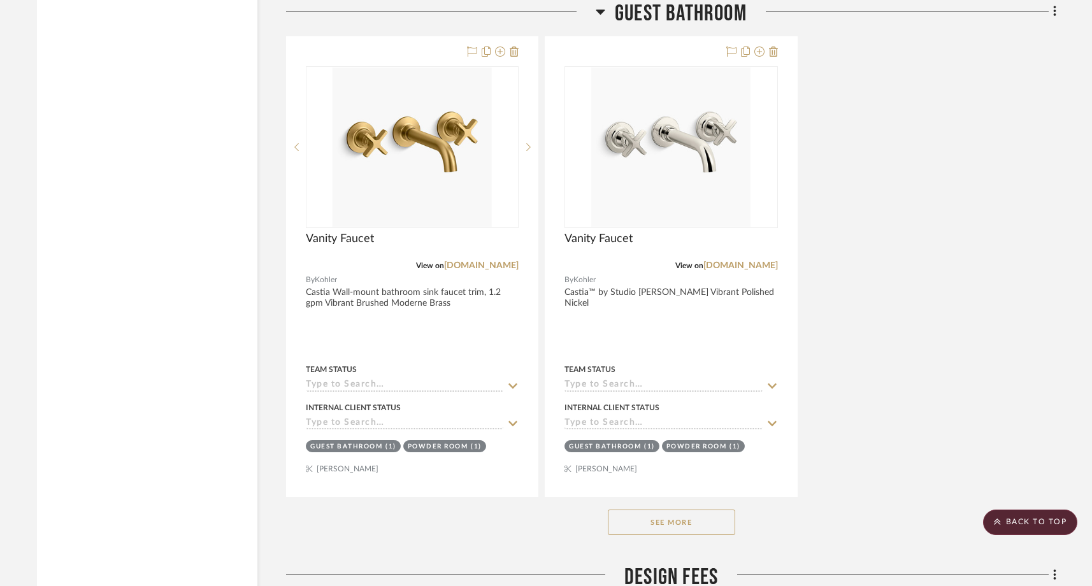
scroll to position [9325, 0]
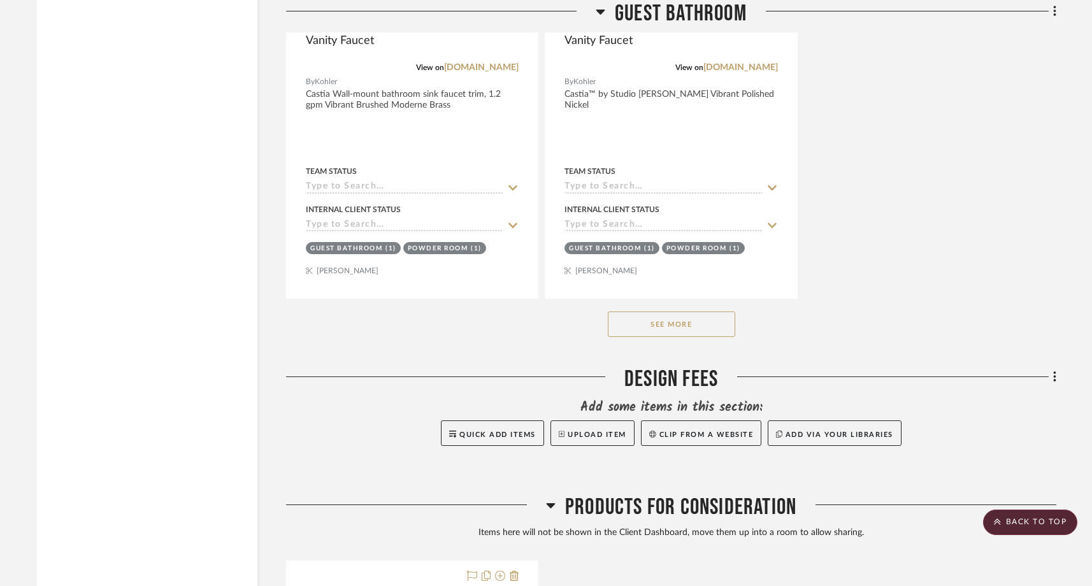
click at [637, 319] on button "See More" at bounding box center [671, 324] width 127 height 25
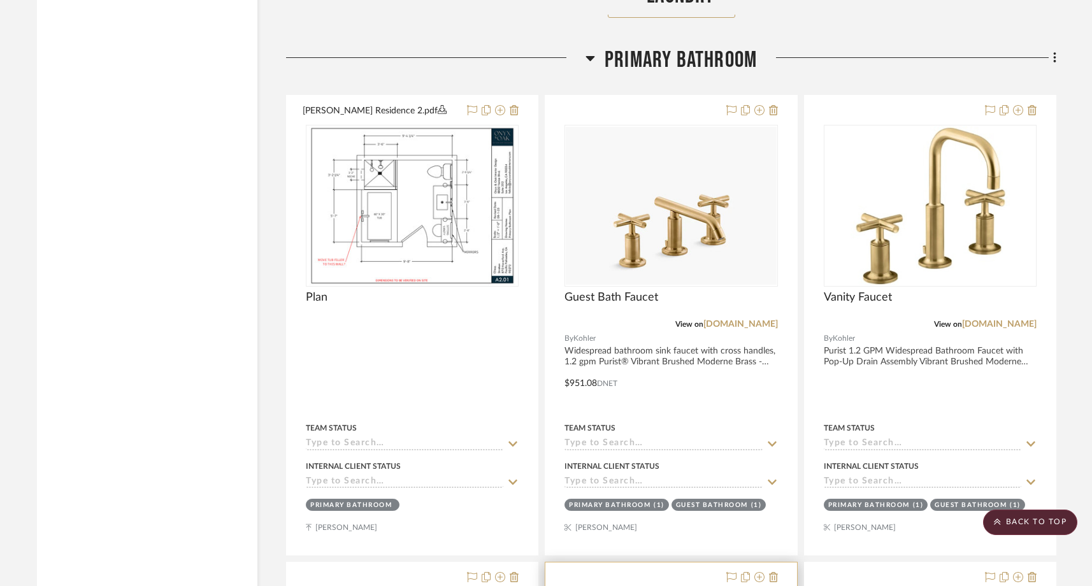
scroll to position [6610, 0]
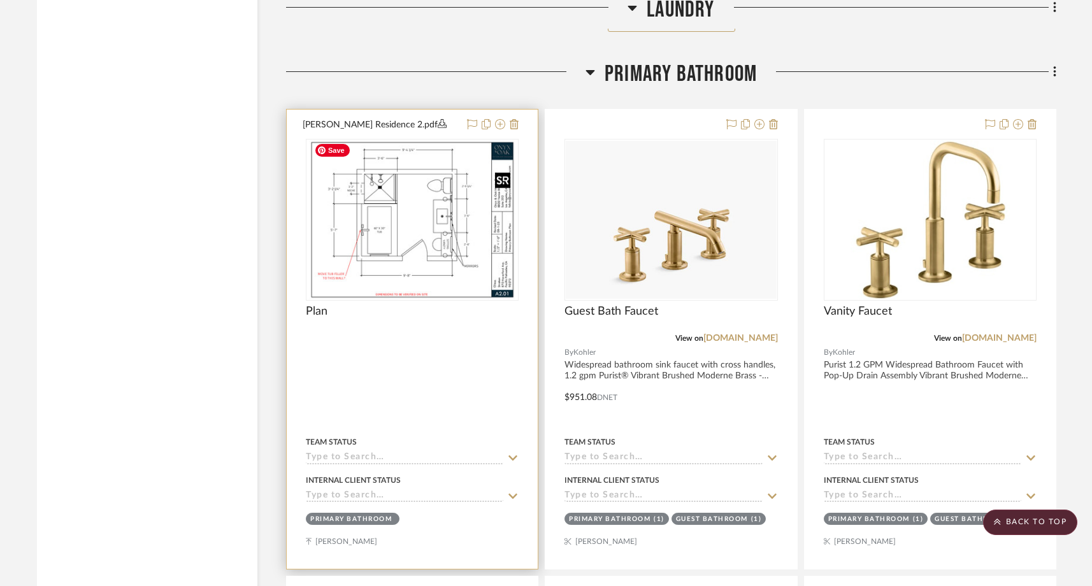
click at [458, 226] on img "0" at bounding box center [412, 219] width 206 height 159
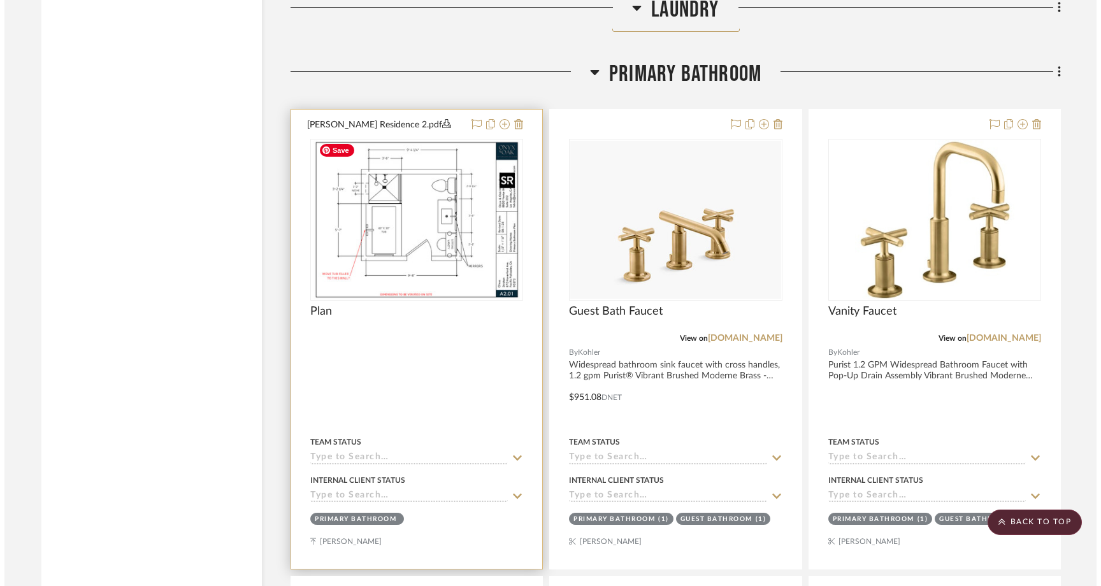
scroll to position [0, 0]
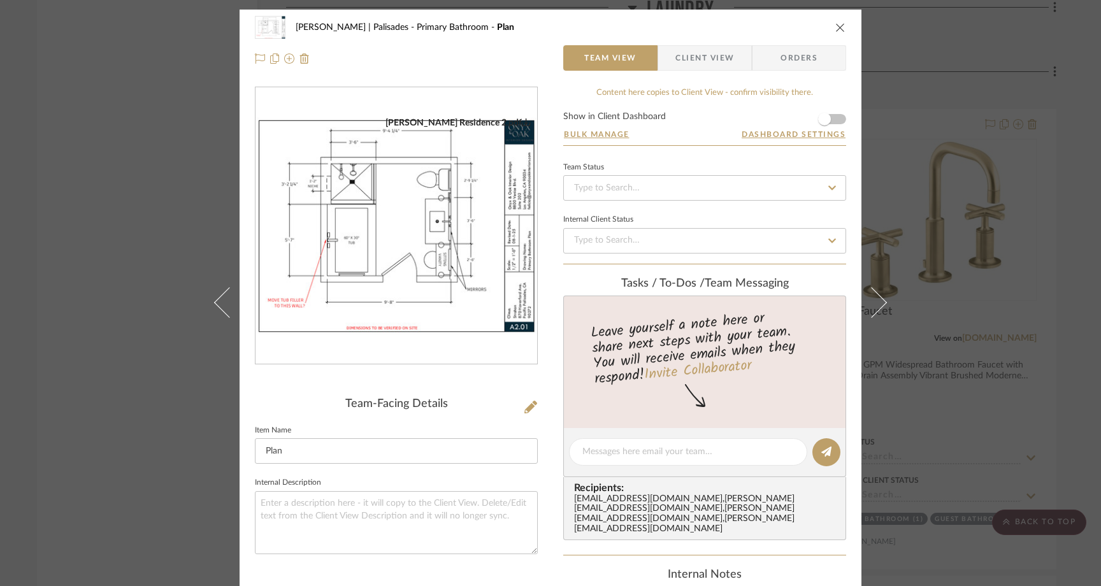
click at [176, 189] on div "[PERSON_NAME] | [GEOGRAPHIC_DATA] Bathroom Plan Team View Client View Orders [P…" at bounding box center [550, 293] width 1101 height 586
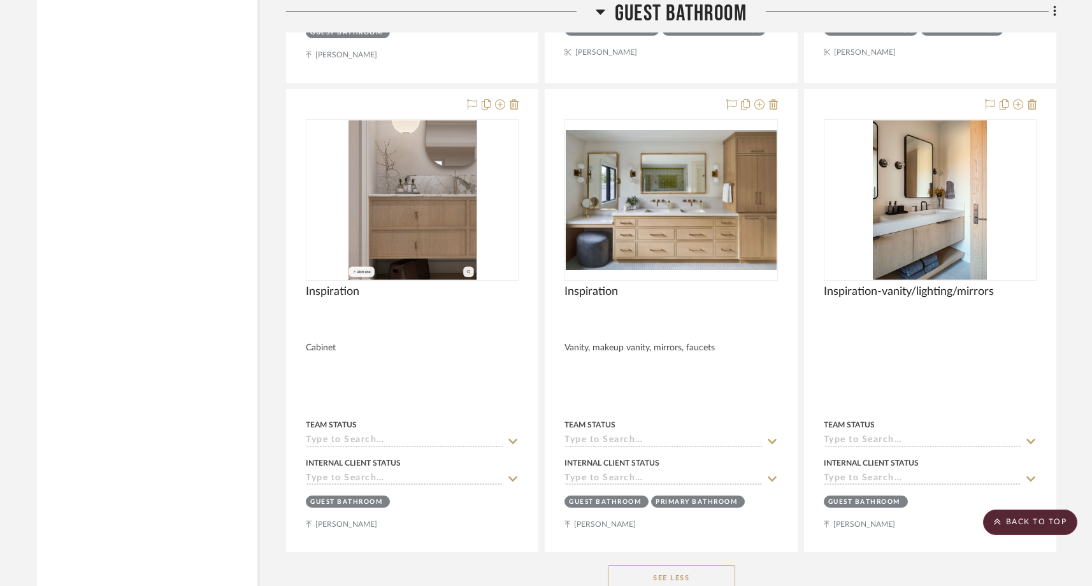
scroll to position [10012, 0]
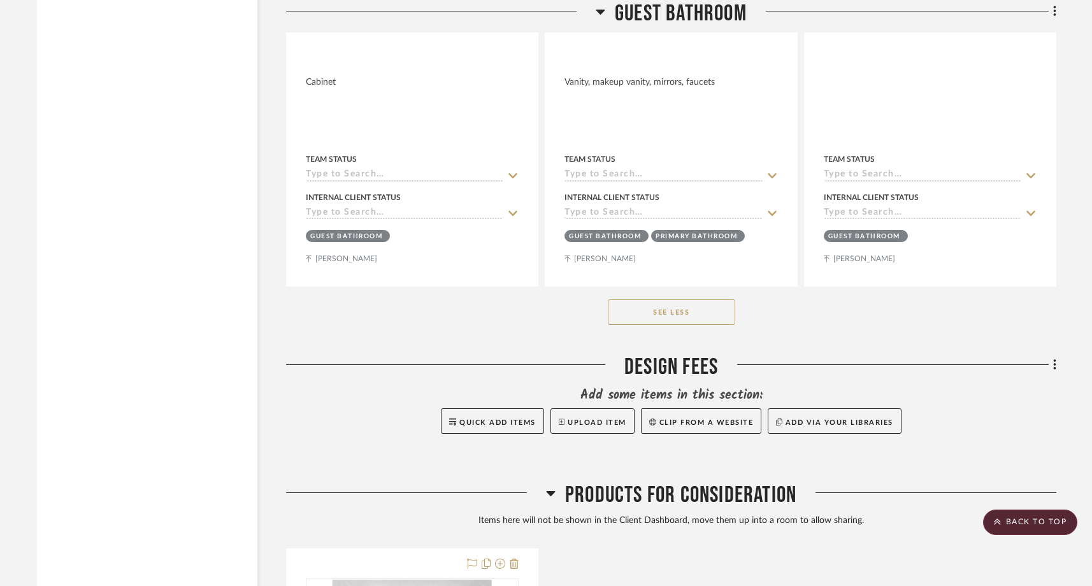
click at [710, 302] on button "See Less" at bounding box center [671, 311] width 127 height 25
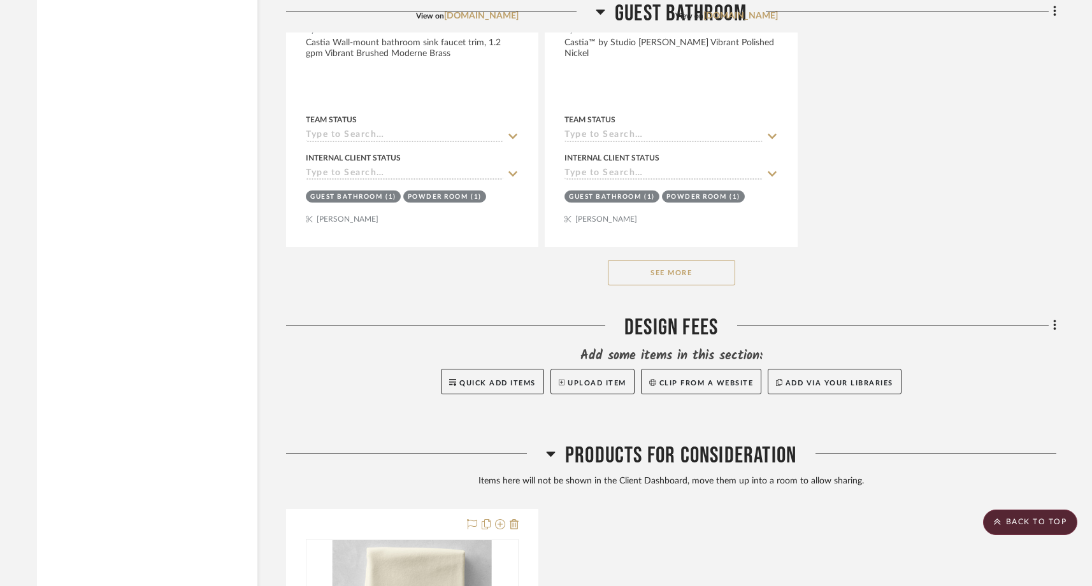
scroll to position [9356, 0]
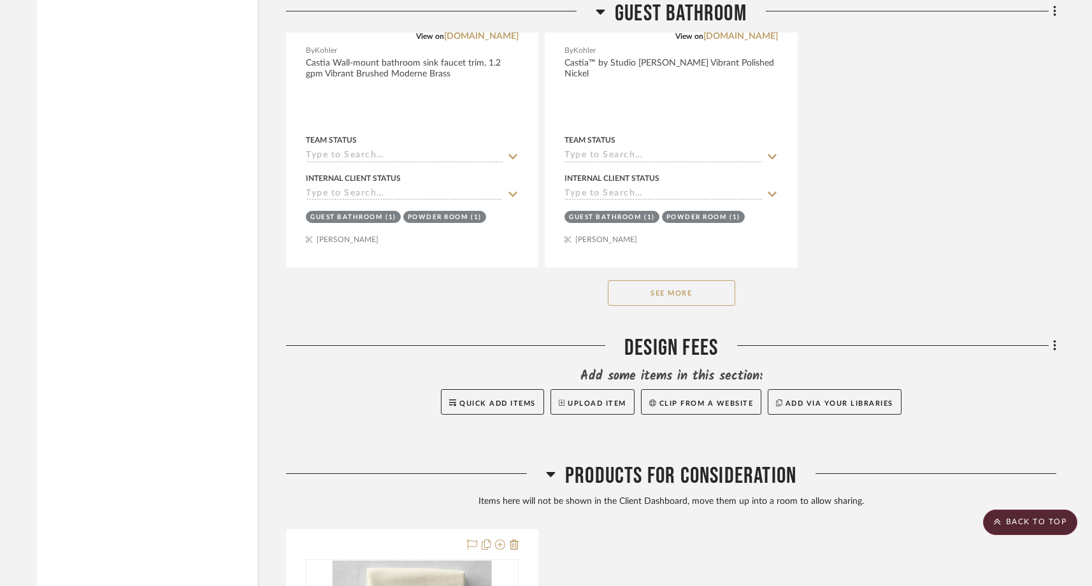
click at [689, 292] on button "See More" at bounding box center [671, 292] width 127 height 25
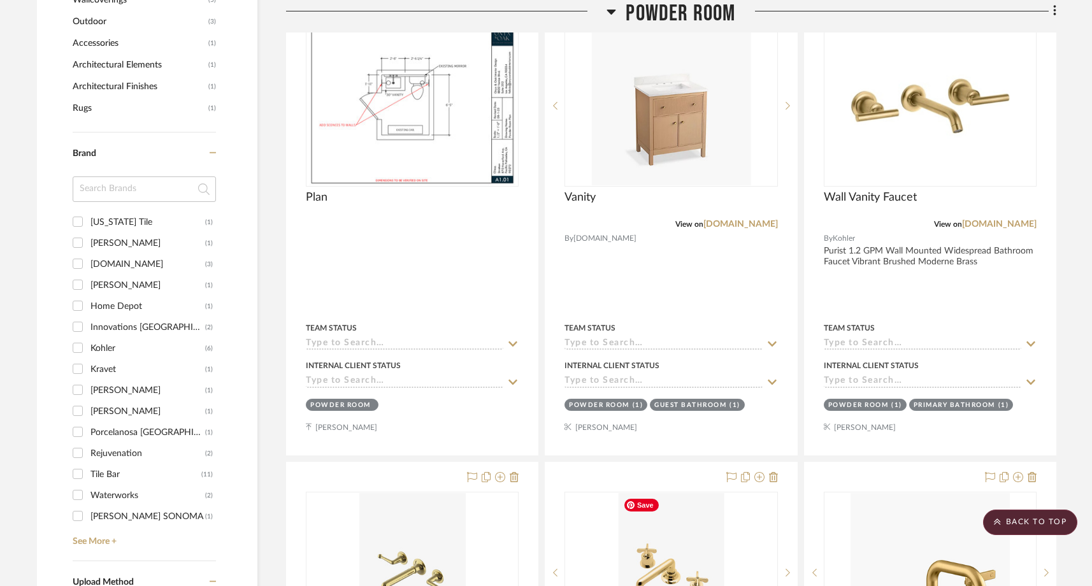
scroll to position [882, 0]
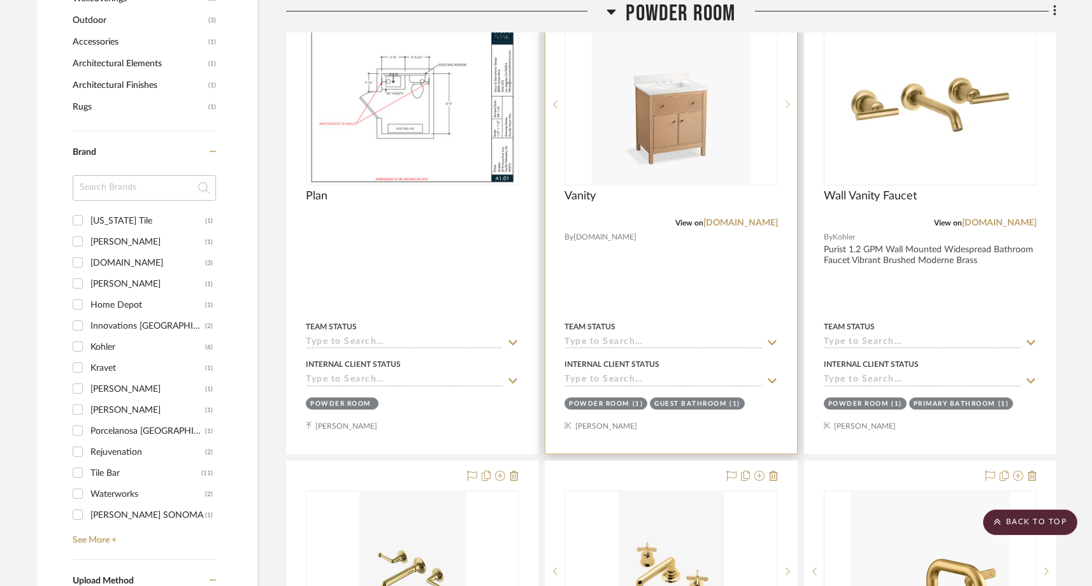
click at [786, 106] on icon at bounding box center [788, 104] width 4 height 9
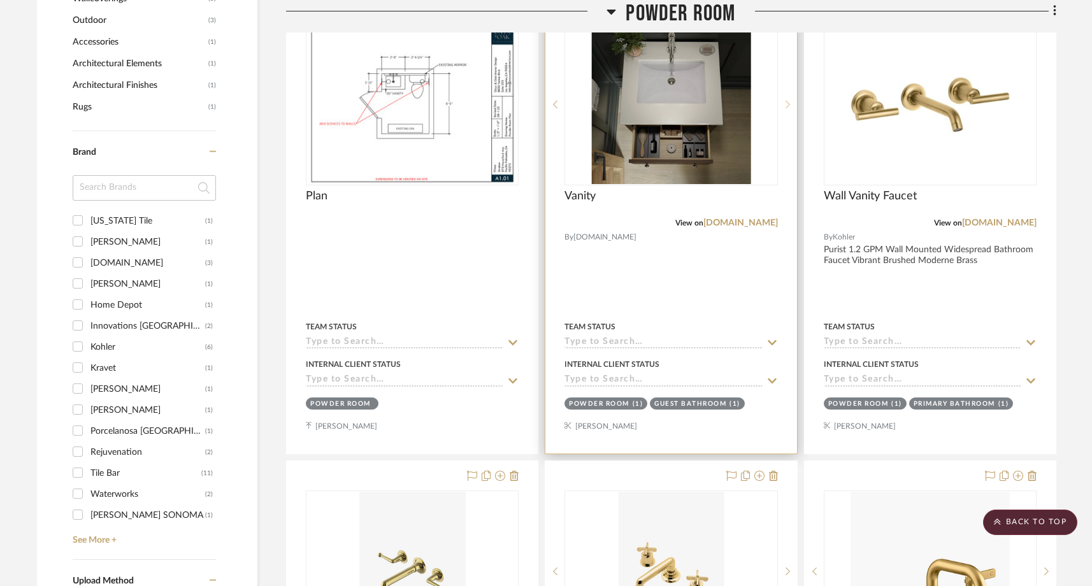
click at [786, 106] on icon at bounding box center [788, 104] width 4 height 9
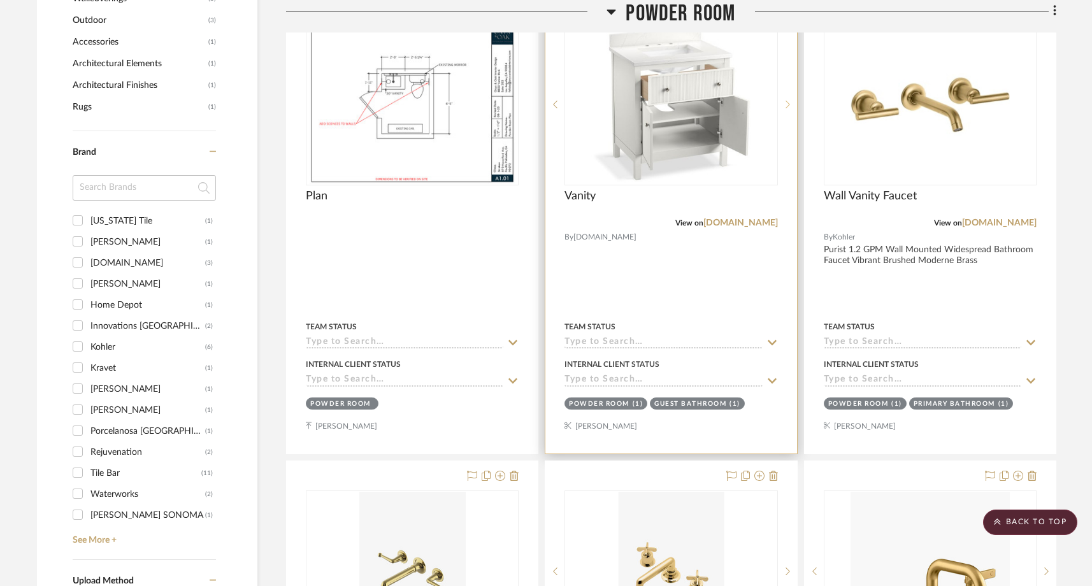
click at [786, 106] on icon at bounding box center [788, 104] width 4 height 9
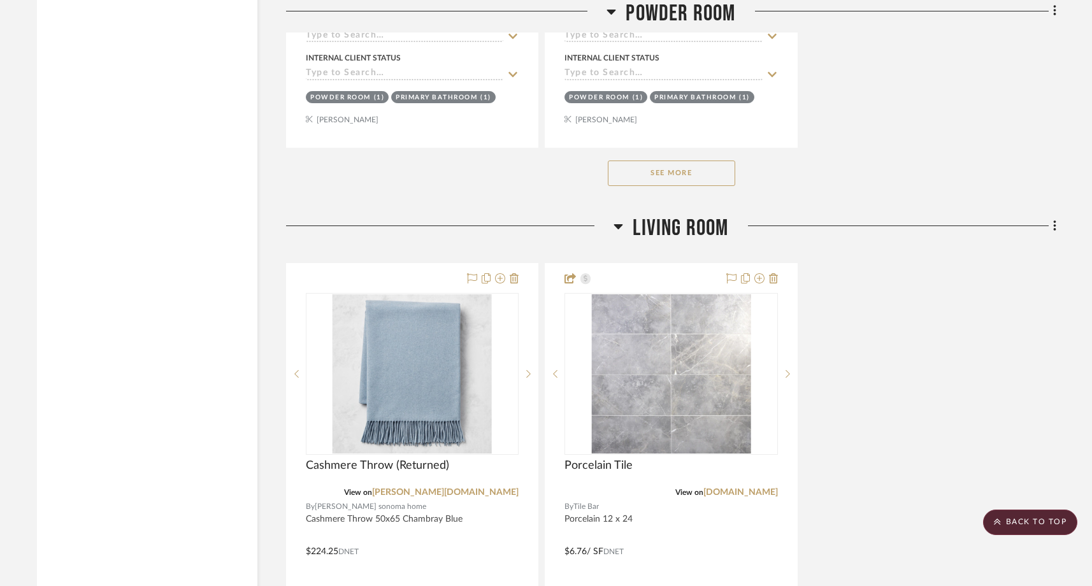
scroll to position [2102, 0]
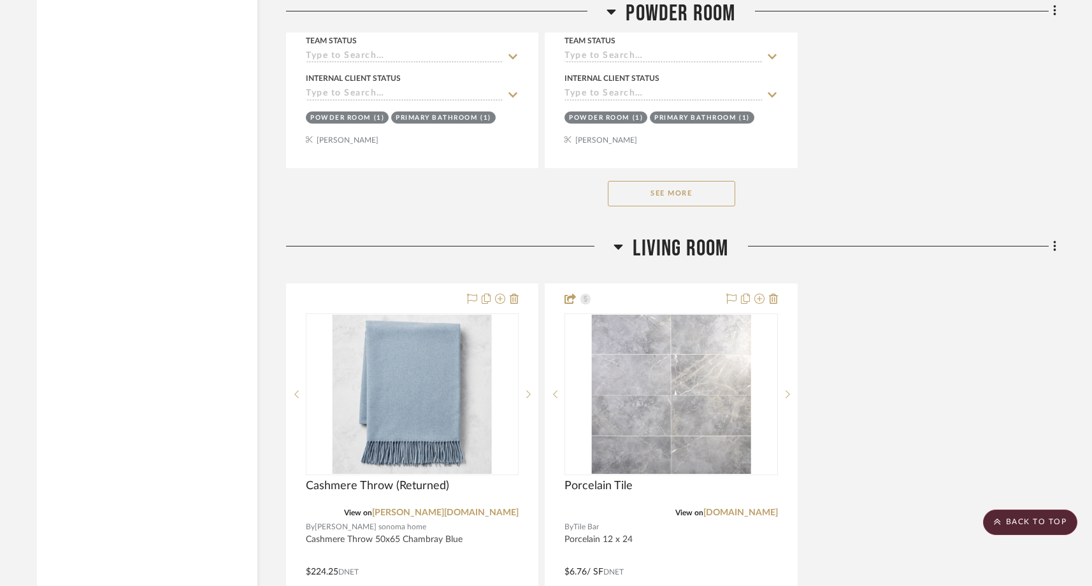
click at [685, 175] on div "See More" at bounding box center [671, 193] width 770 height 51
click at [685, 185] on button "See More" at bounding box center [671, 193] width 127 height 25
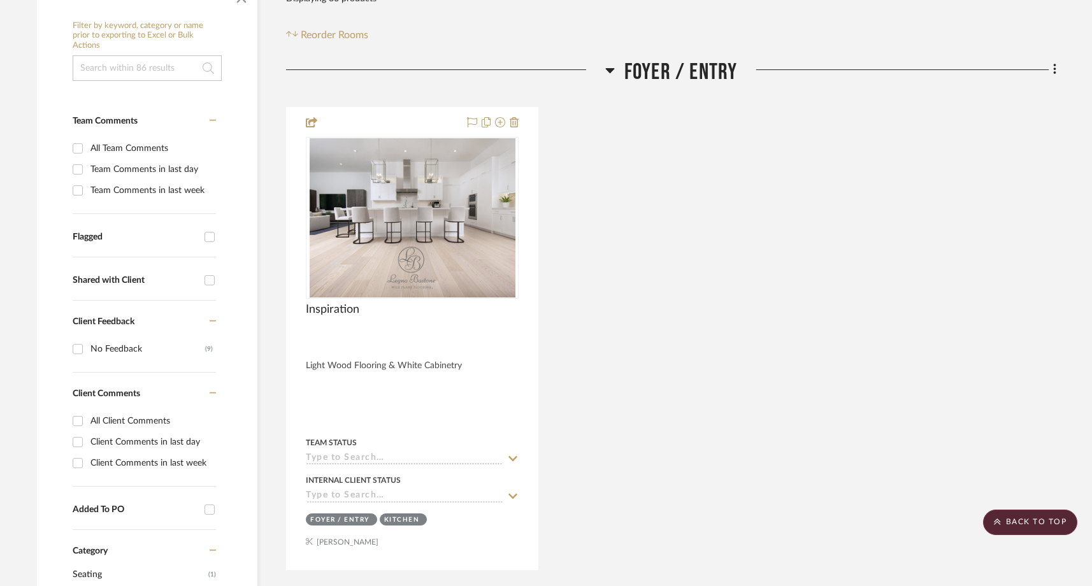
scroll to position [238, 0]
